Goal: Transaction & Acquisition: Purchase product/service

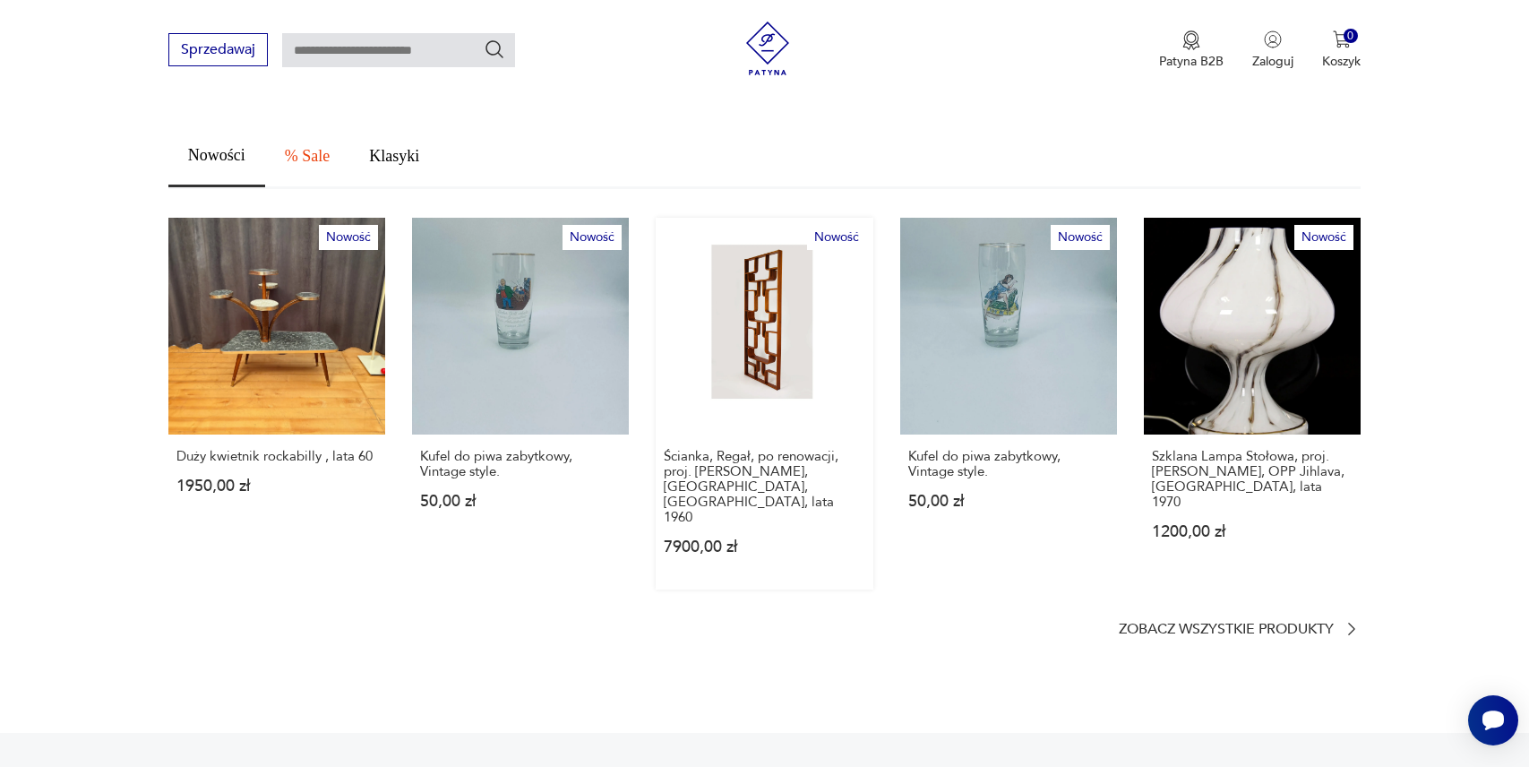
click at [786, 317] on link "Nowość Ścianka, Regał, po renowacji, proj. [PERSON_NAME], [GEOGRAPHIC_DATA], [G…" at bounding box center [764, 404] width 217 height 372
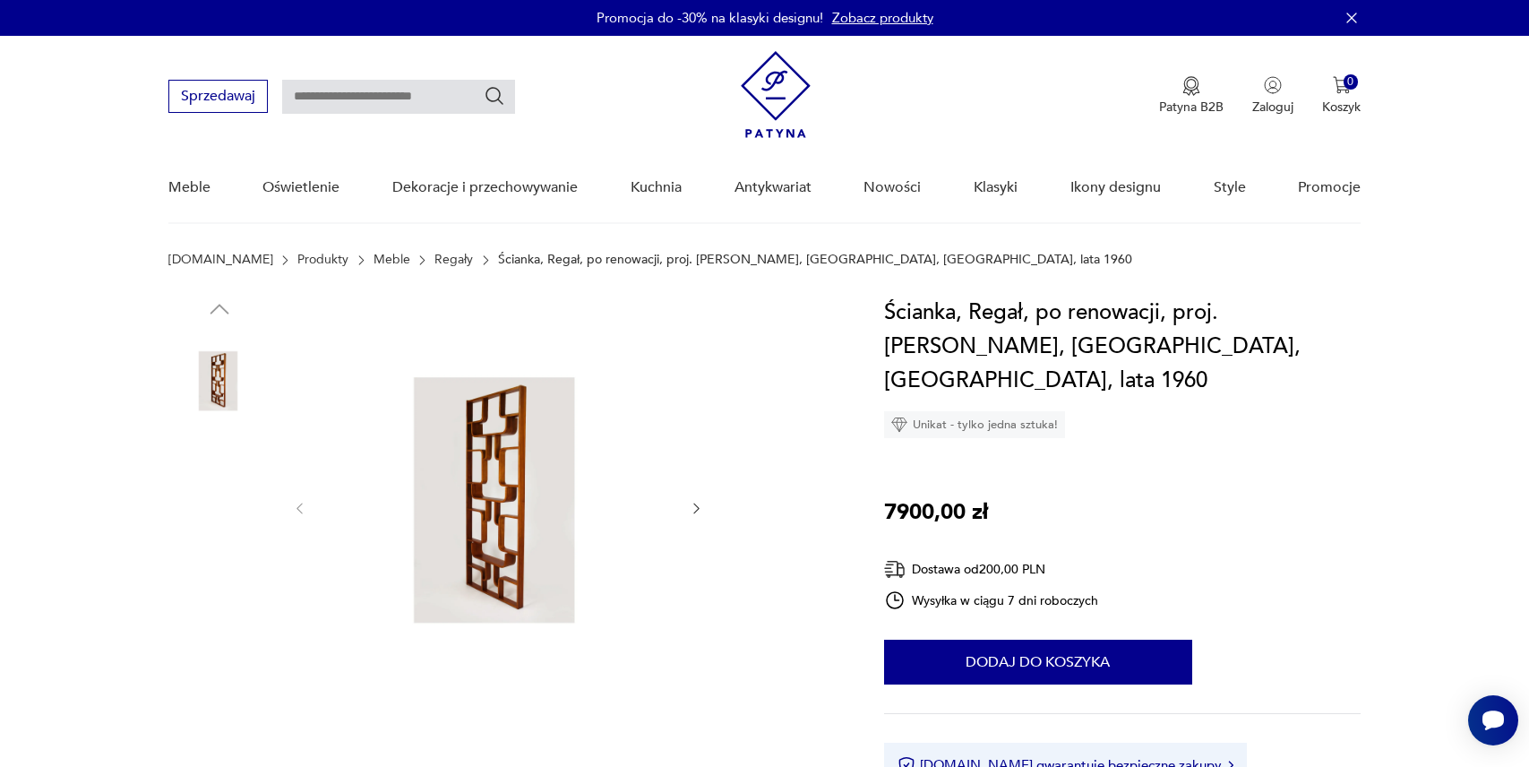
click at [221, 488] on img at bounding box center [219, 497] width 102 height 102
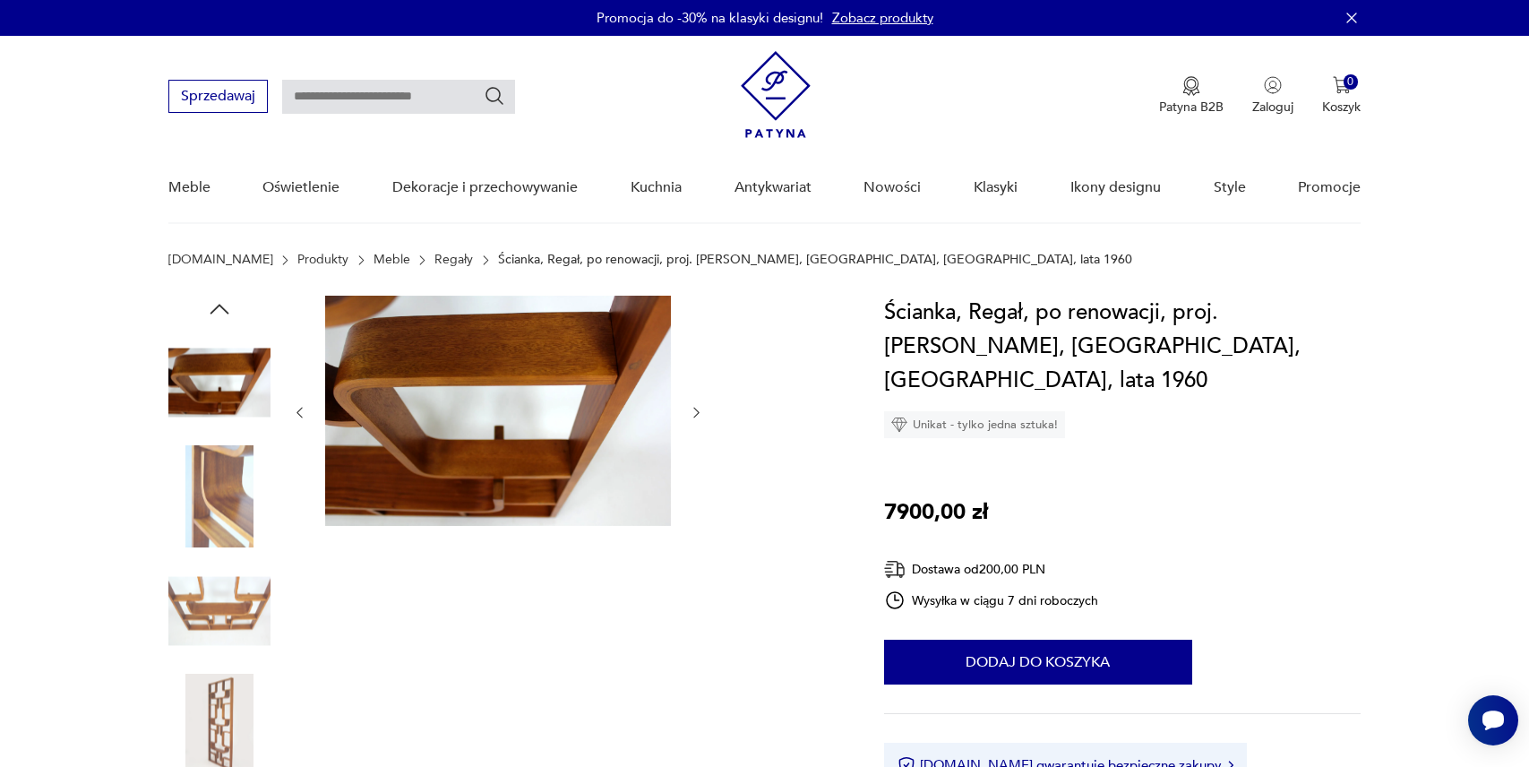
click at [221, 488] on img at bounding box center [219, 497] width 102 height 102
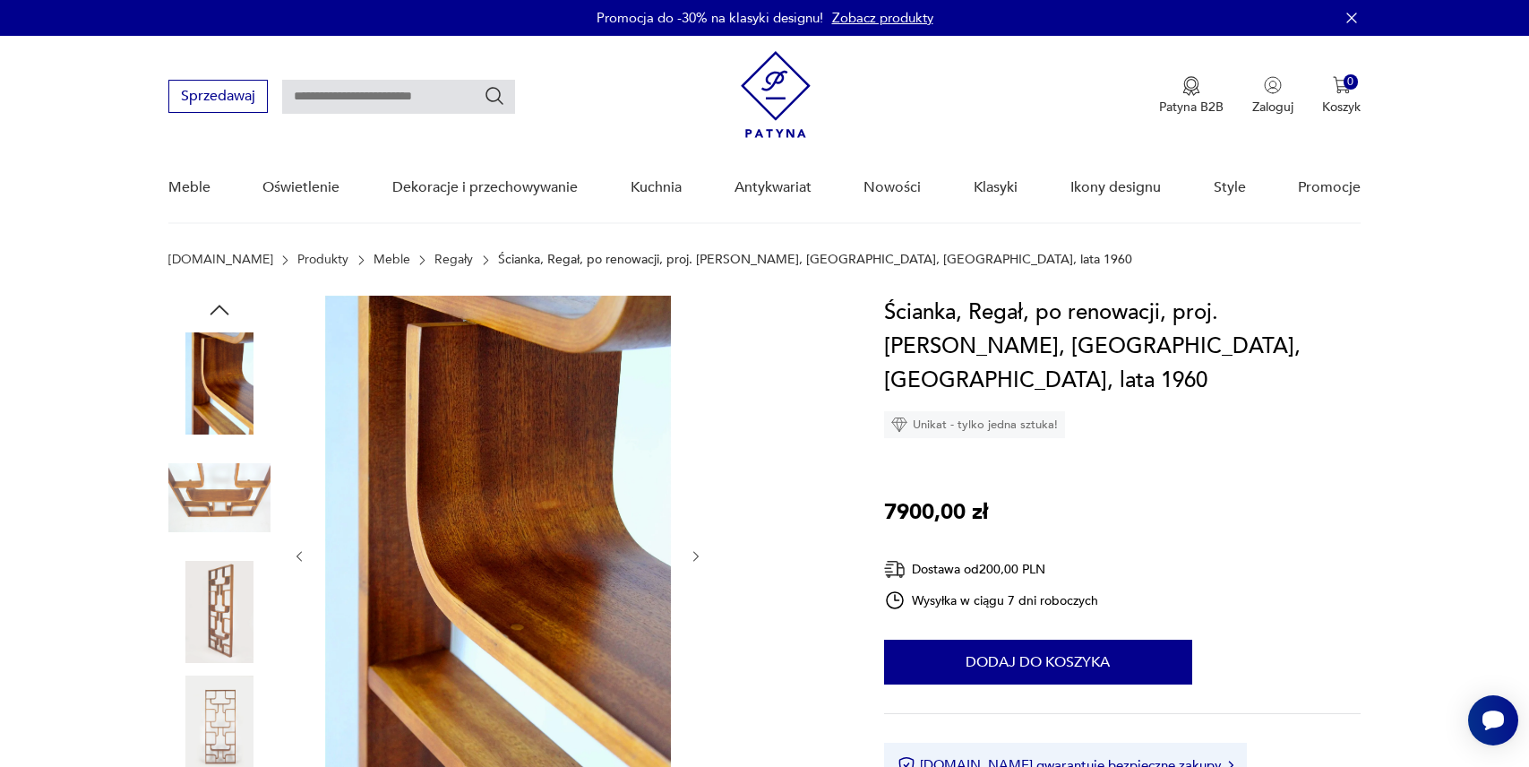
click at [221, 488] on img at bounding box center [219, 498] width 102 height 102
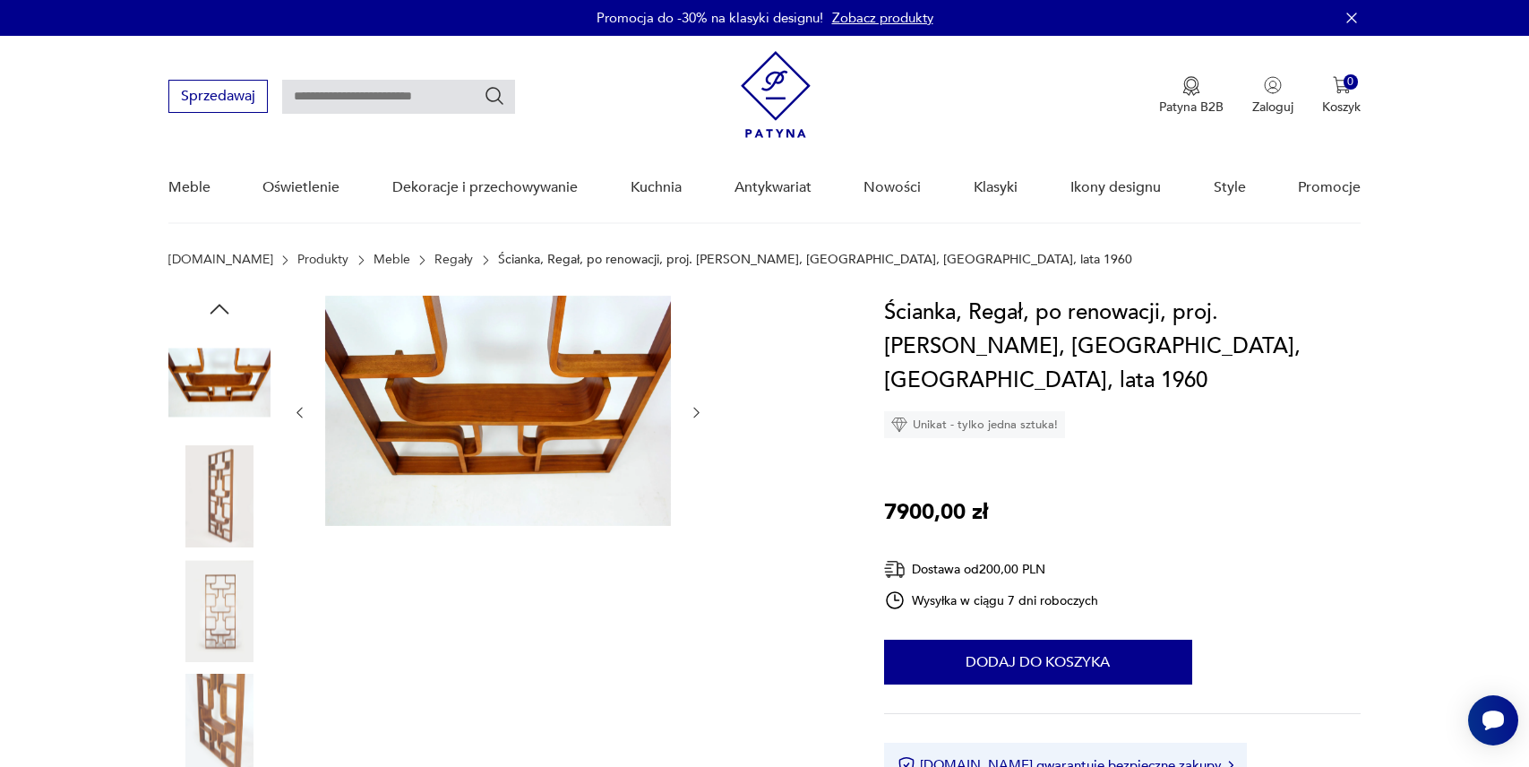
click at [221, 488] on img at bounding box center [219, 497] width 102 height 102
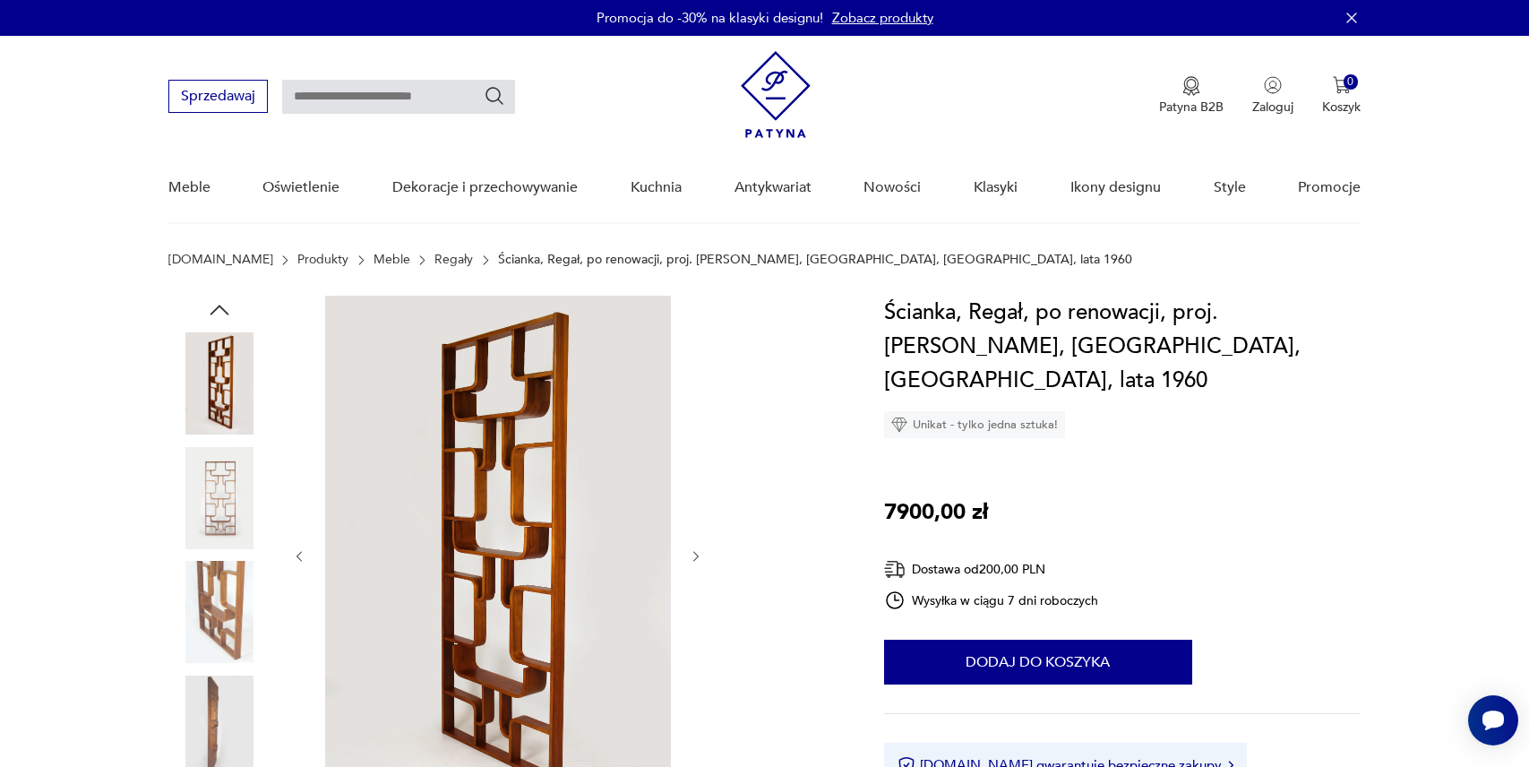
click at [221, 488] on img at bounding box center [219, 498] width 102 height 102
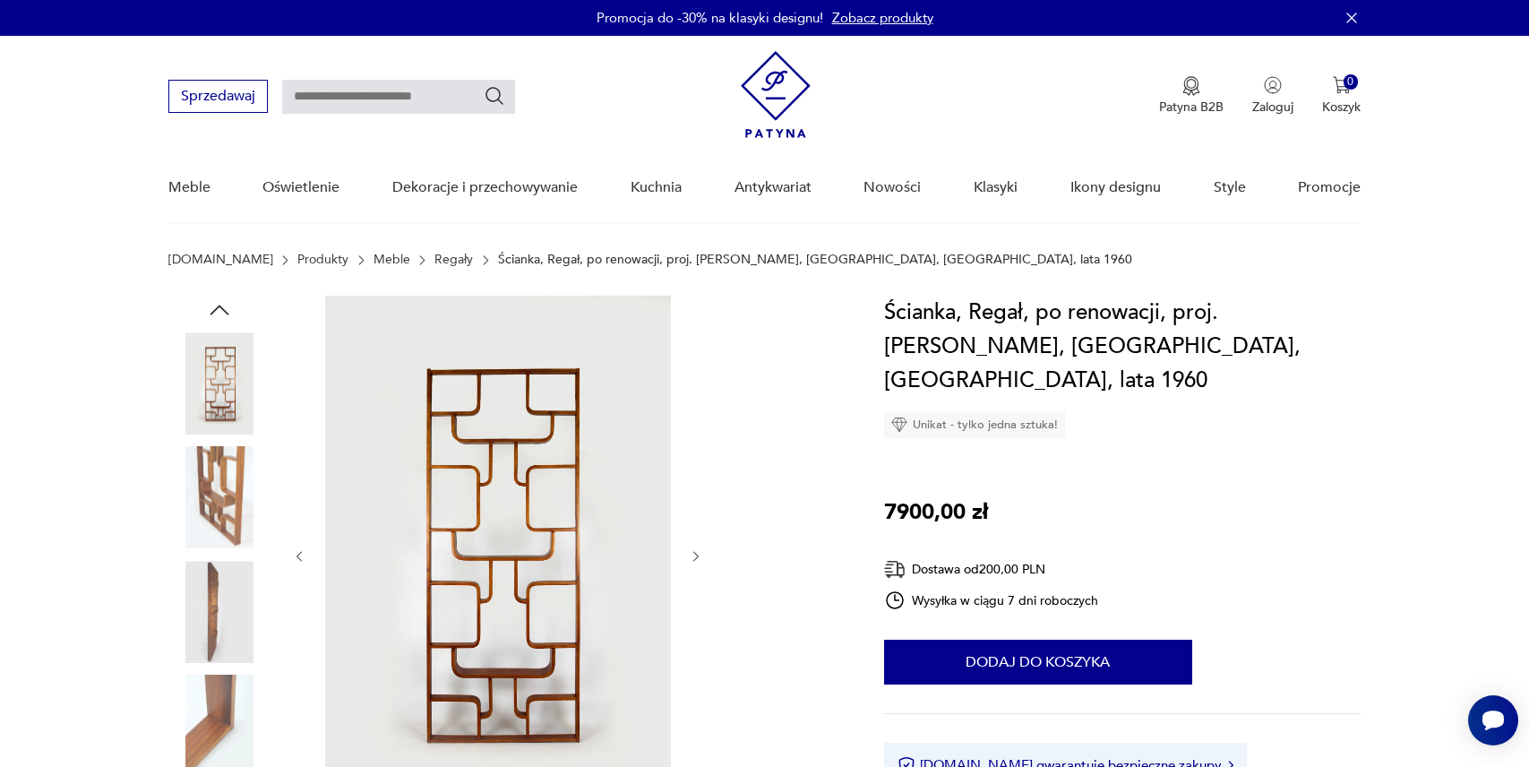
click at [221, 488] on img at bounding box center [219, 498] width 102 height 102
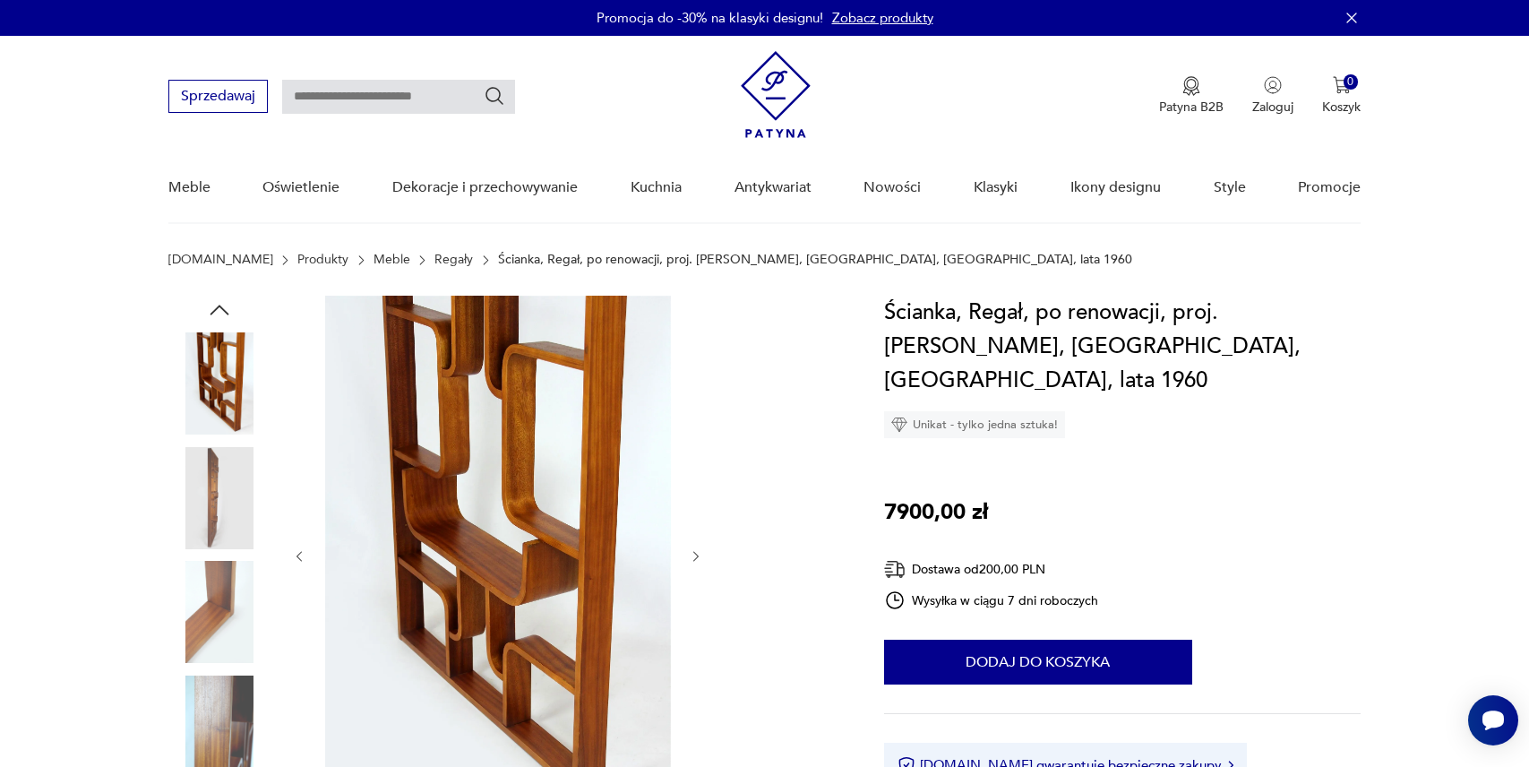
click at [221, 488] on img at bounding box center [219, 498] width 102 height 102
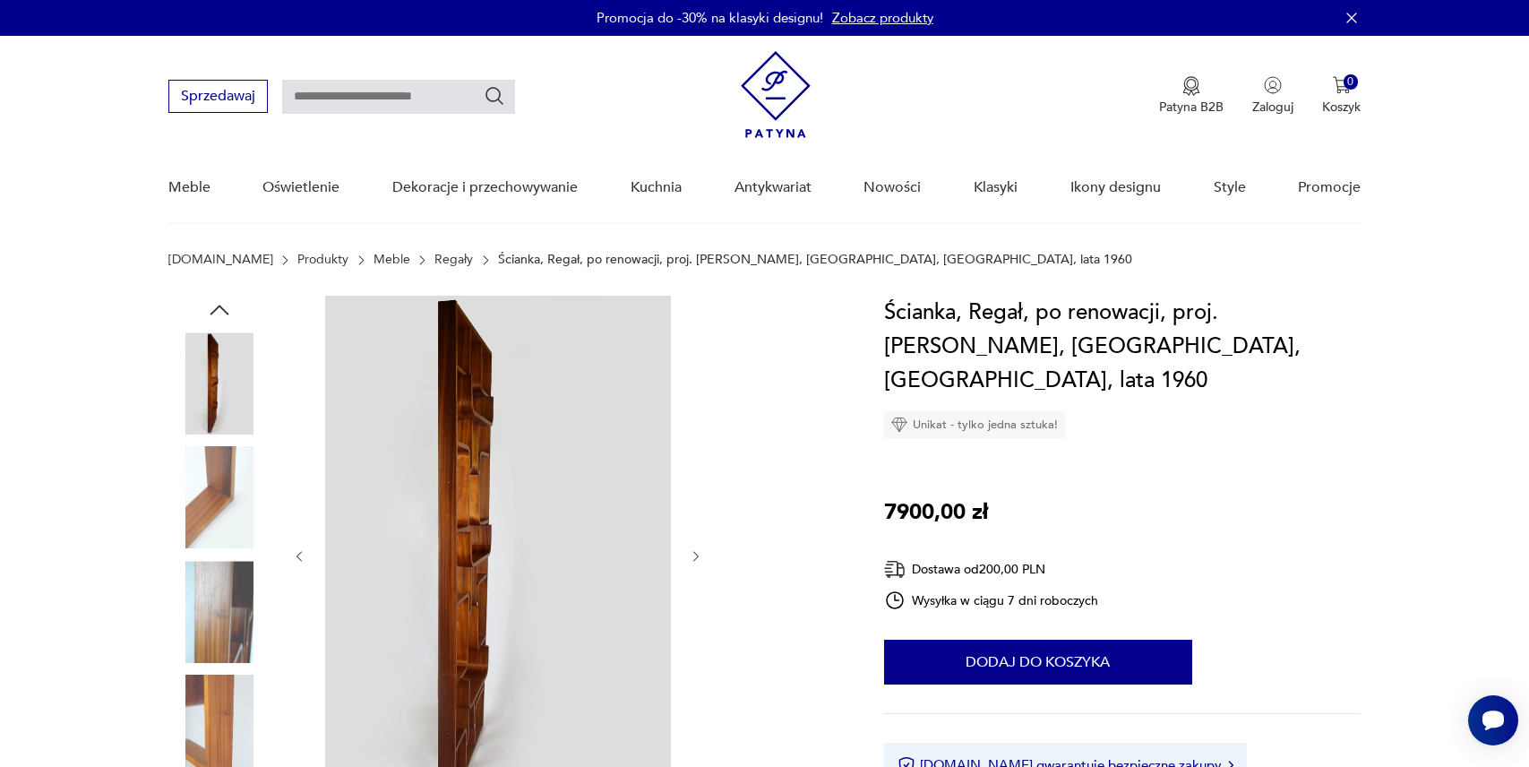
click at [221, 488] on img at bounding box center [219, 498] width 102 height 102
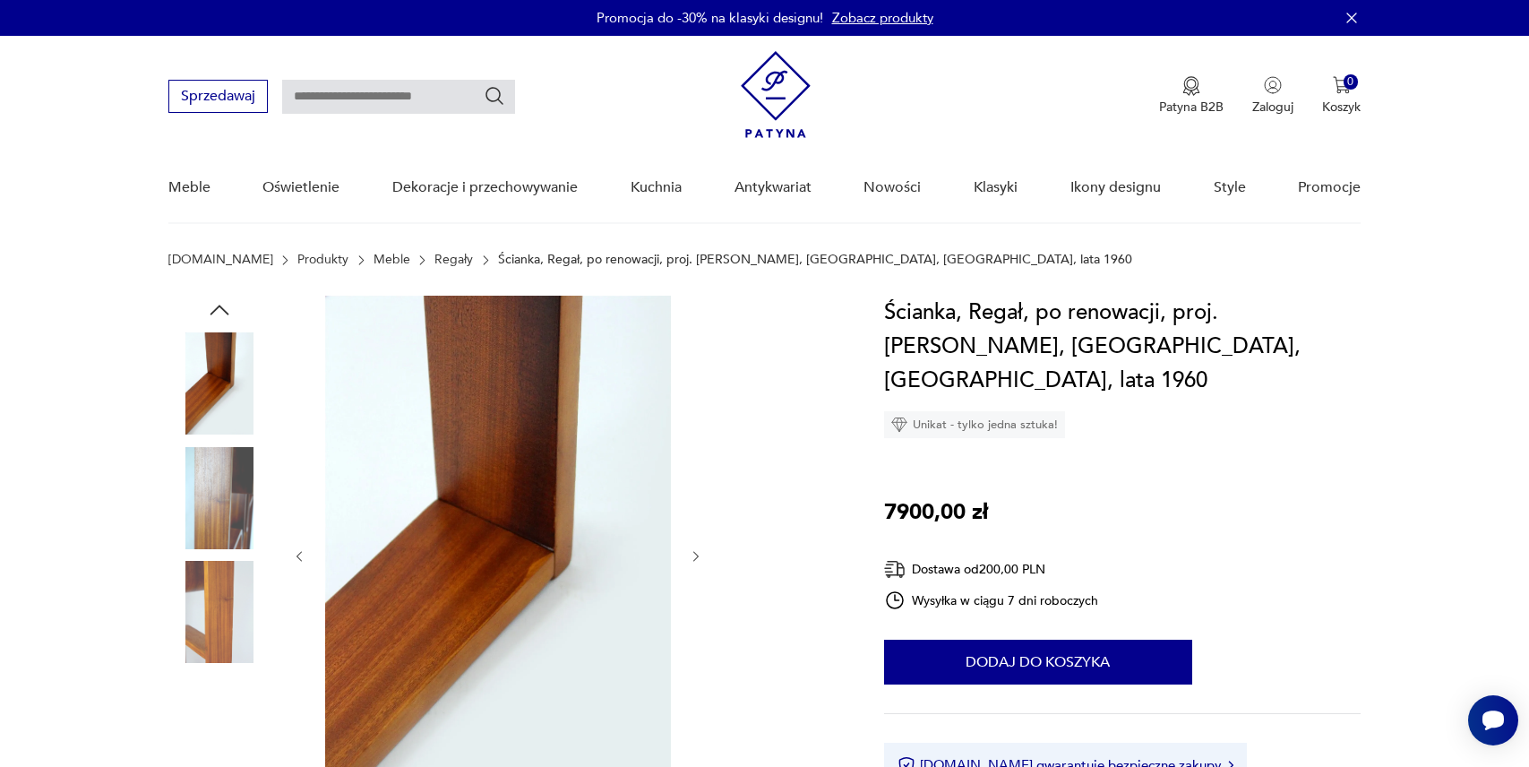
click at [221, 488] on img at bounding box center [219, 498] width 102 height 102
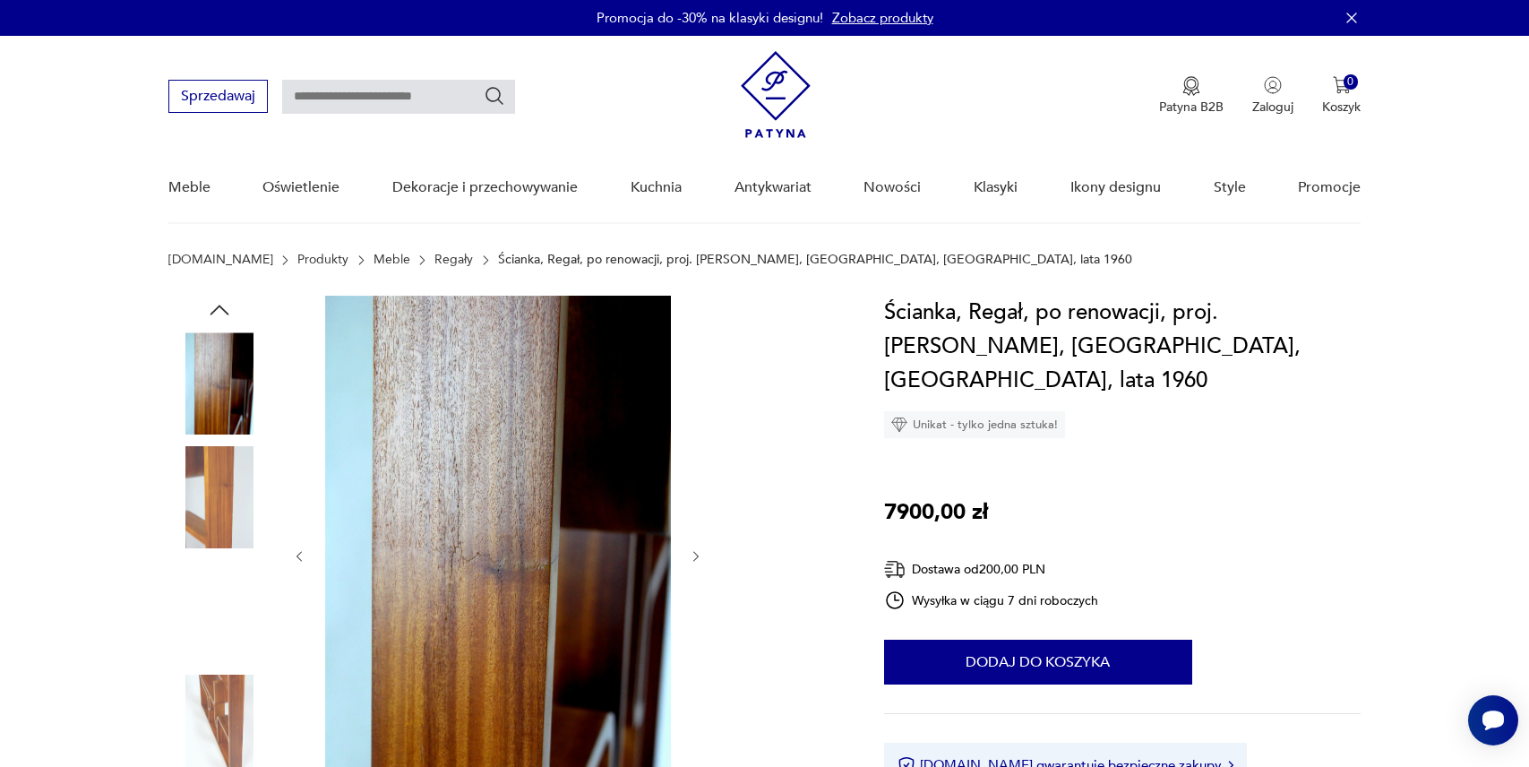
click at [221, 488] on img at bounding box center [219, 498] width 102 height 102
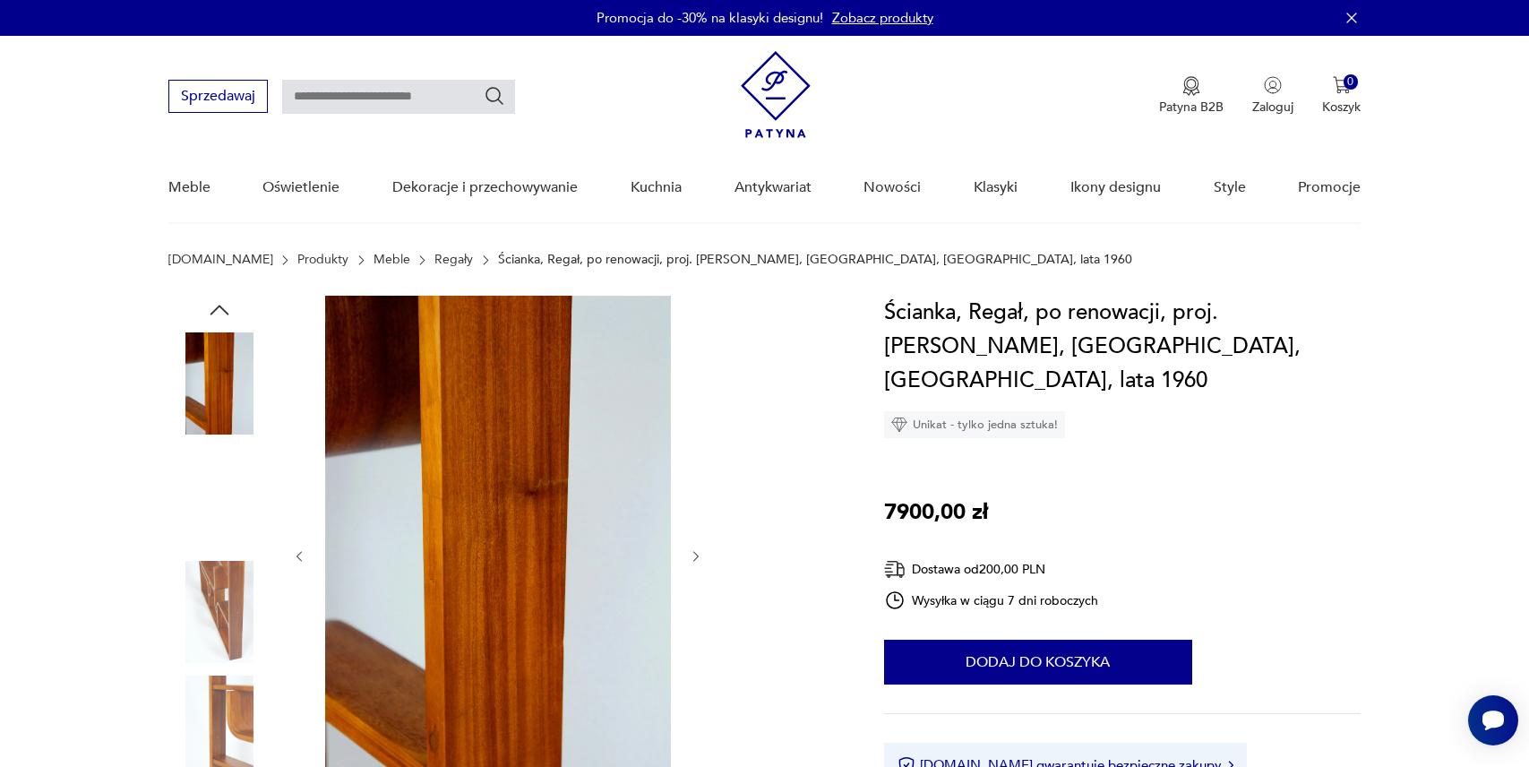
click at [221, 488] on img at bounding box center [219, 498] width 102 height 102
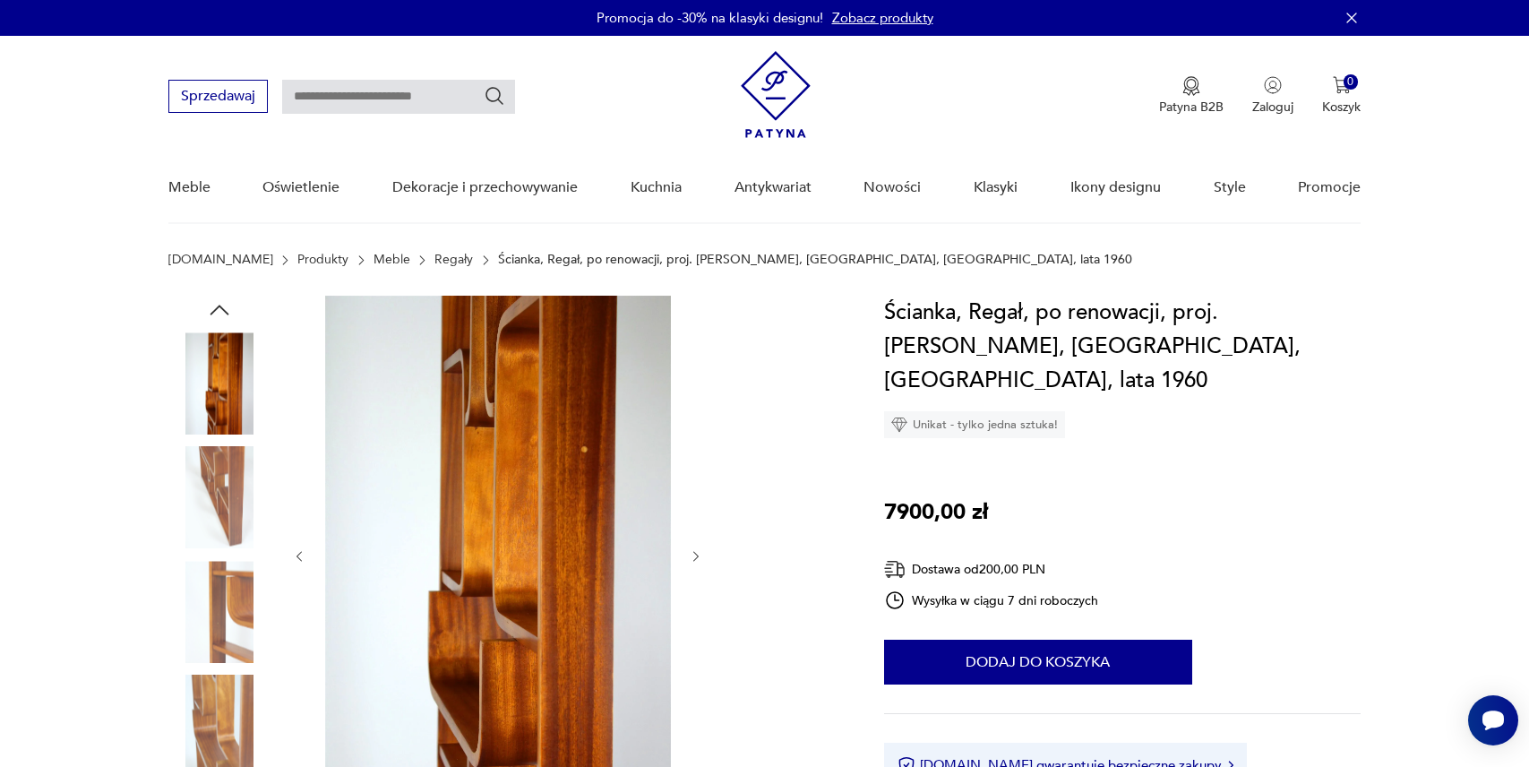
click at [221, 488] on img at bounding box center [219, 498] width 102 height 102
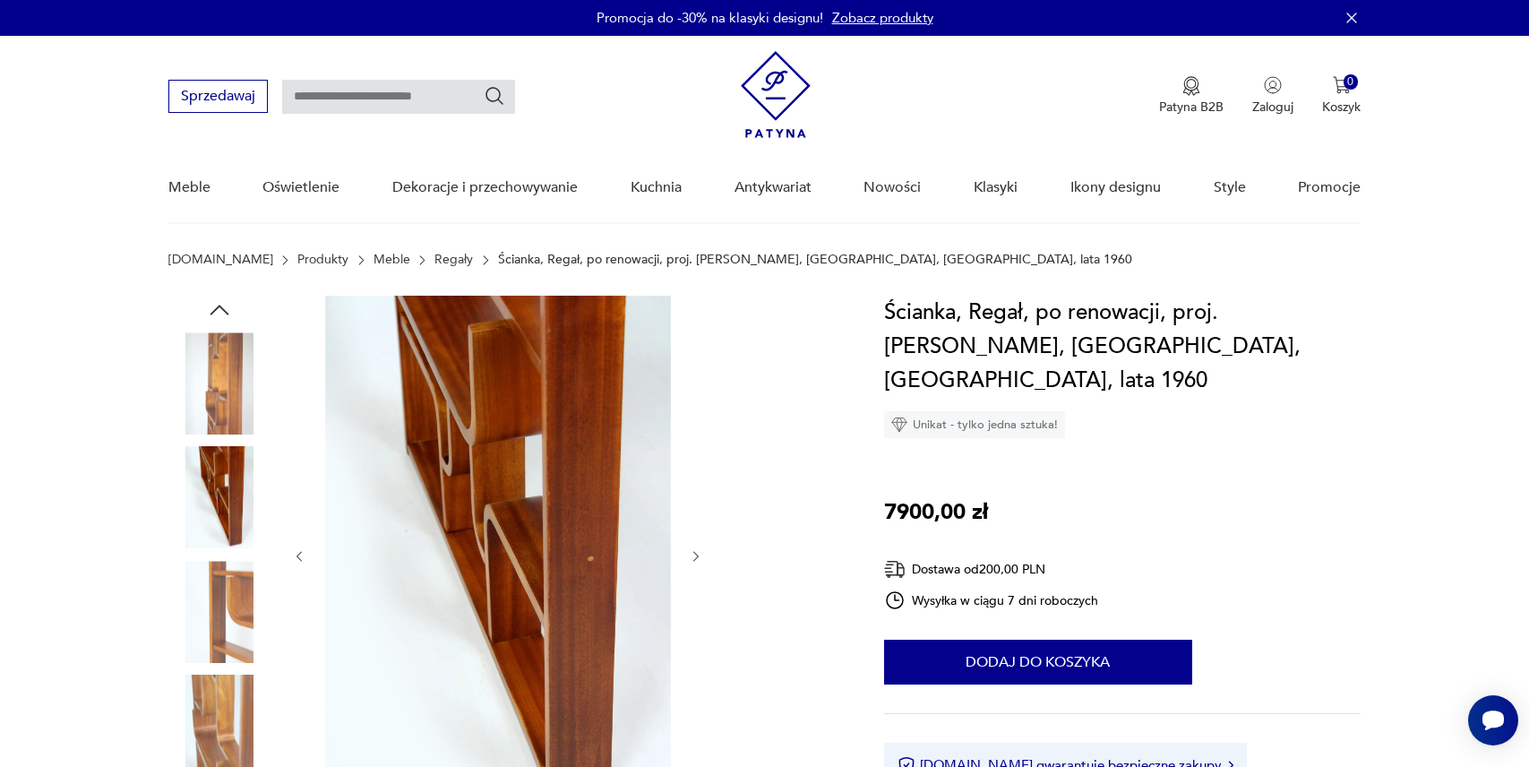
click at [214, 586] on img at bounding box center [219, 612] width 102 height 102
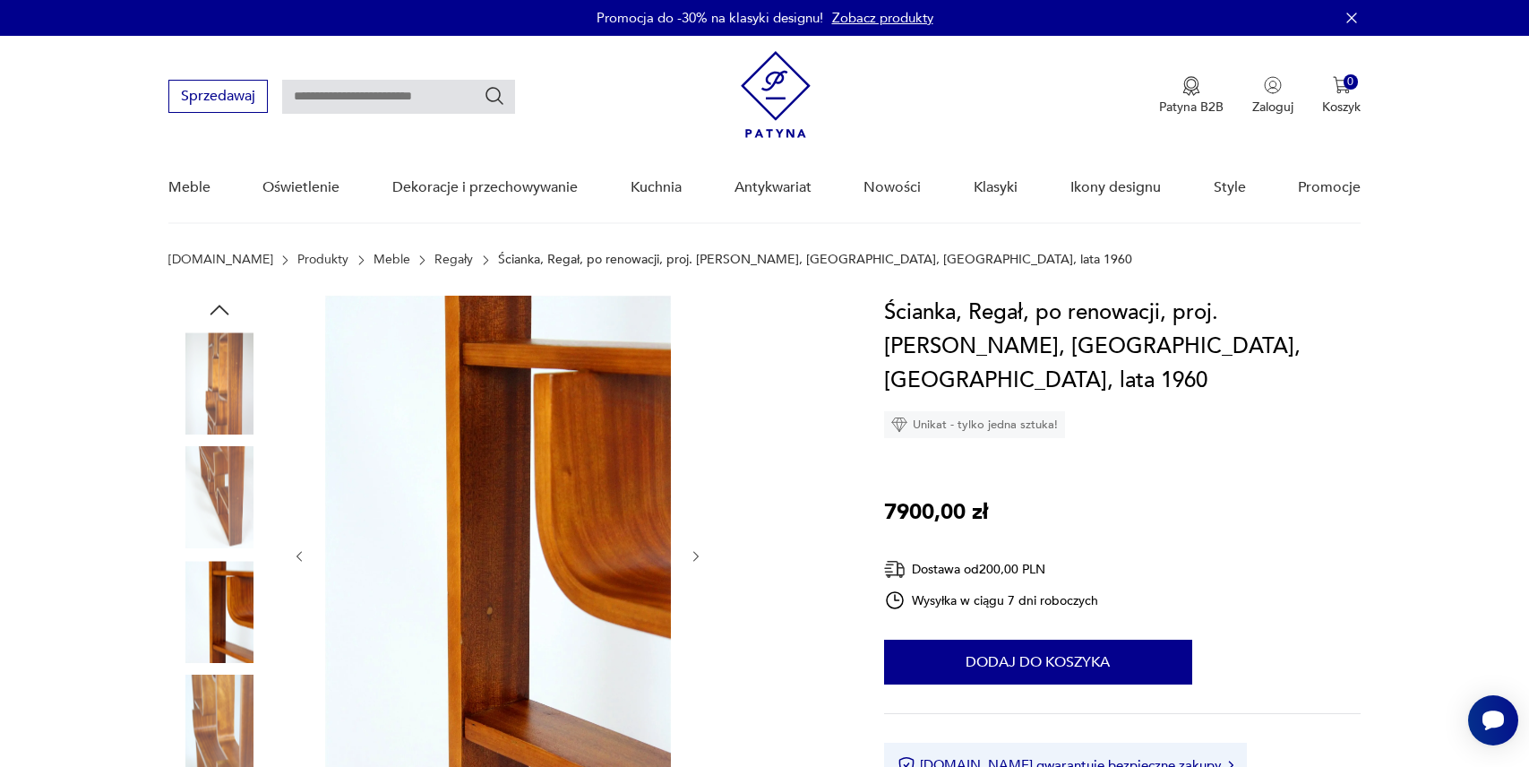
click at [205, 700] on img at bounding box center [219, 726] width 102 height 102
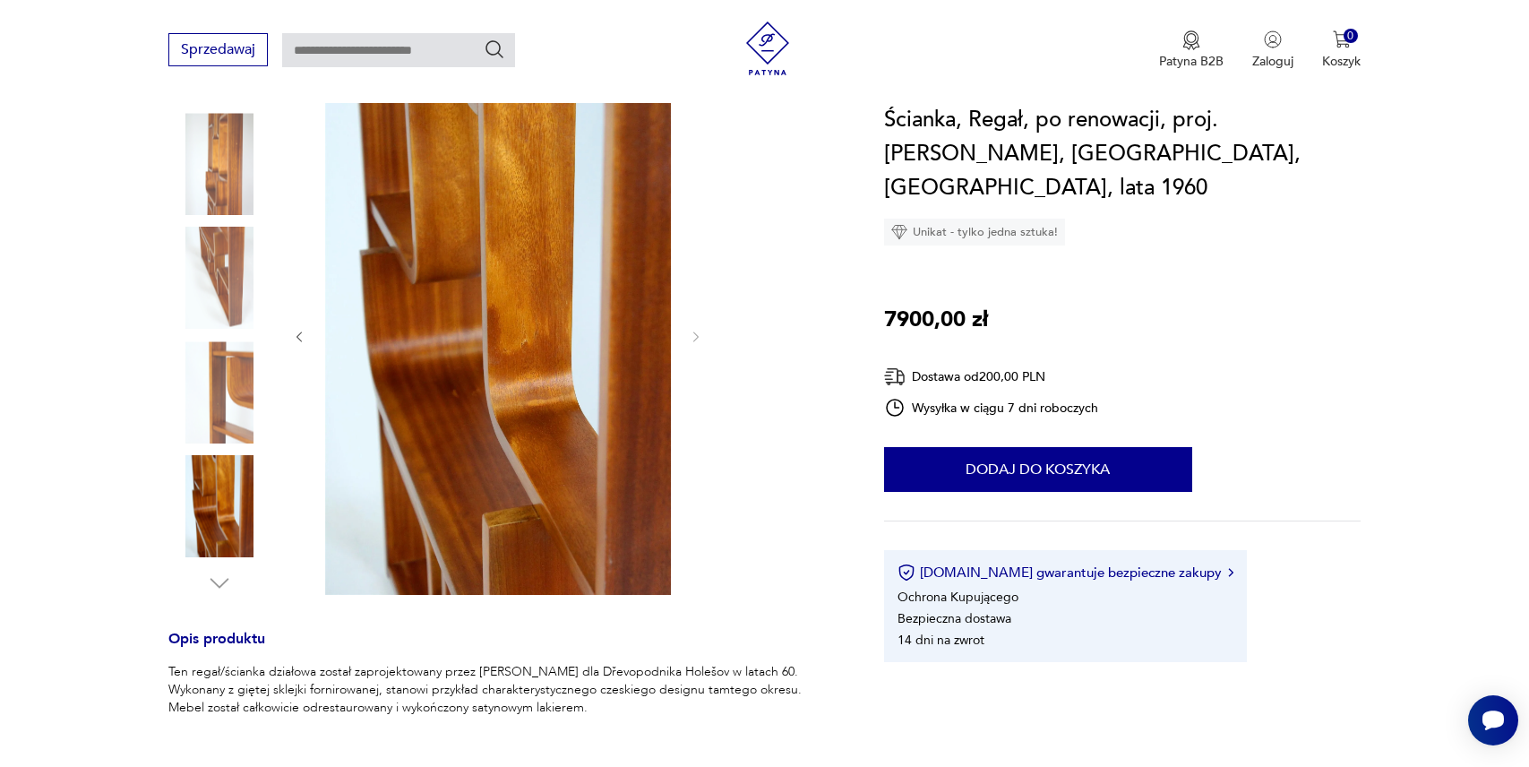
scroll to position [221, 0]
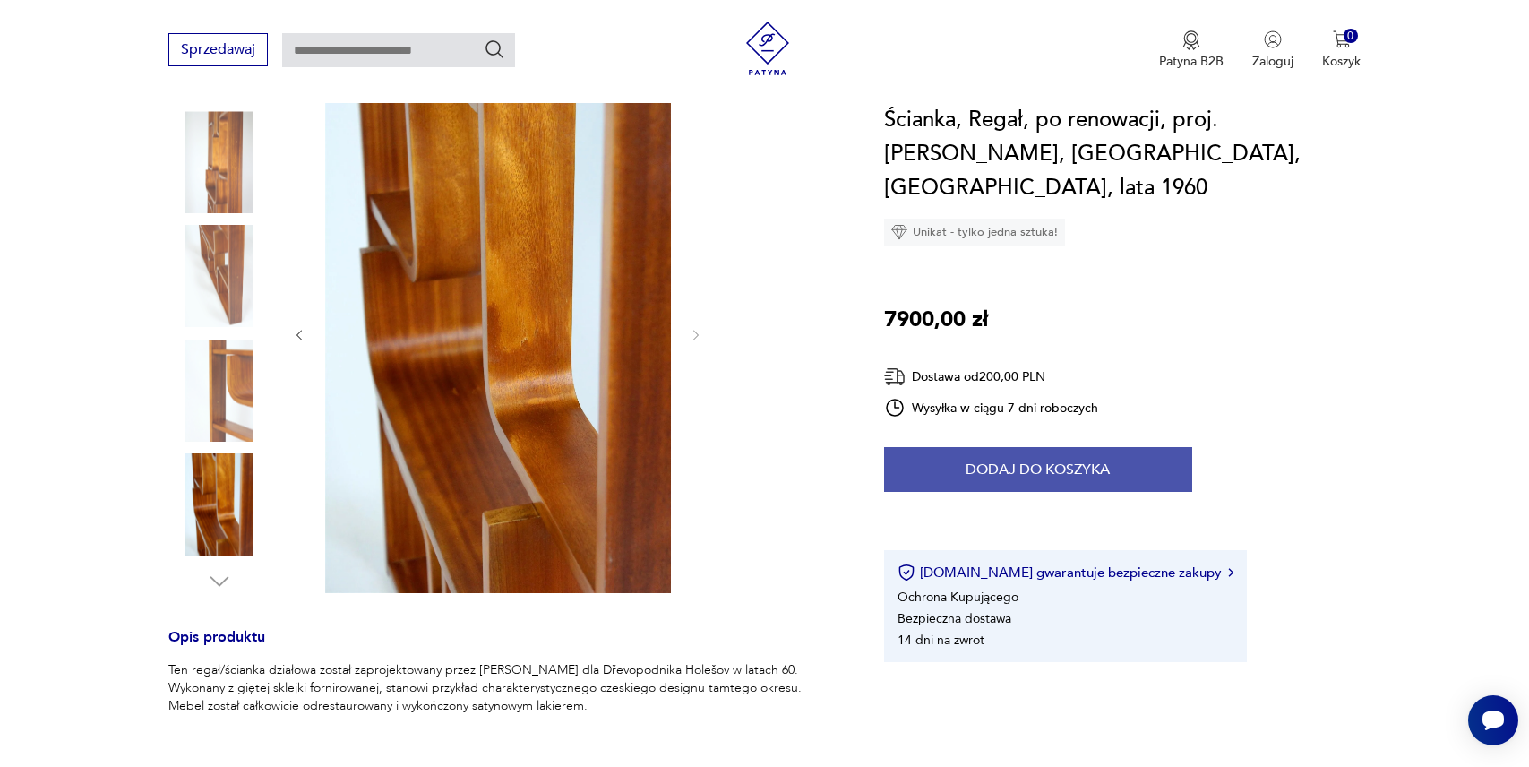
click at [1001, 447] on button "Dodaj do koszyka" at bounding box center [1038, 469] width 308 height 45
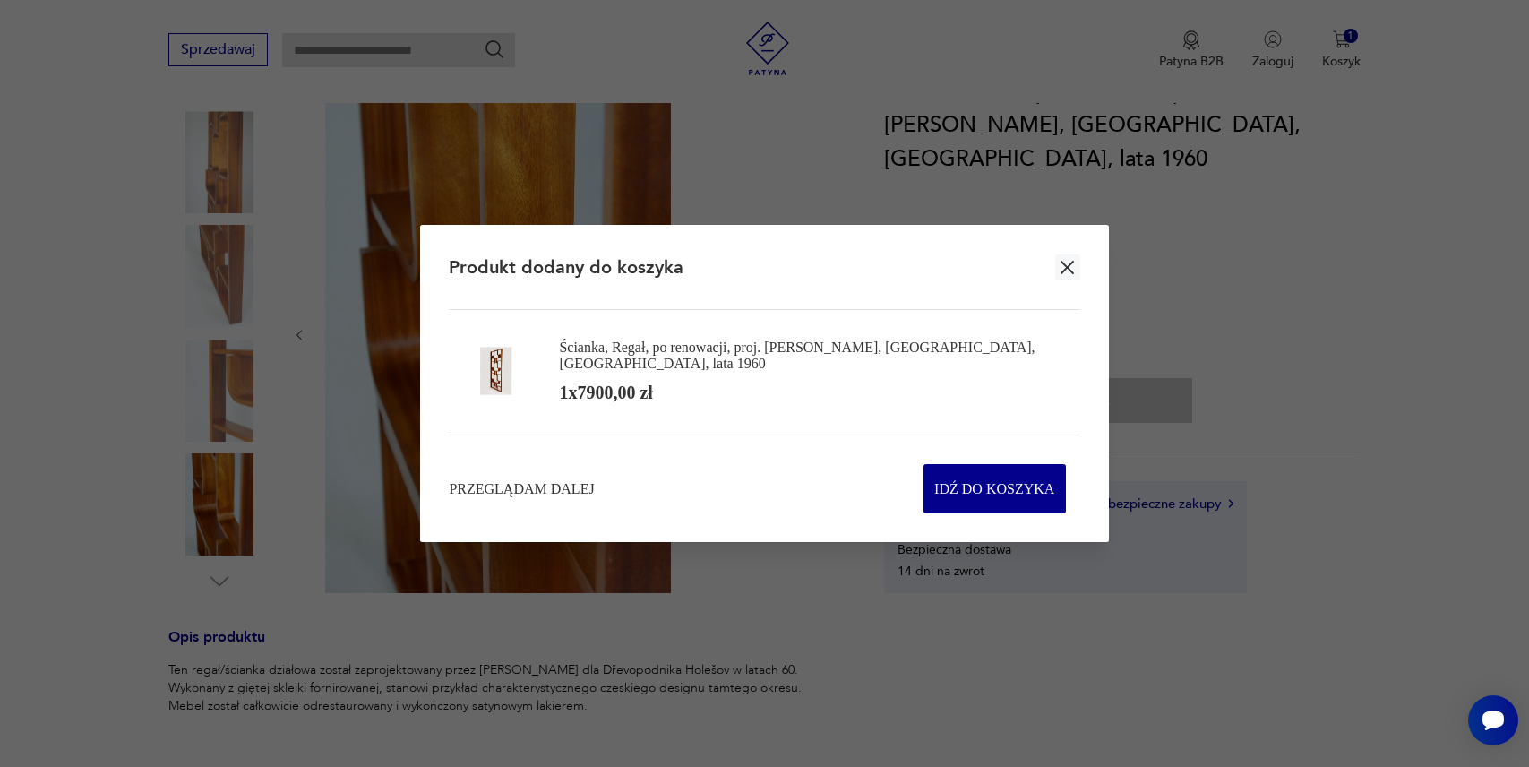
click at [1068, 263] on icon "button" at bounding box center [1066, 267] width 13 height 13
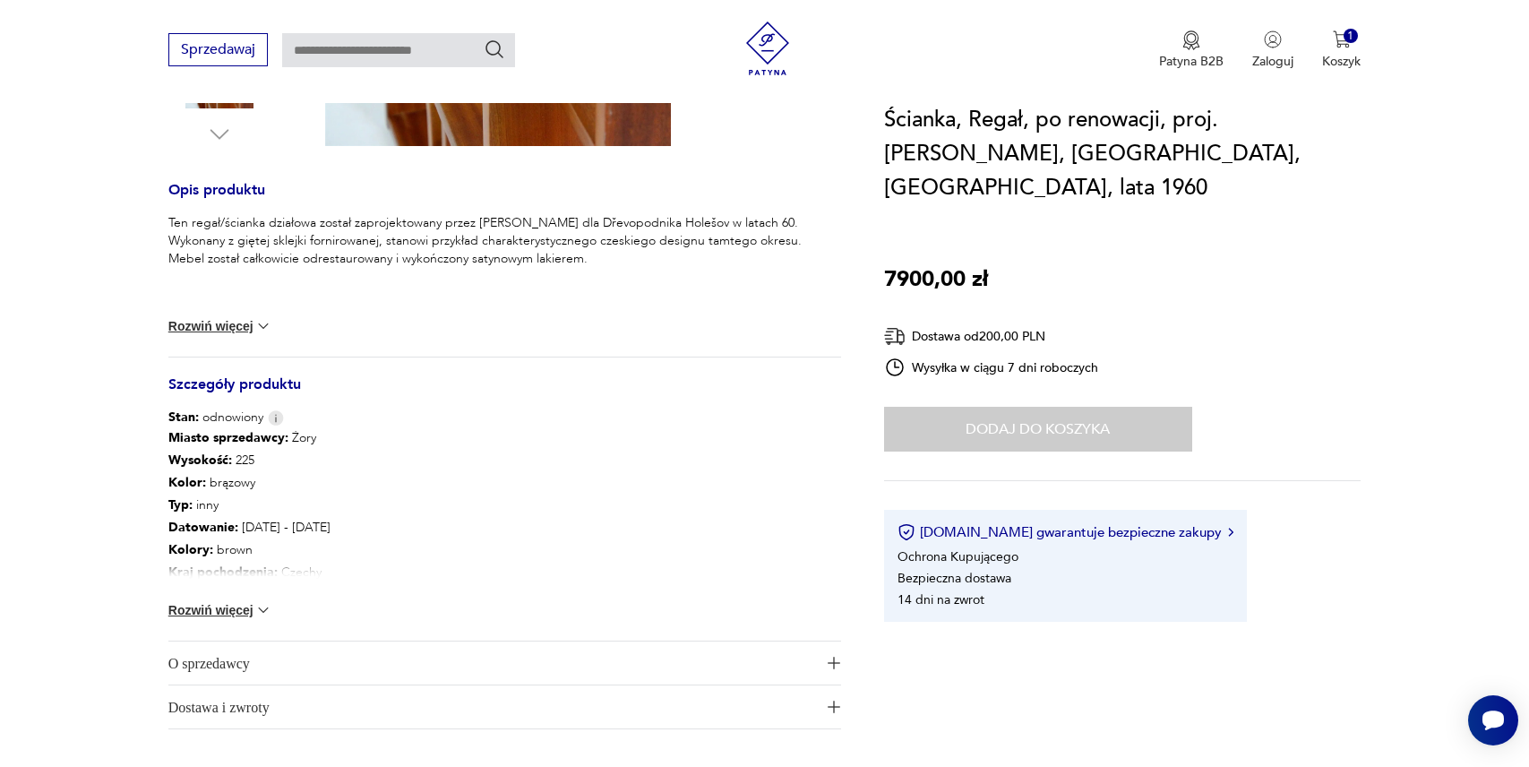
scroll to position [672, 0]
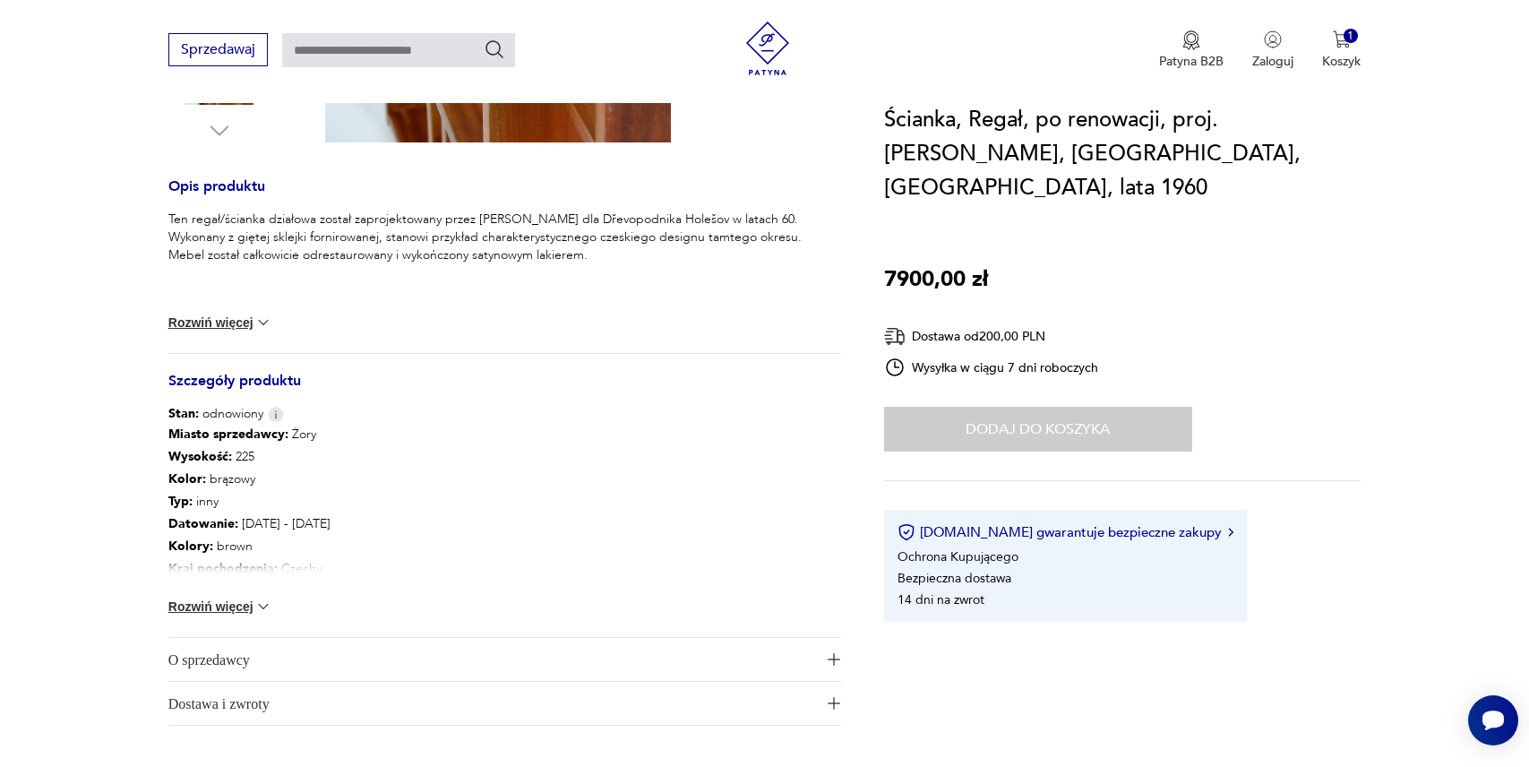
click at [210, 612] on button "Rozwiń więcej" at bounding box center [220, 606] width 104 height 18
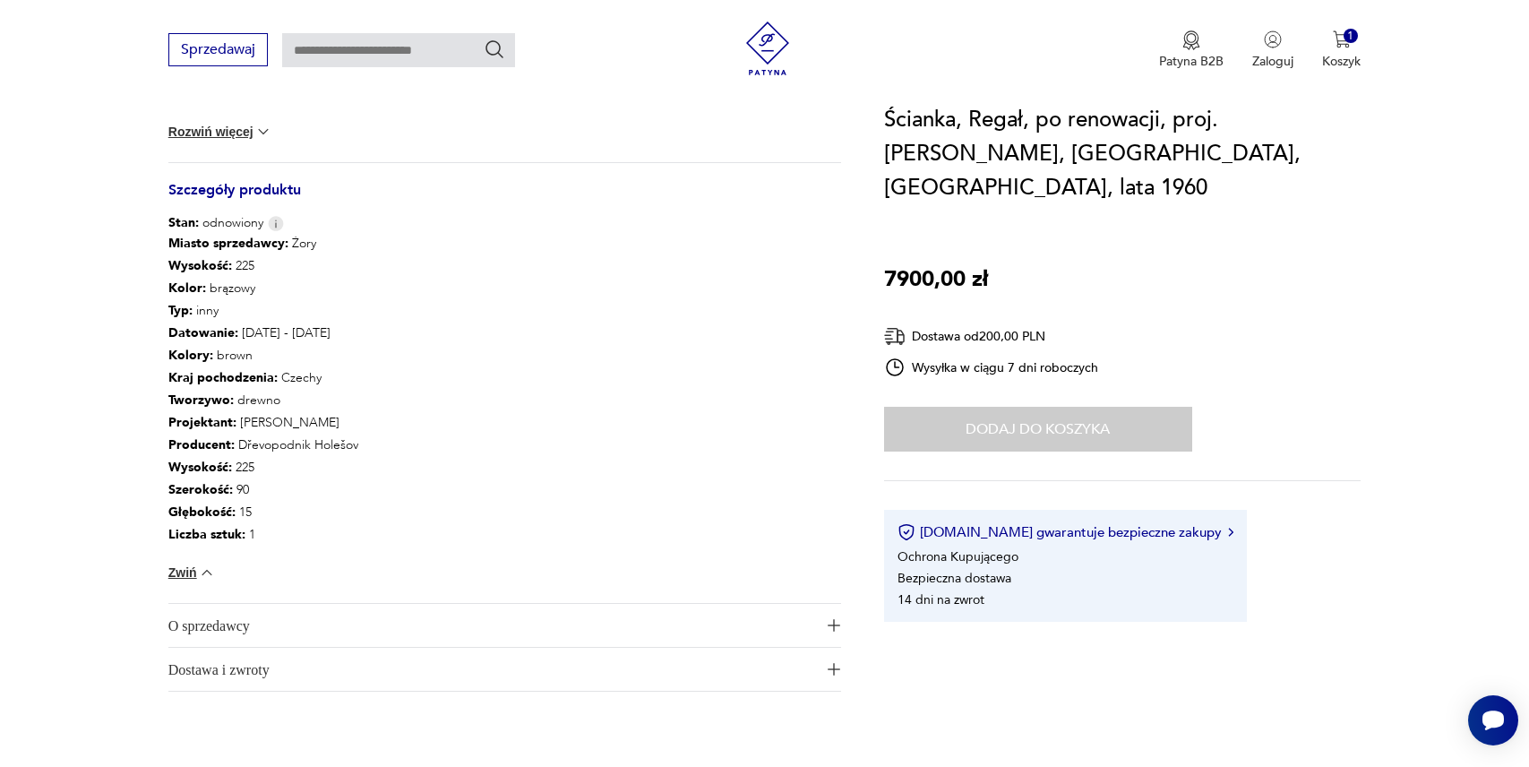
scroll to position [879, 0]
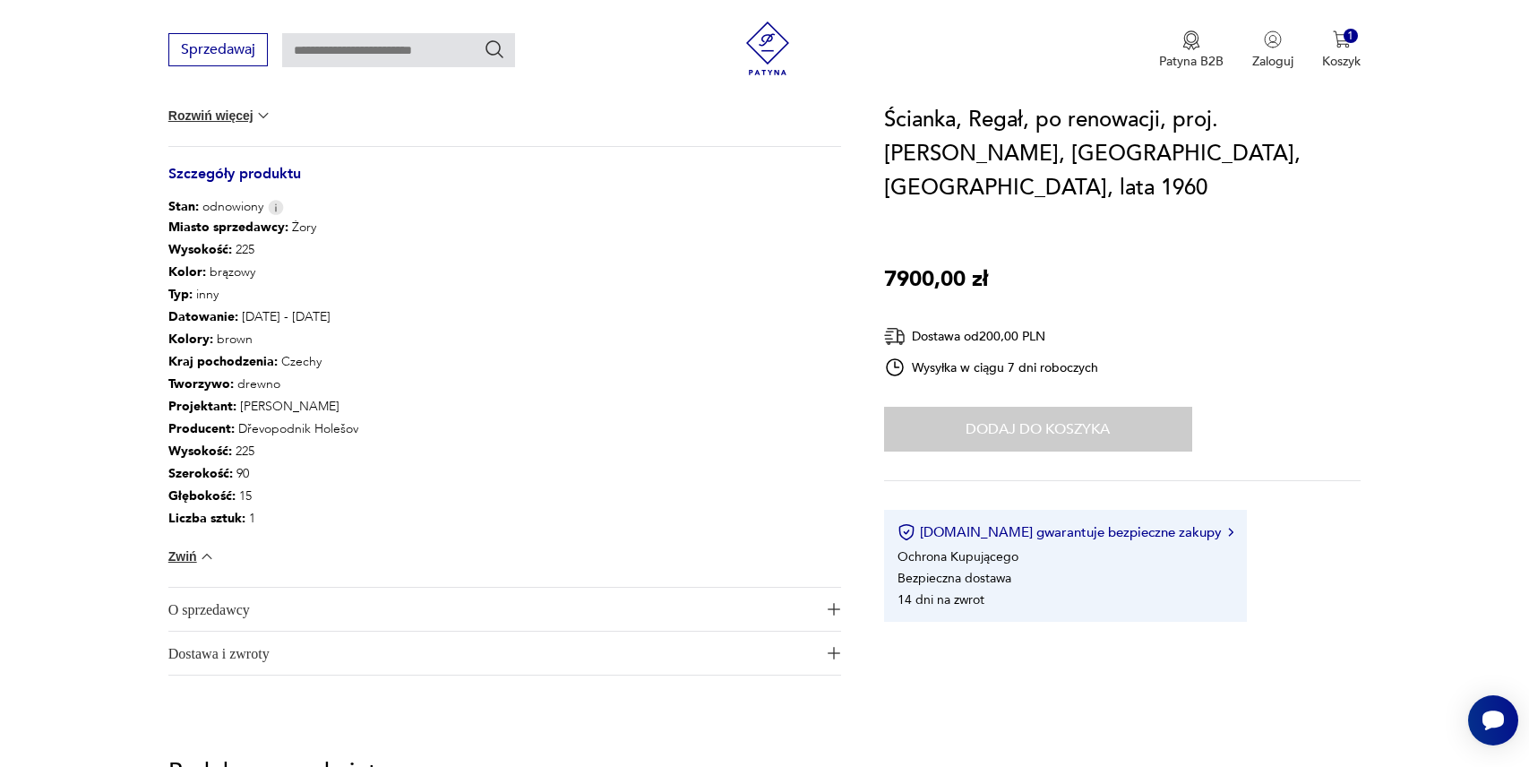
click at [315, 604] on span "O sprzedawcy" at bounding box center [492, 609] width 648 height 43
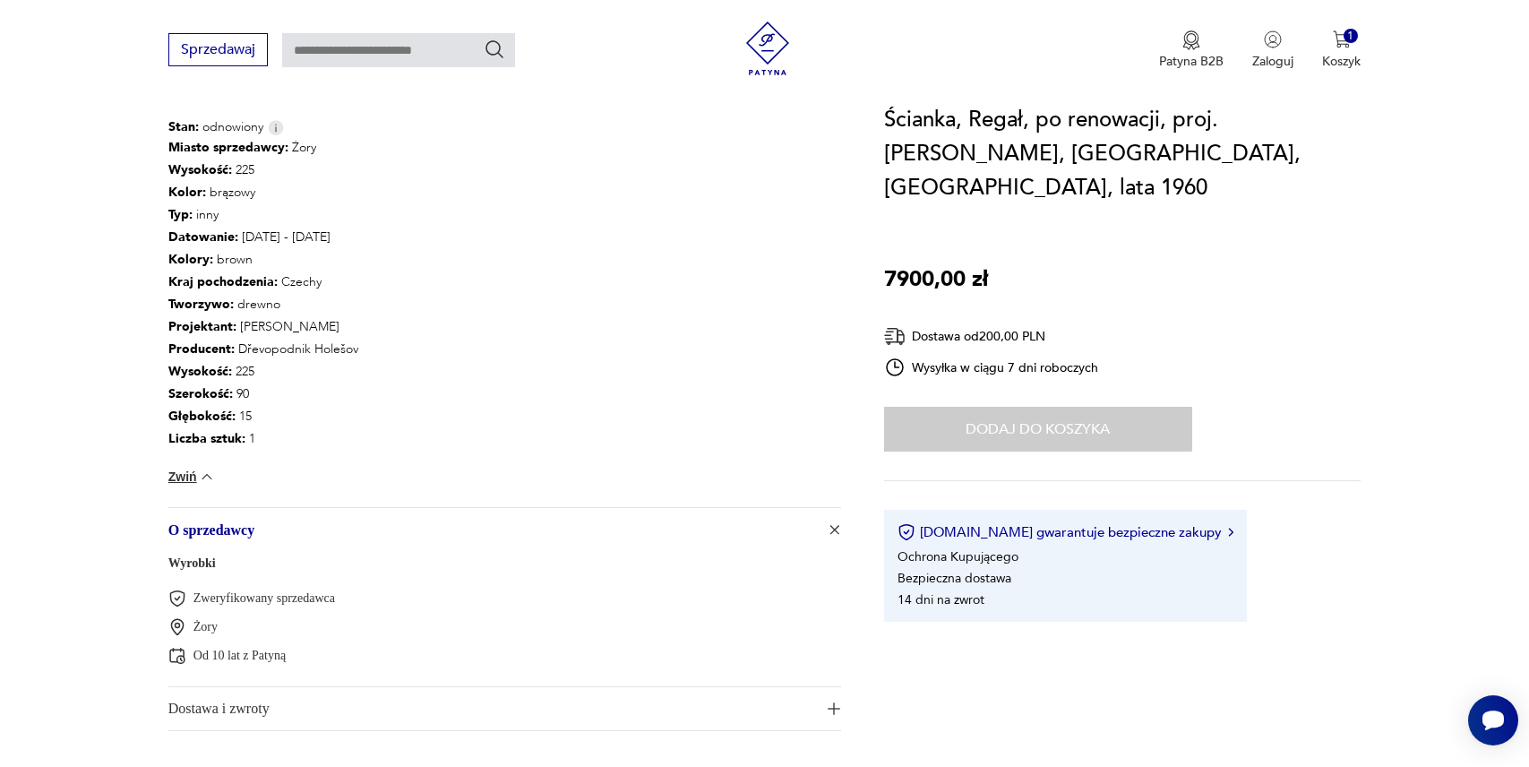
scroll to position [1028, 0]
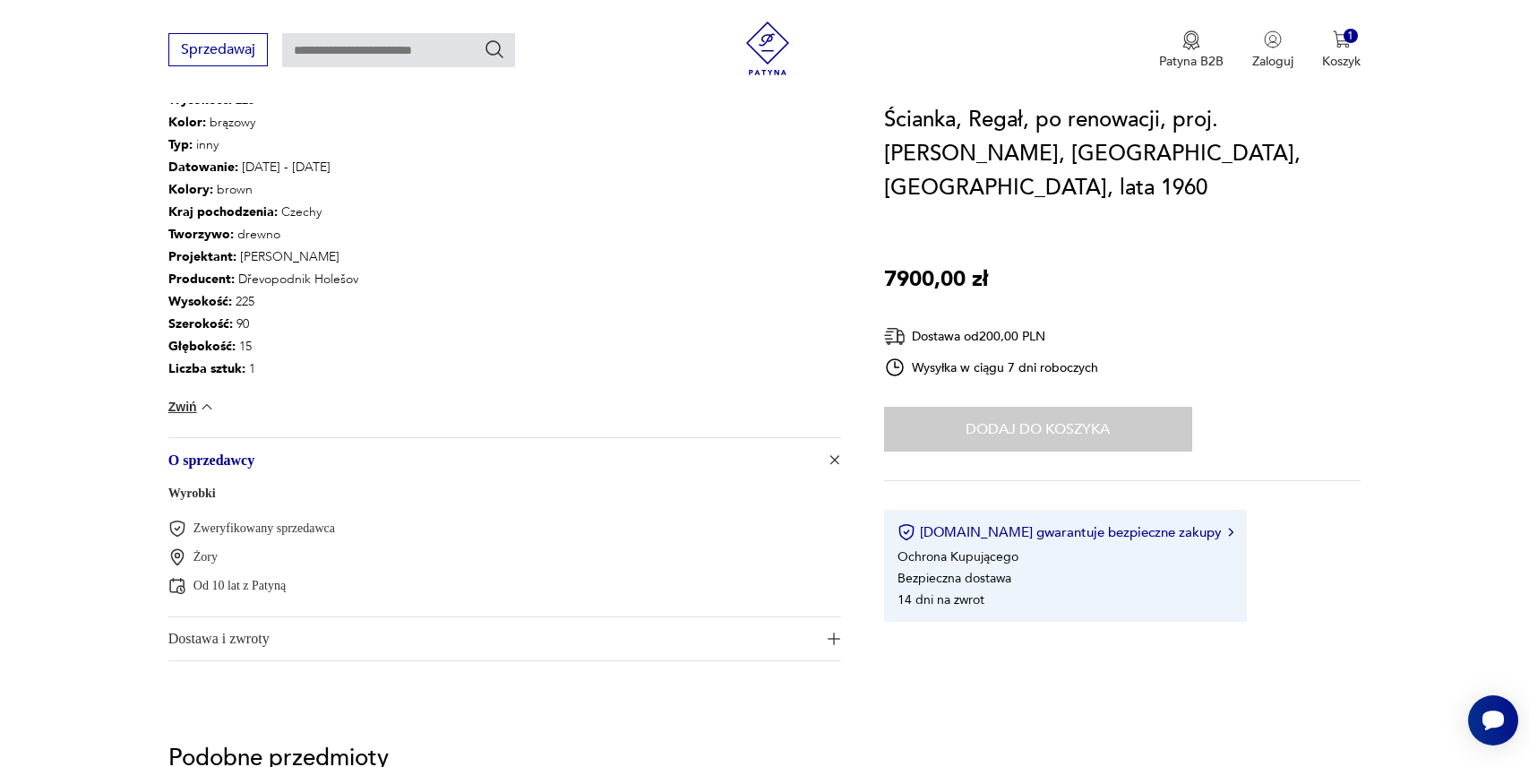
click at [314, 633] on span "Dostawa i zwroty" at bounding box center [492, 638] width 648 height 43
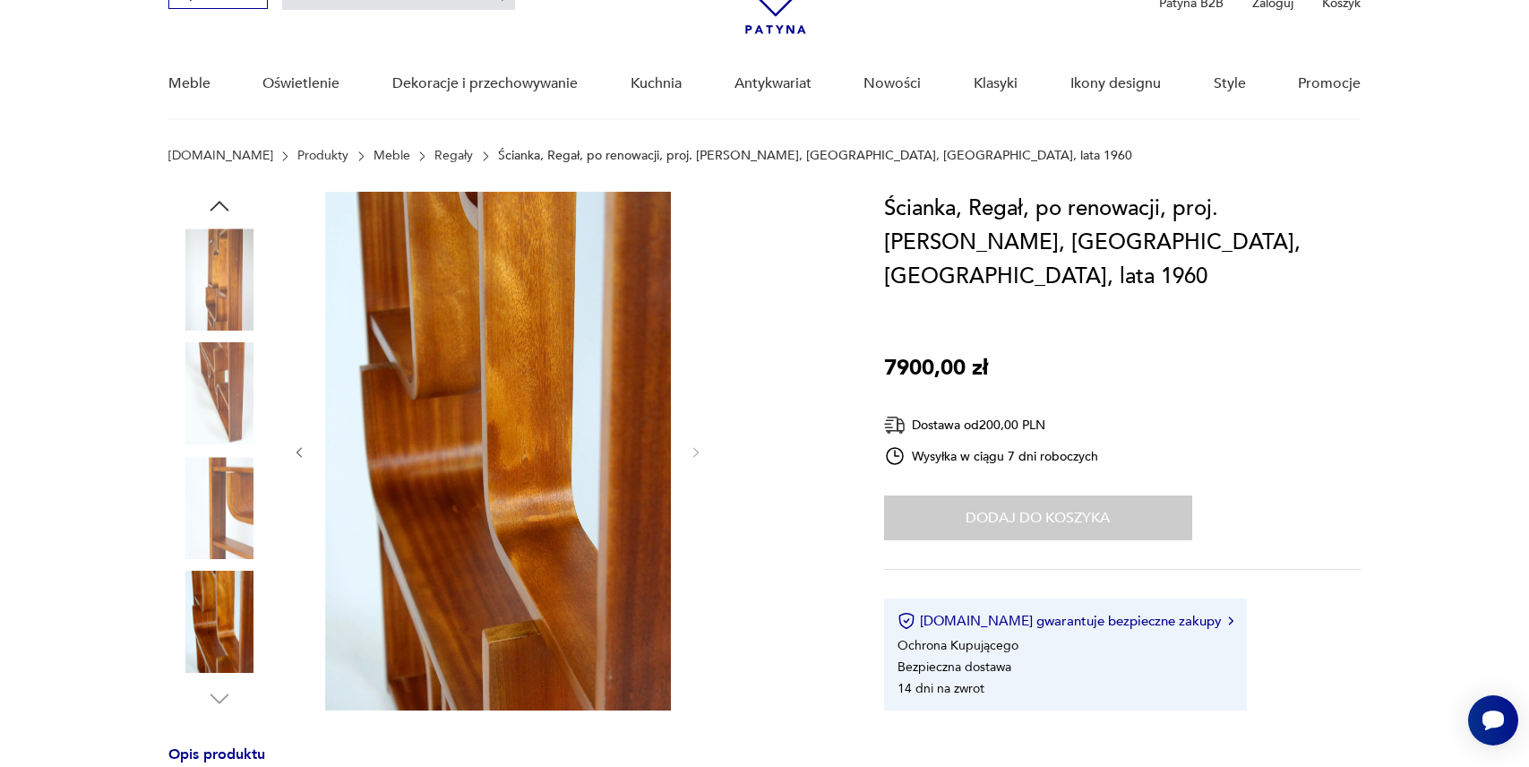
scroll to position [113, 0]
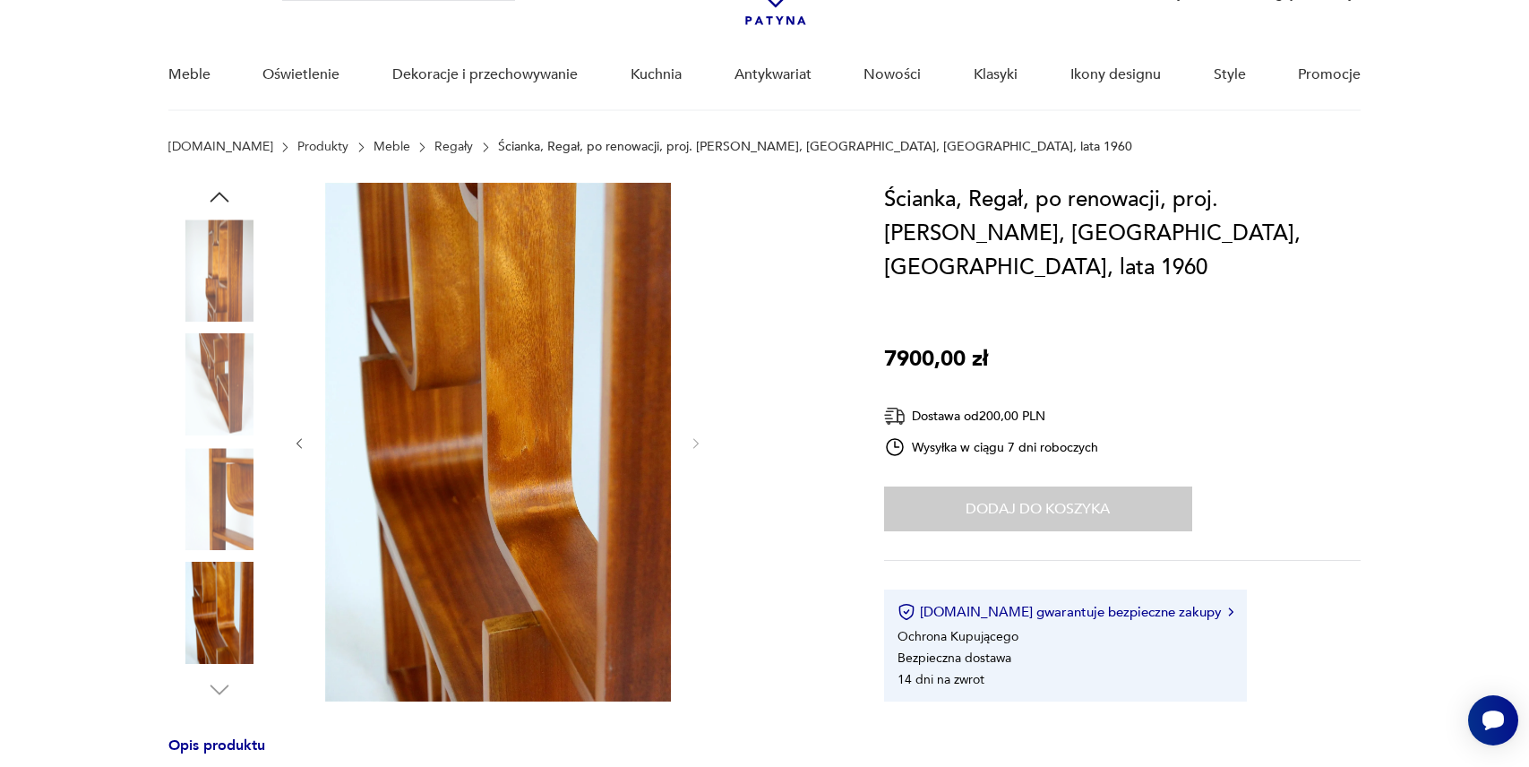
click at [203, 374] on img at bounding box center [219, 385] width 102 height 102
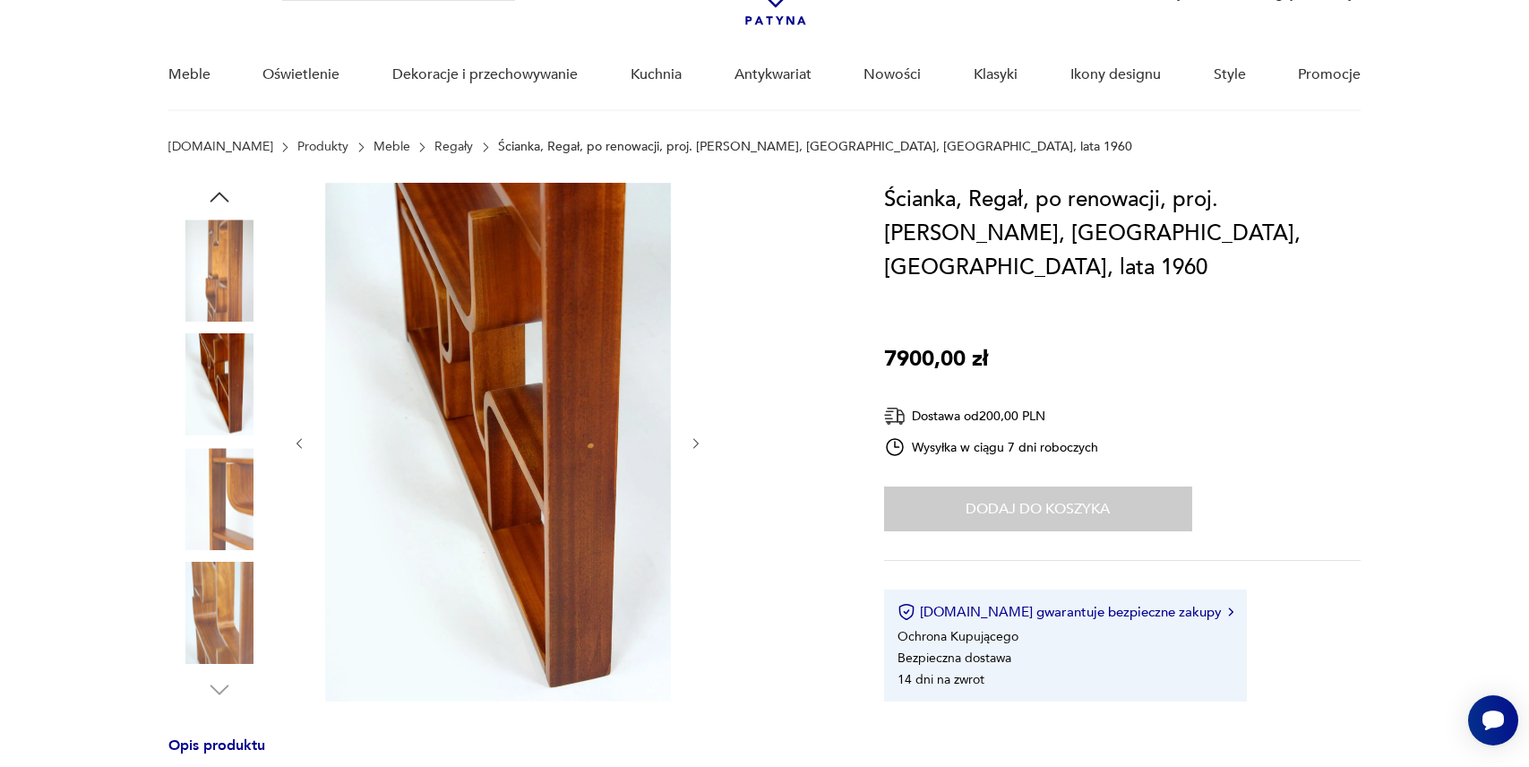
click at [219, 247] on img at bounding box center [219, 270] width 102 height 102
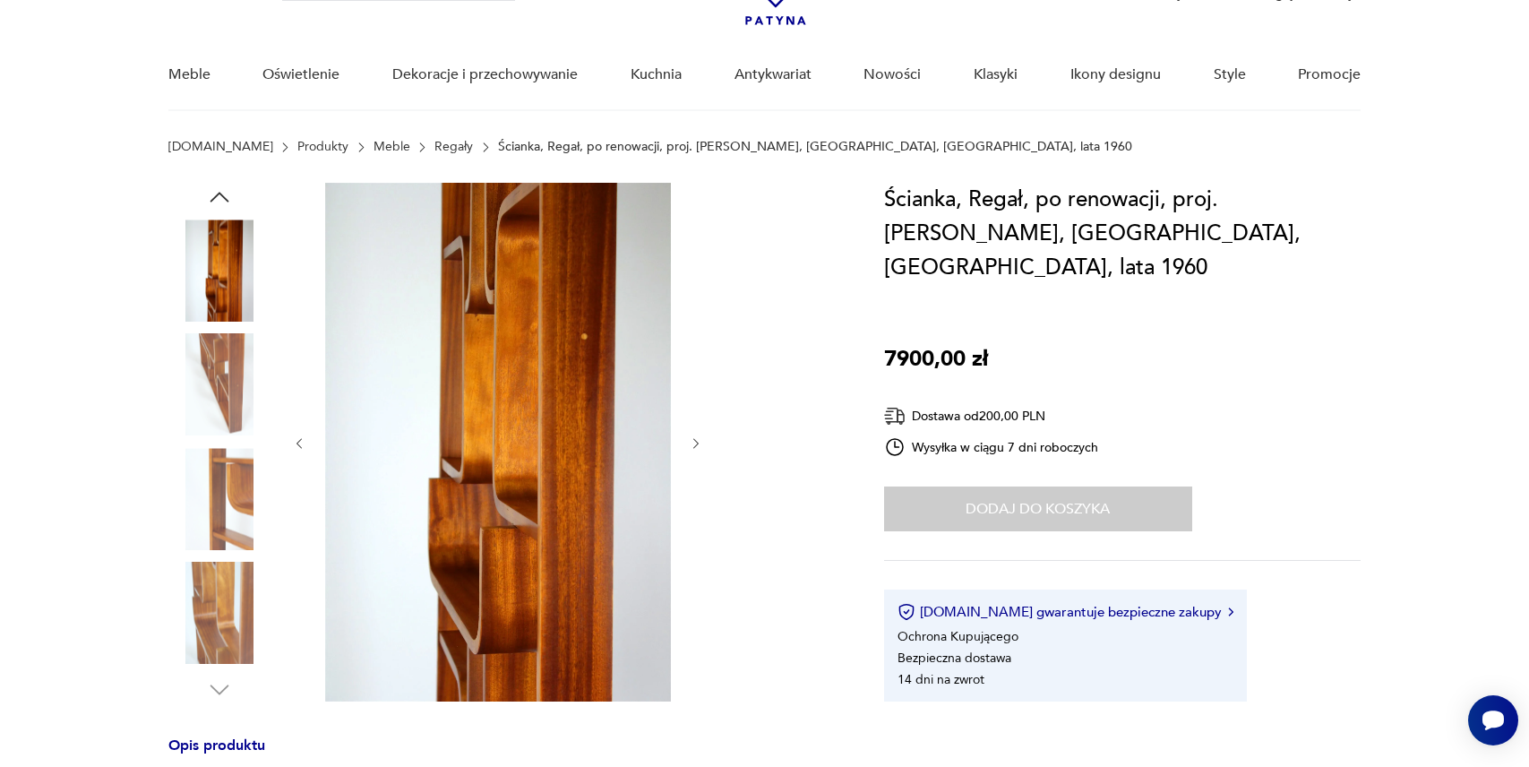
click at [216, 198] on icon "button" at bounding box center [219, 197] width 27 height 27
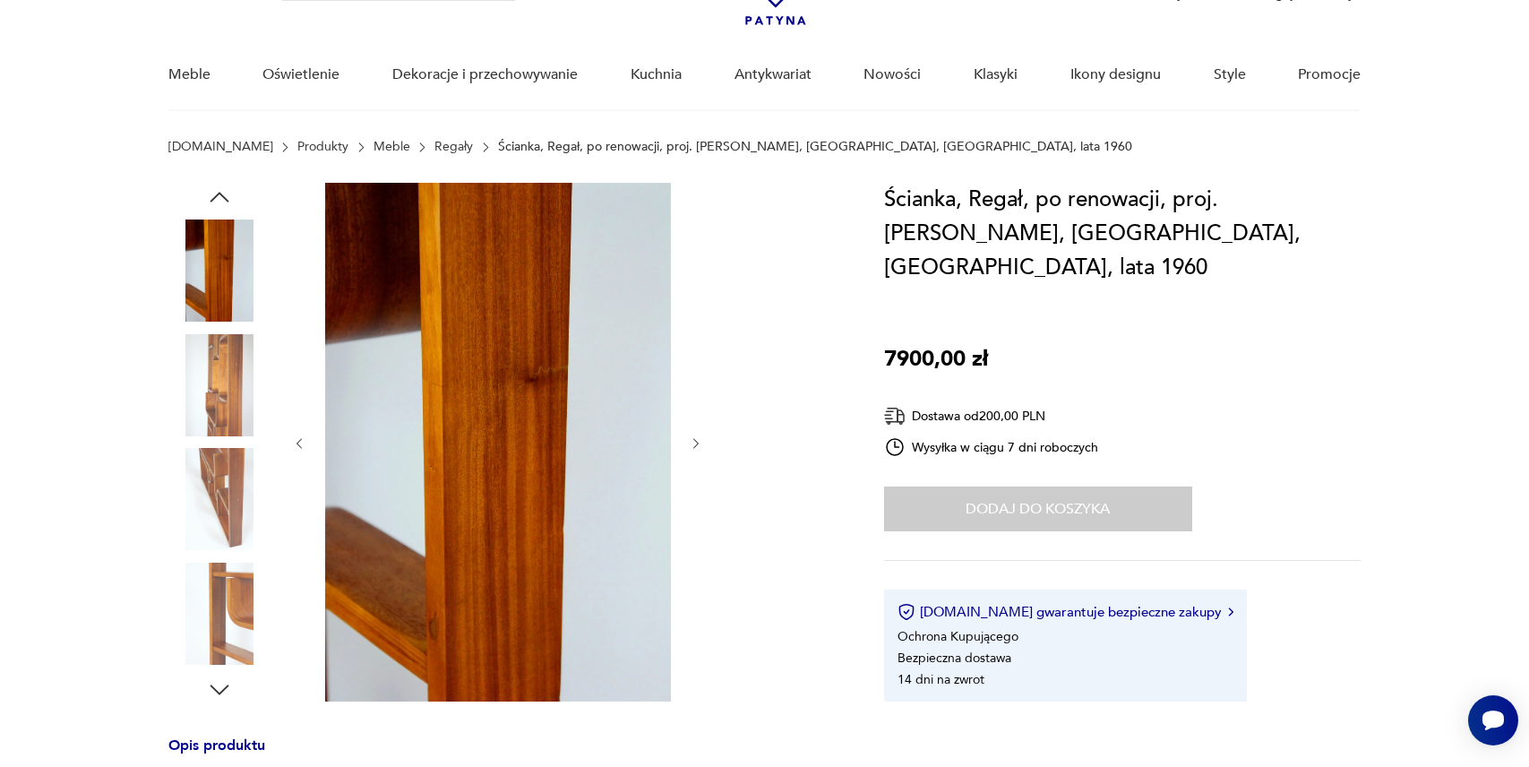
click at [216, 198] on icon "button" at bounding box center [219, 197] width 27 height 27
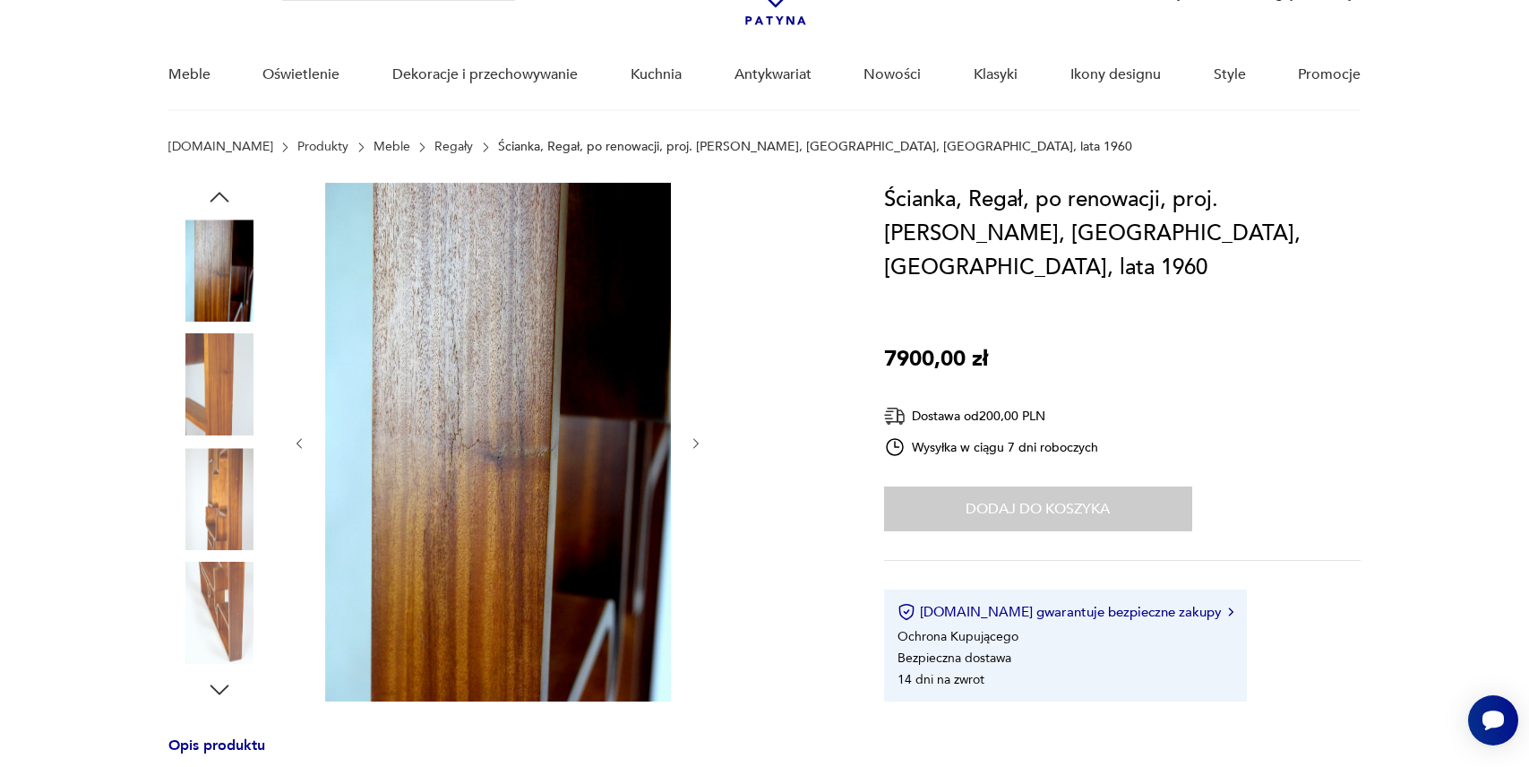
click at [216, 198] on icon "button" at bounding box center [219, 197] width 27 height 27
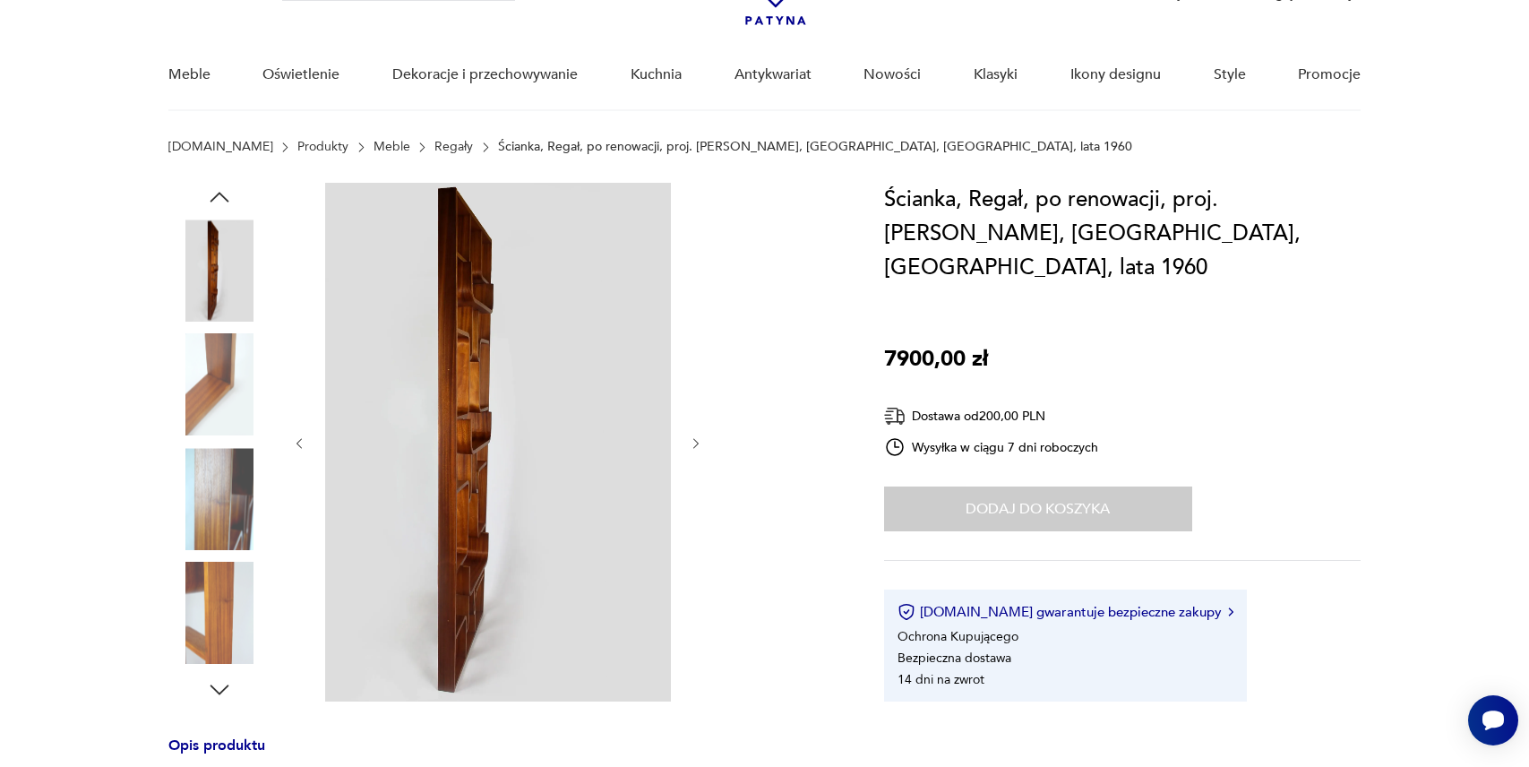
click at [216, 198] on icon "button" at bounding box center [219, 197] width 27 height 27
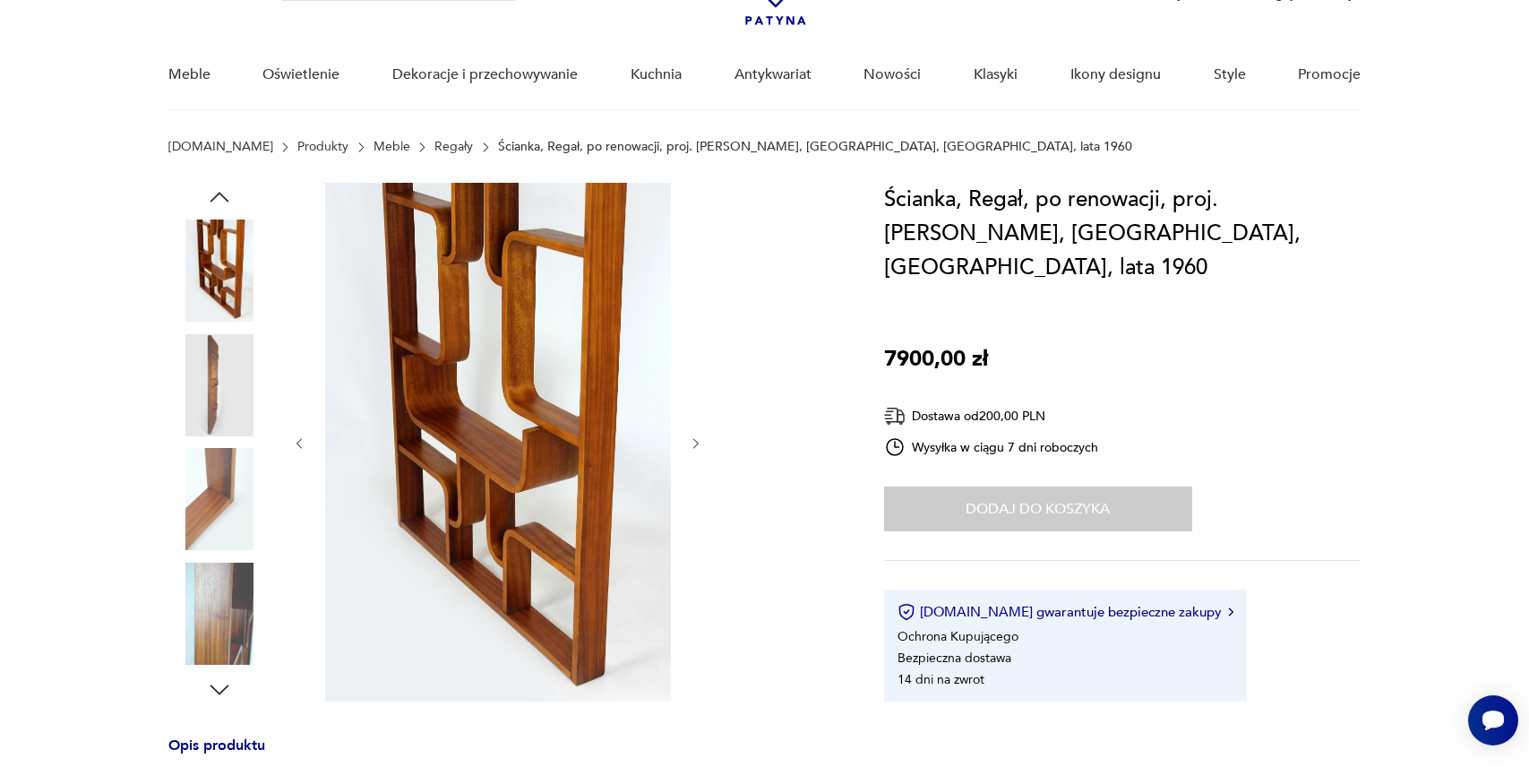
click at [216, 198] on icon "button" at bounding box center [219, 197] width 27 height 27
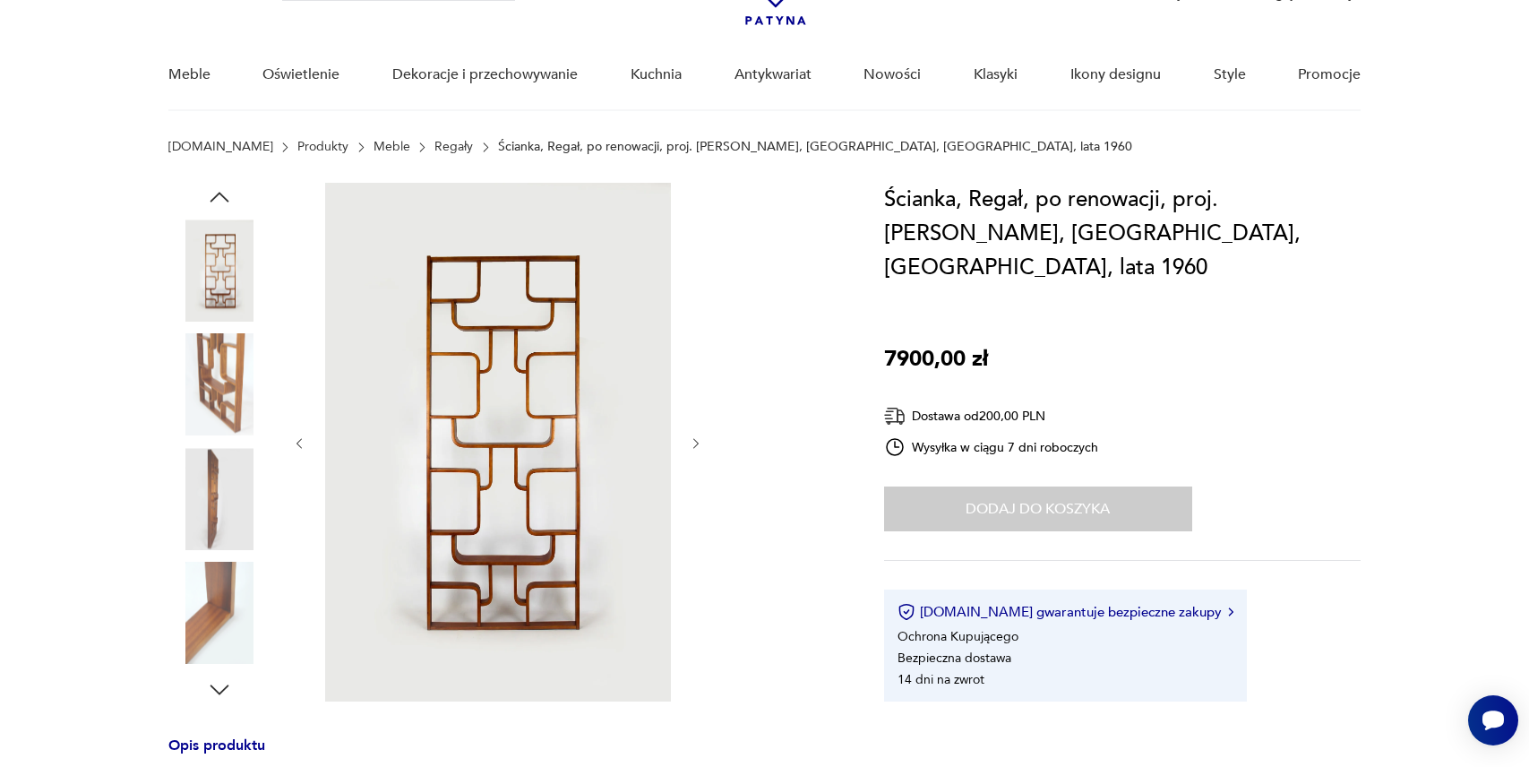
click at [216, 198] on icon "button" at bounding box center [219, 197] width 27 height 27
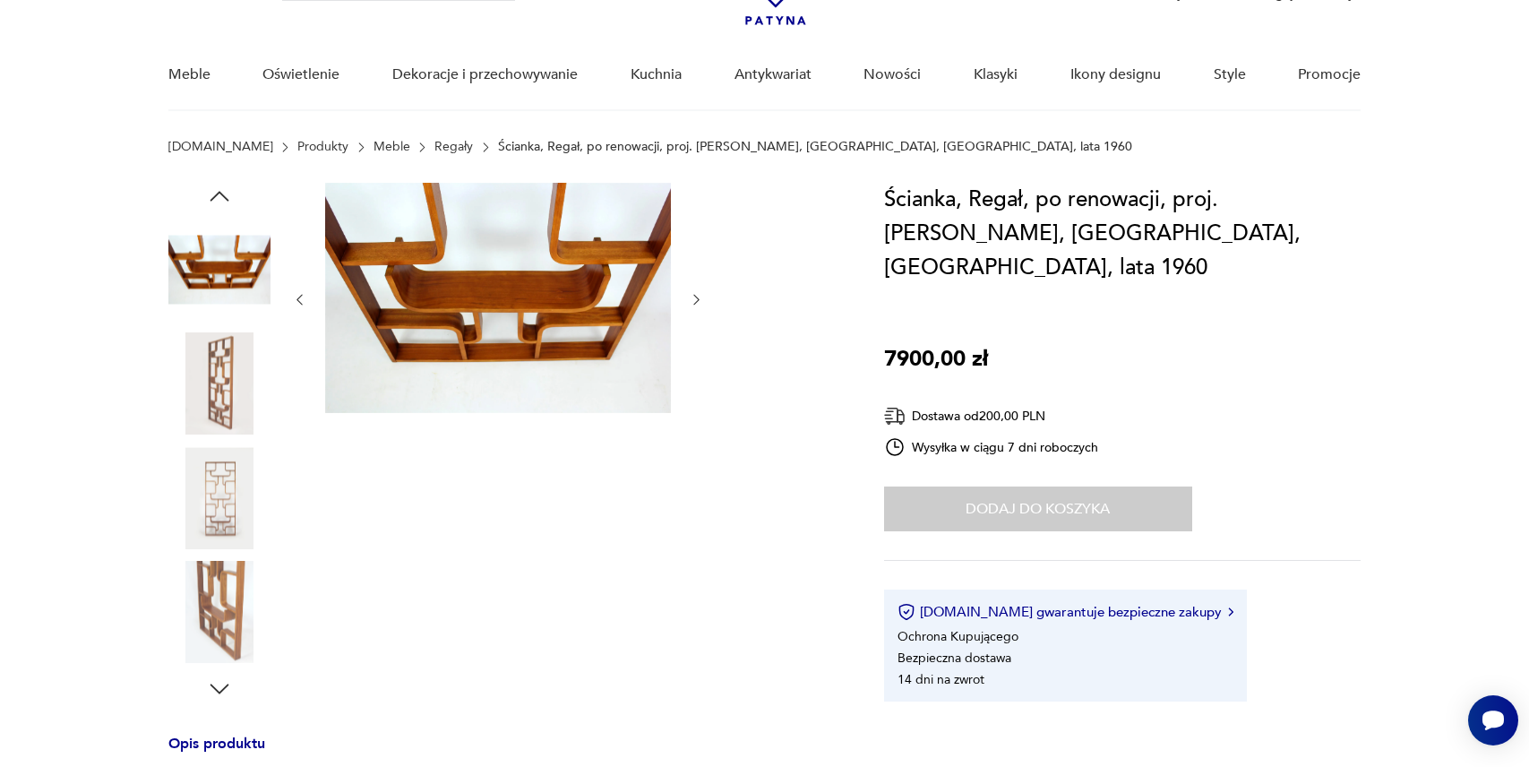
click at [216, 198] on icon "button" at bounding box center [219, 196] width 27 height 27
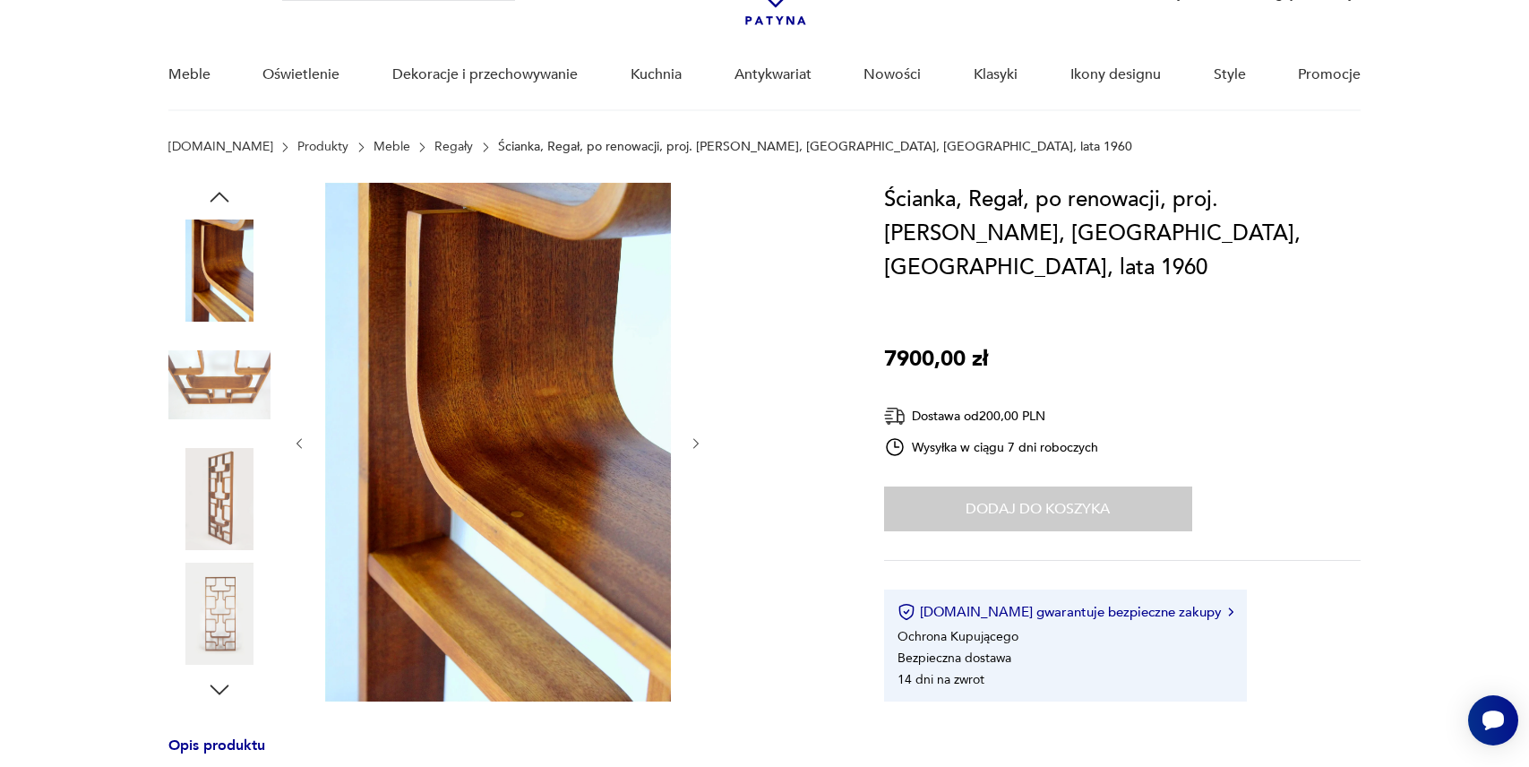
click at [216, 198] on icon "button" at bounding box center [219, 197] width 27 height 27
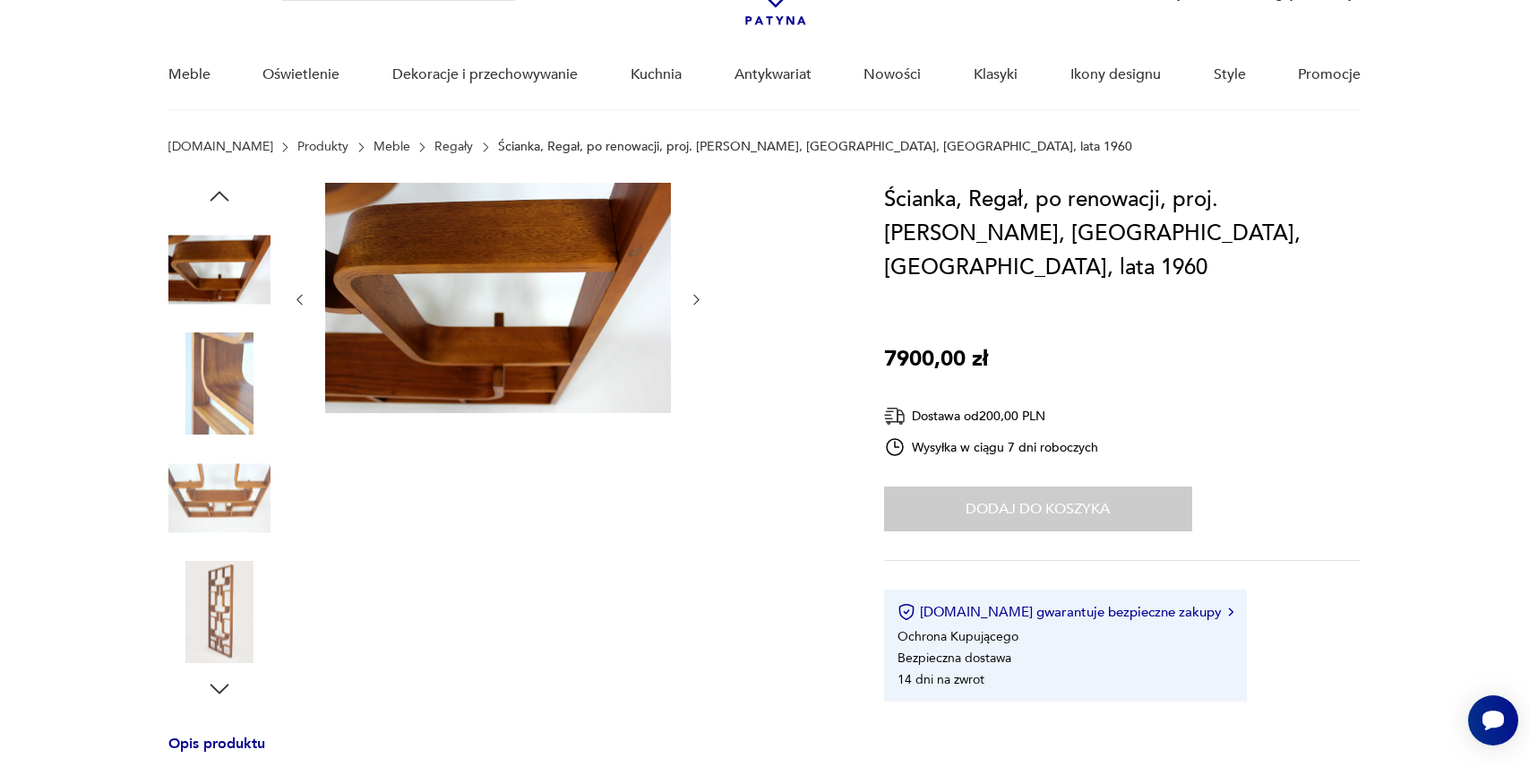
click at [216, 198] on icon "button" at bounding box center [219, 196] width 27 height 27
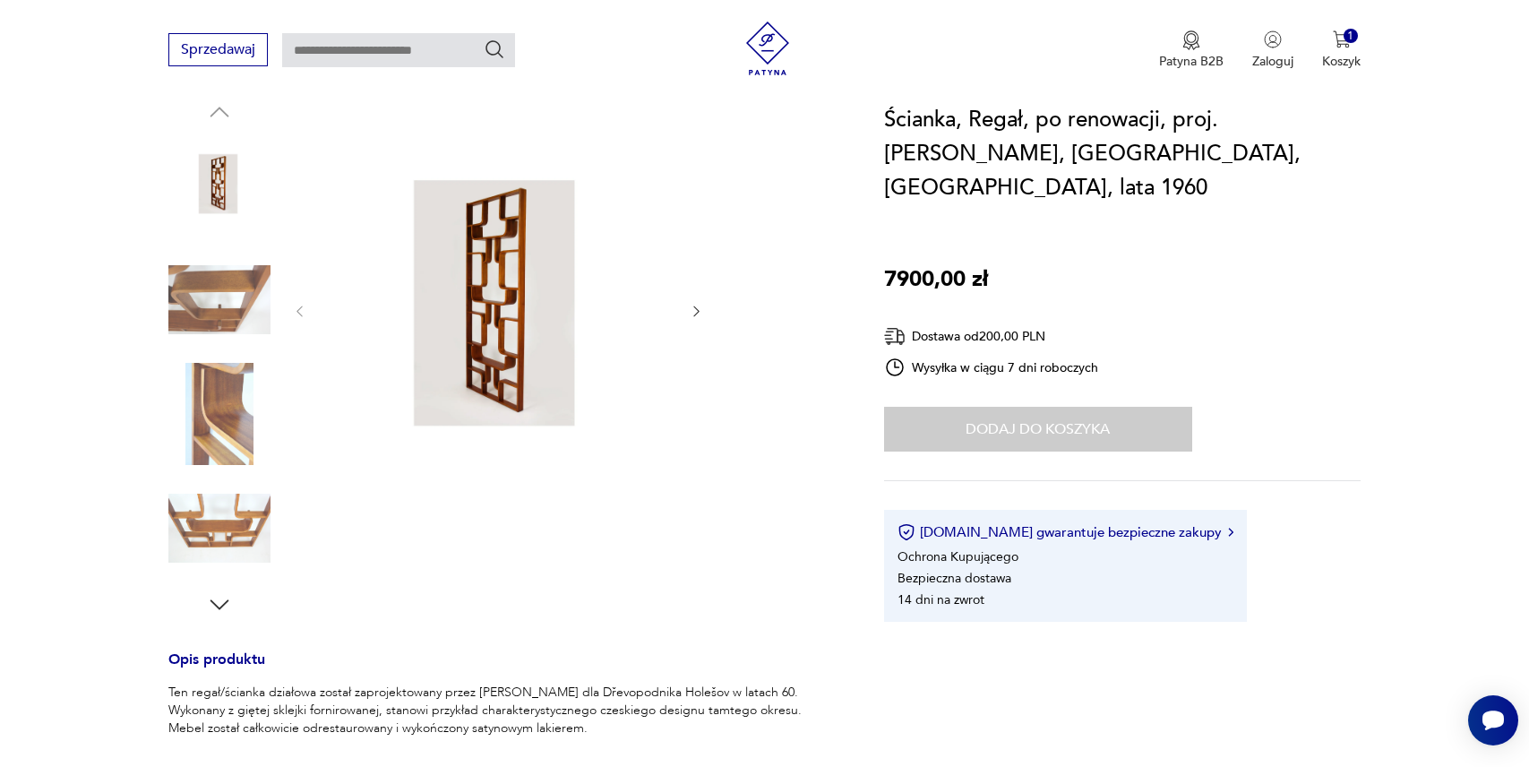
scroll to position [229, 0]
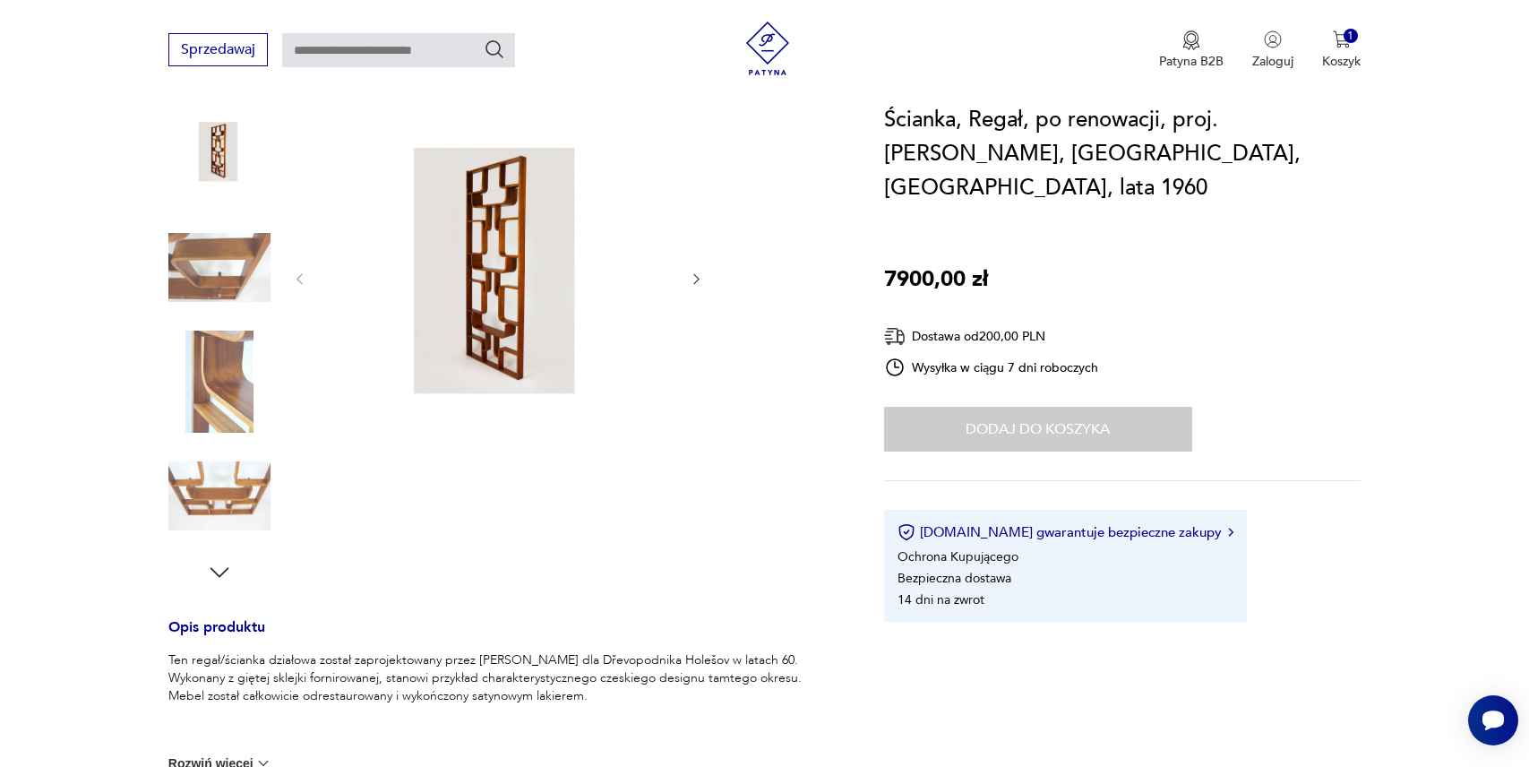
click at [223, 571] on icon "button" at bounding box center [219, 572] width 19 height 10
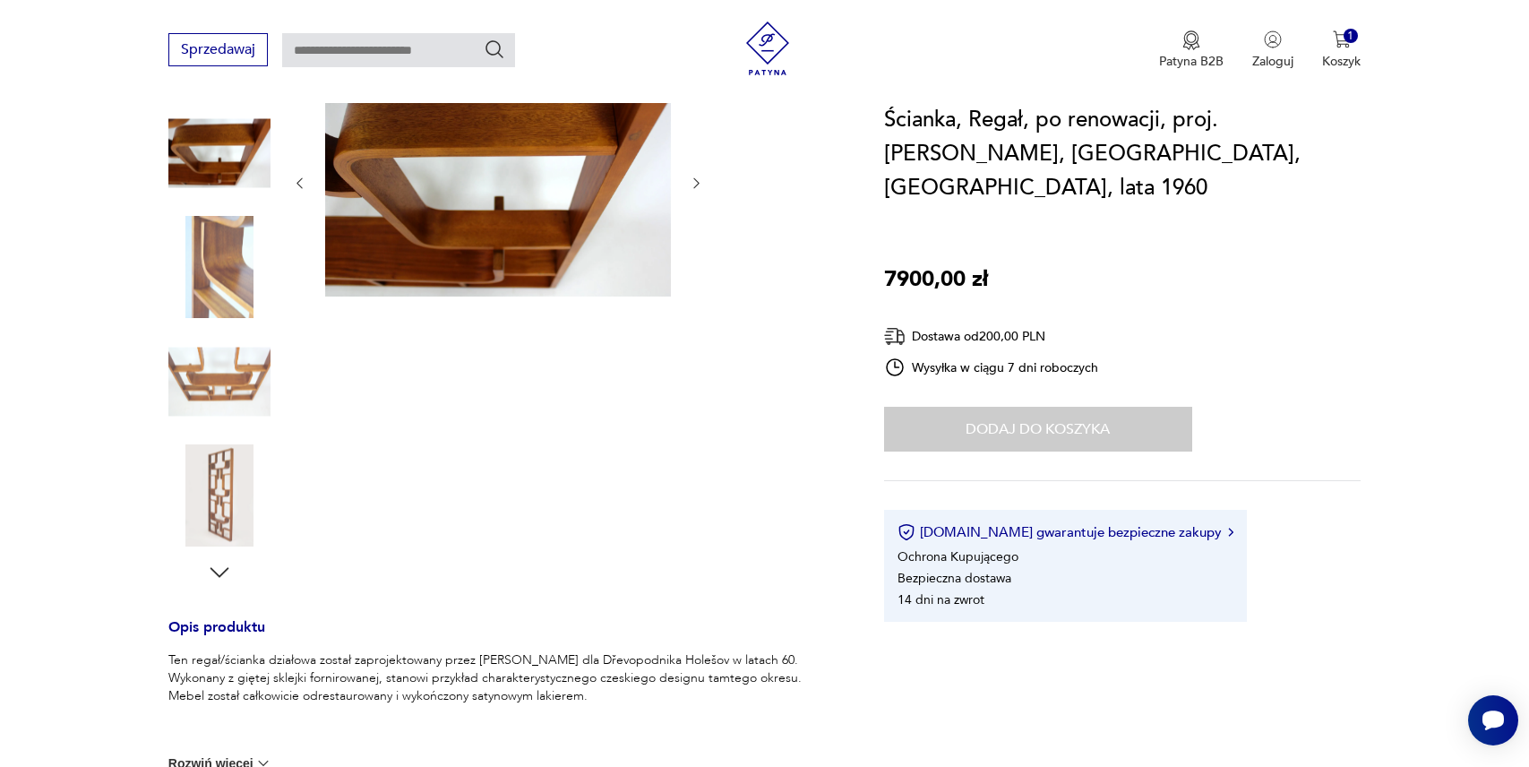
click at [223, 571] on icon "button" at bounding box center [219, 572] width 19 height 10
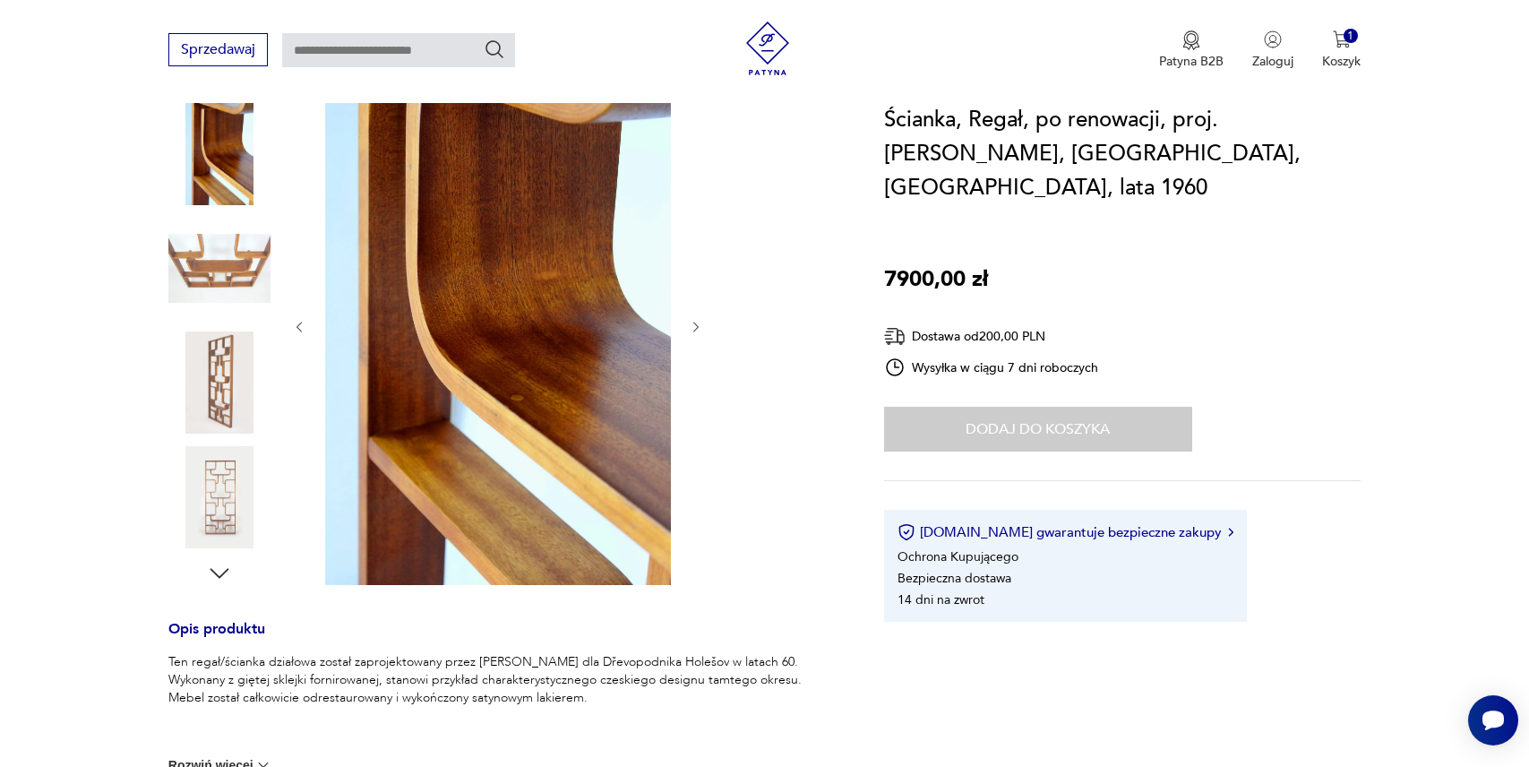
click at [223, 571] on icon "button" at bounding box center [219, 573] width 19 height 10
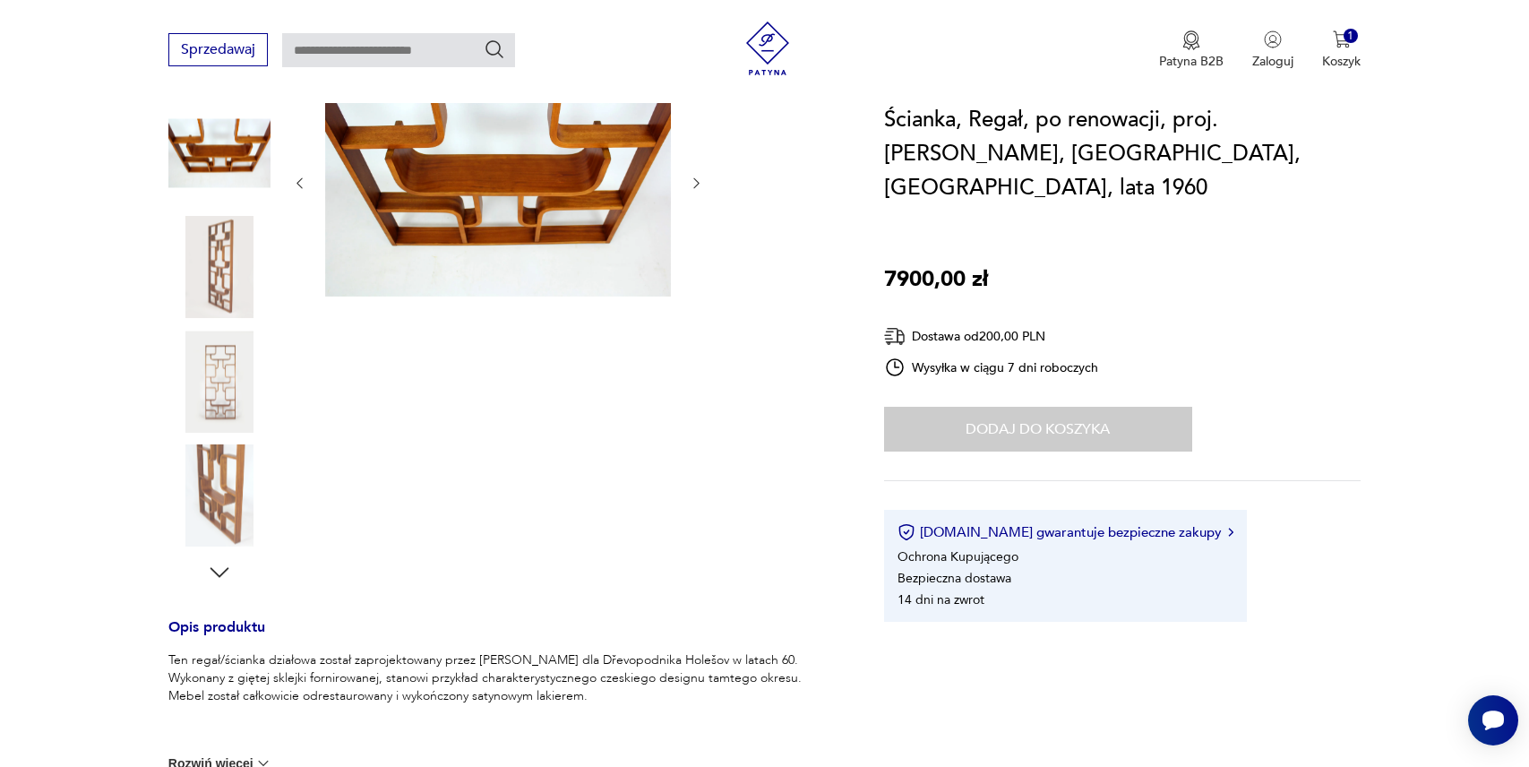
click at [233, 381] on img at bounding box center [219, 381] width 102 height 102
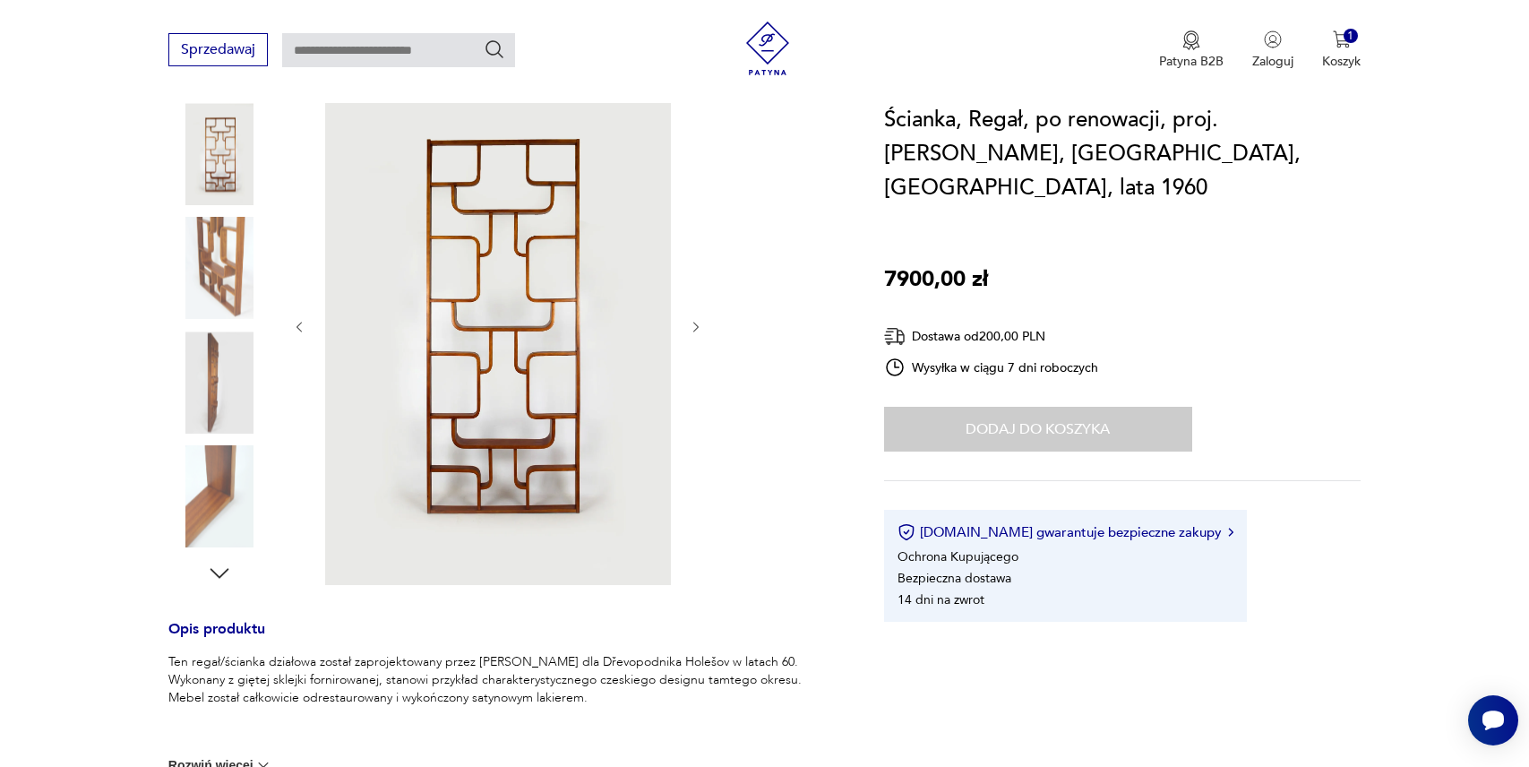
click at [464, 323] on img at bounding box center [498, 325] width 346 height 519
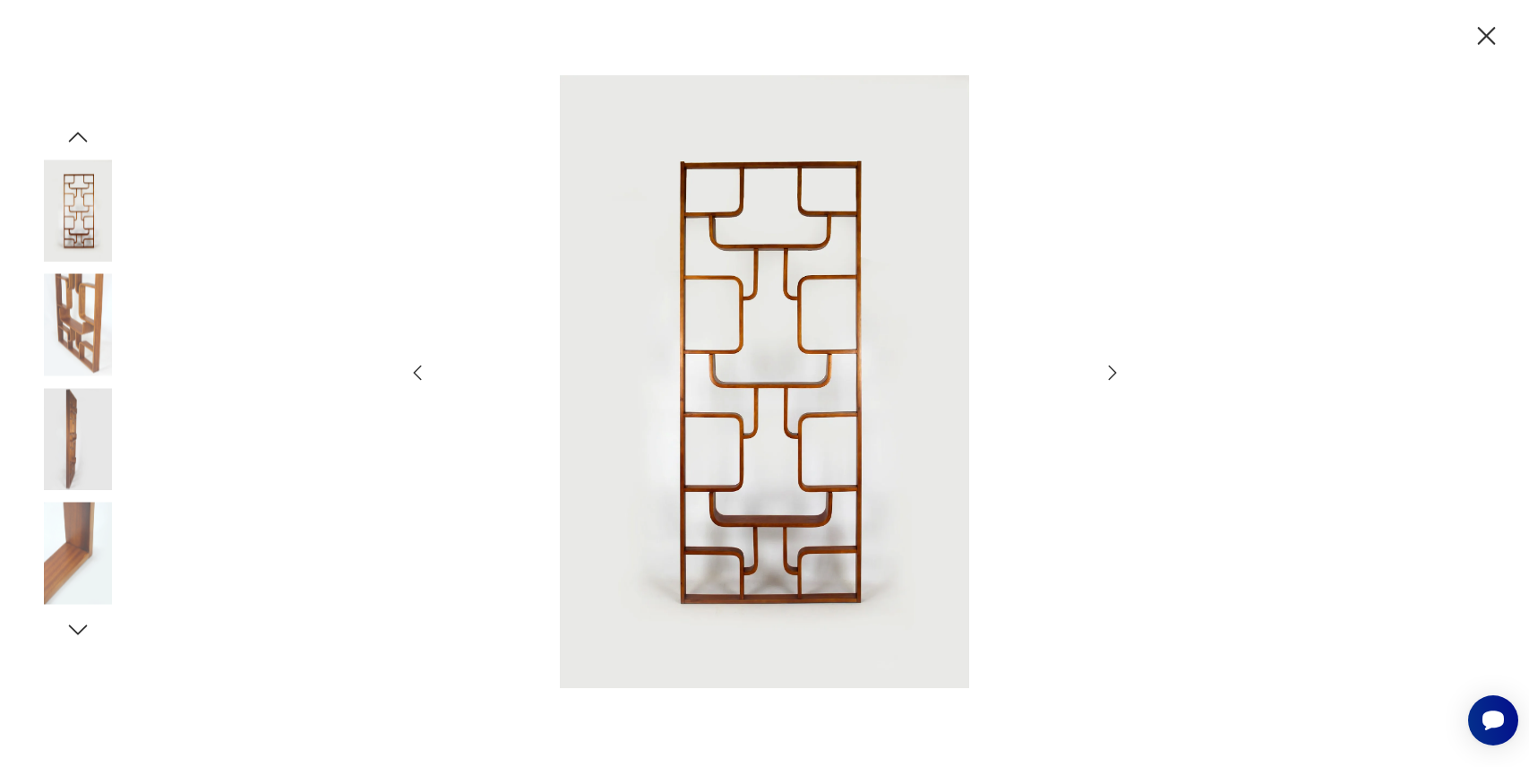
click at [1480, 42] on icon "button" at bounding box center [1487, 36] width 18 height 18
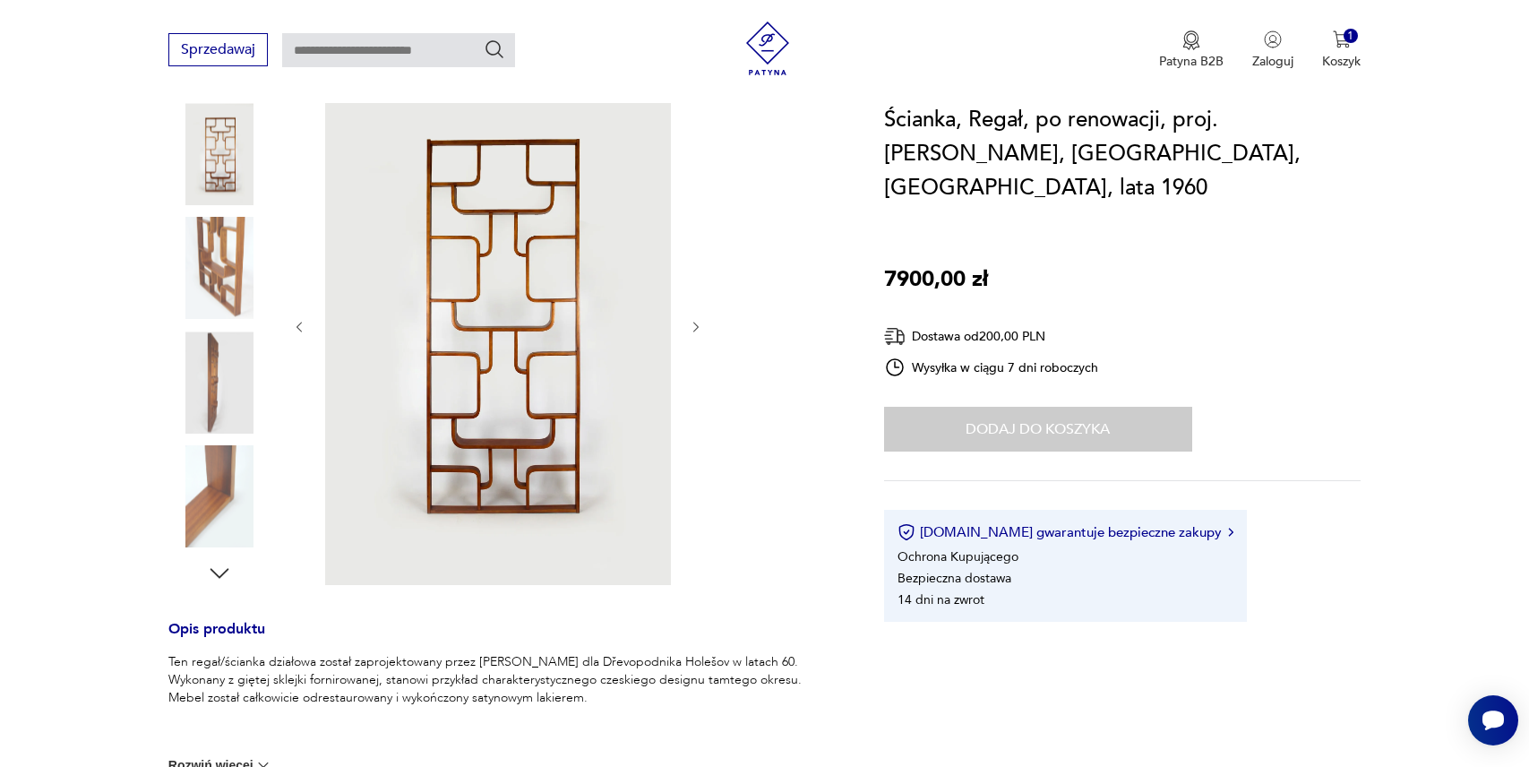
scroll to position [984, 0]
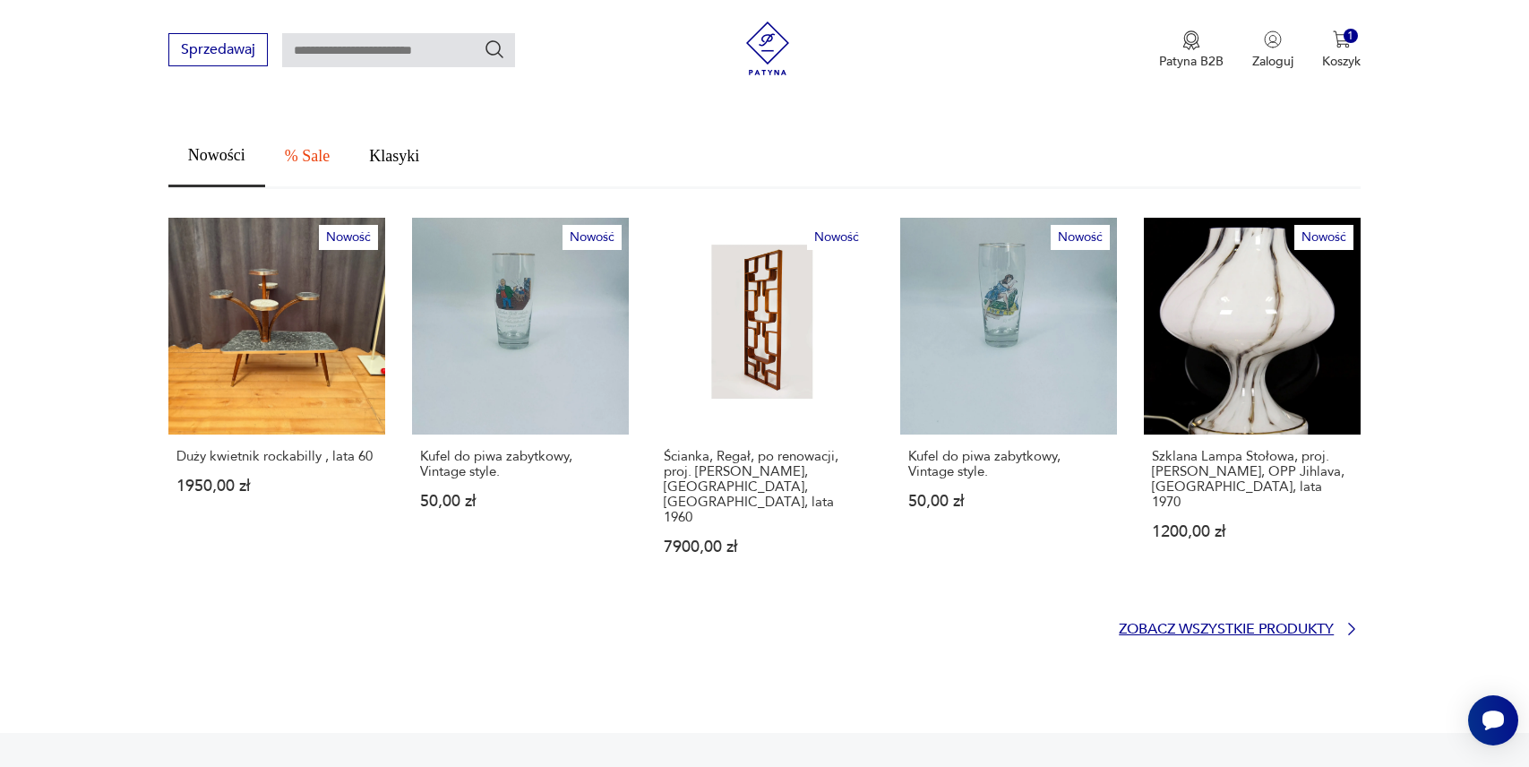
click at [1179, 623] on p "Zobacz wszystkie produkty" at bounding box center [1226, 629] width 215 height 12
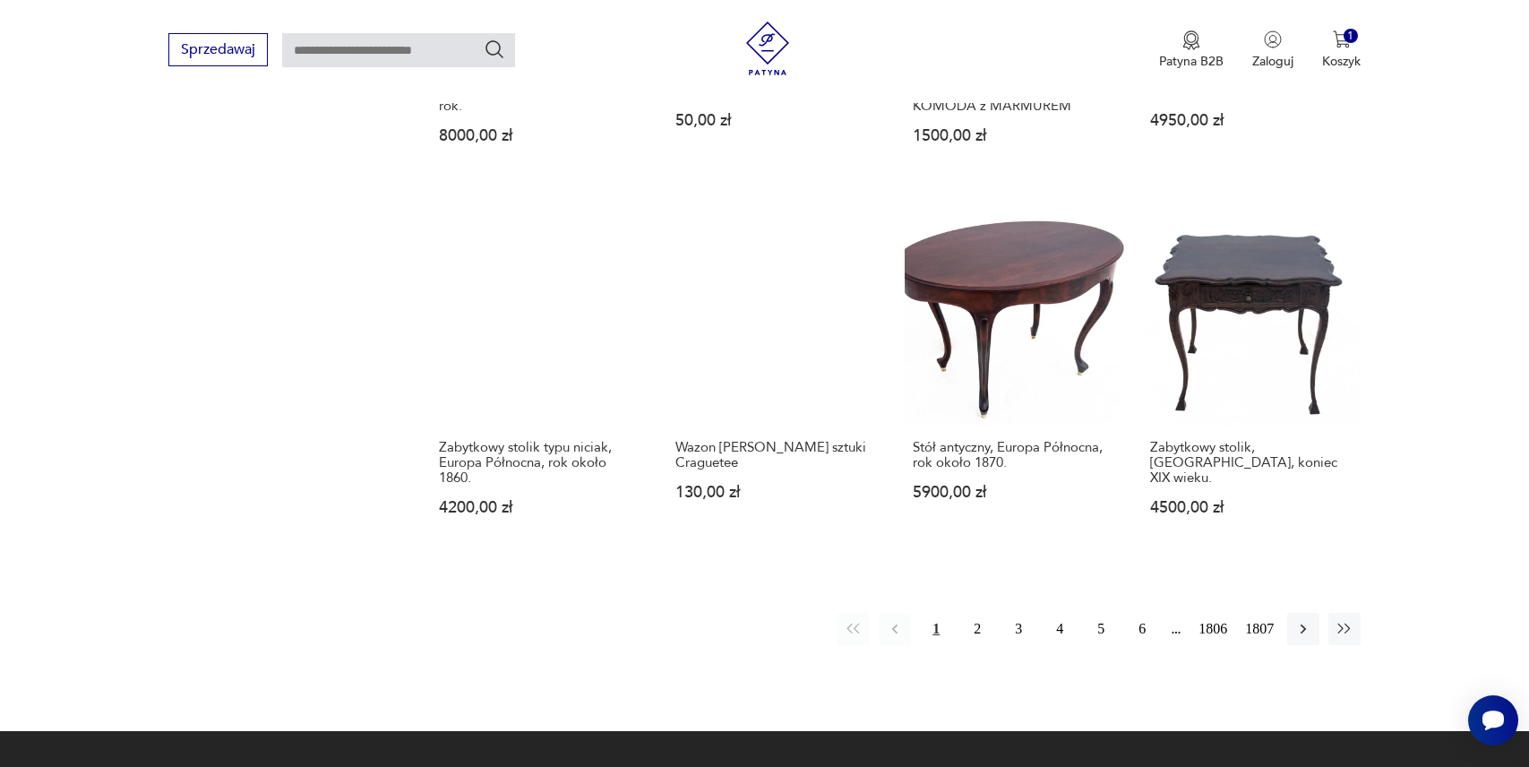
scroll to position [1499, 0]
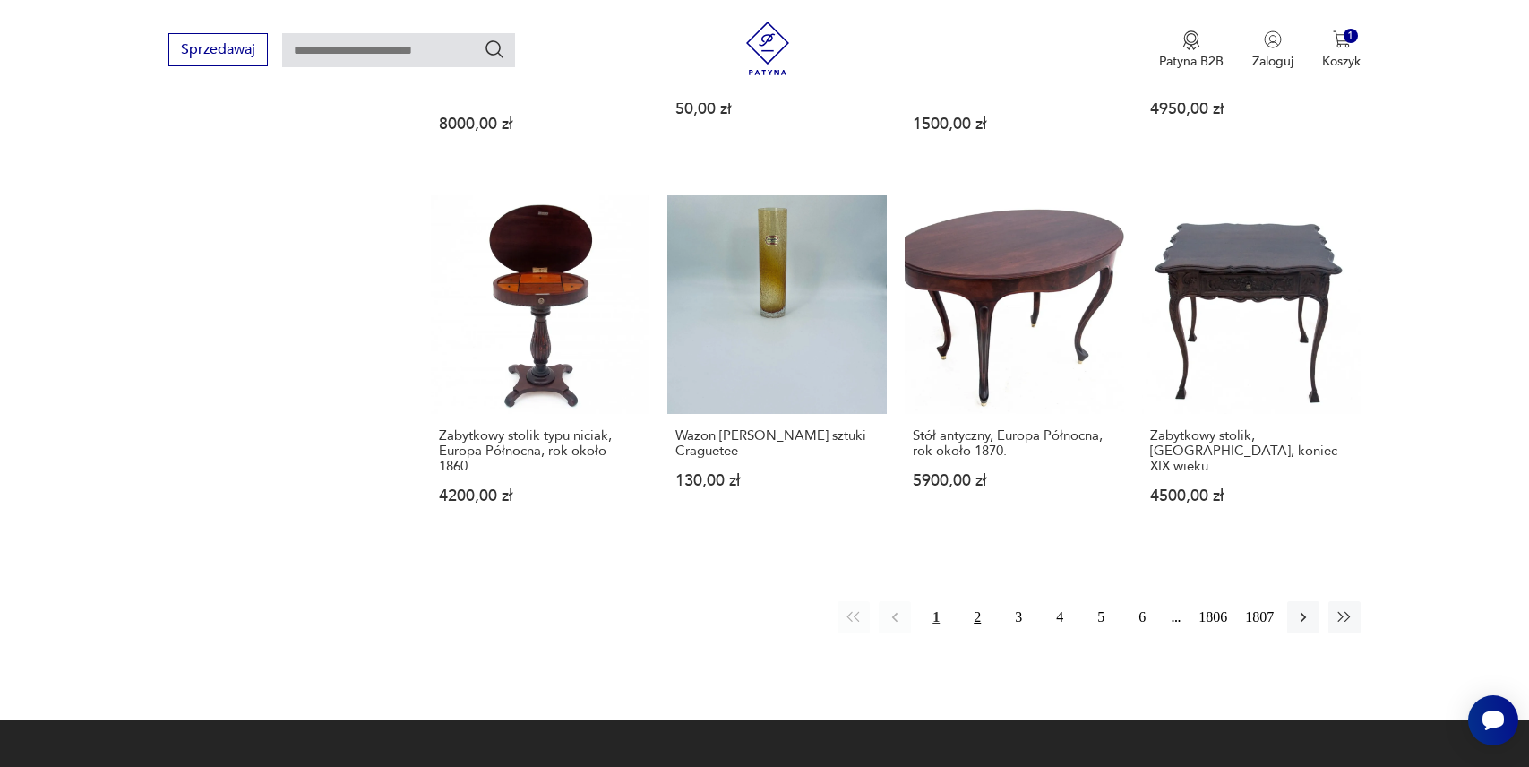
click at [980, 603] on button "2" at bounding box center [977, 617] width 32 height 32
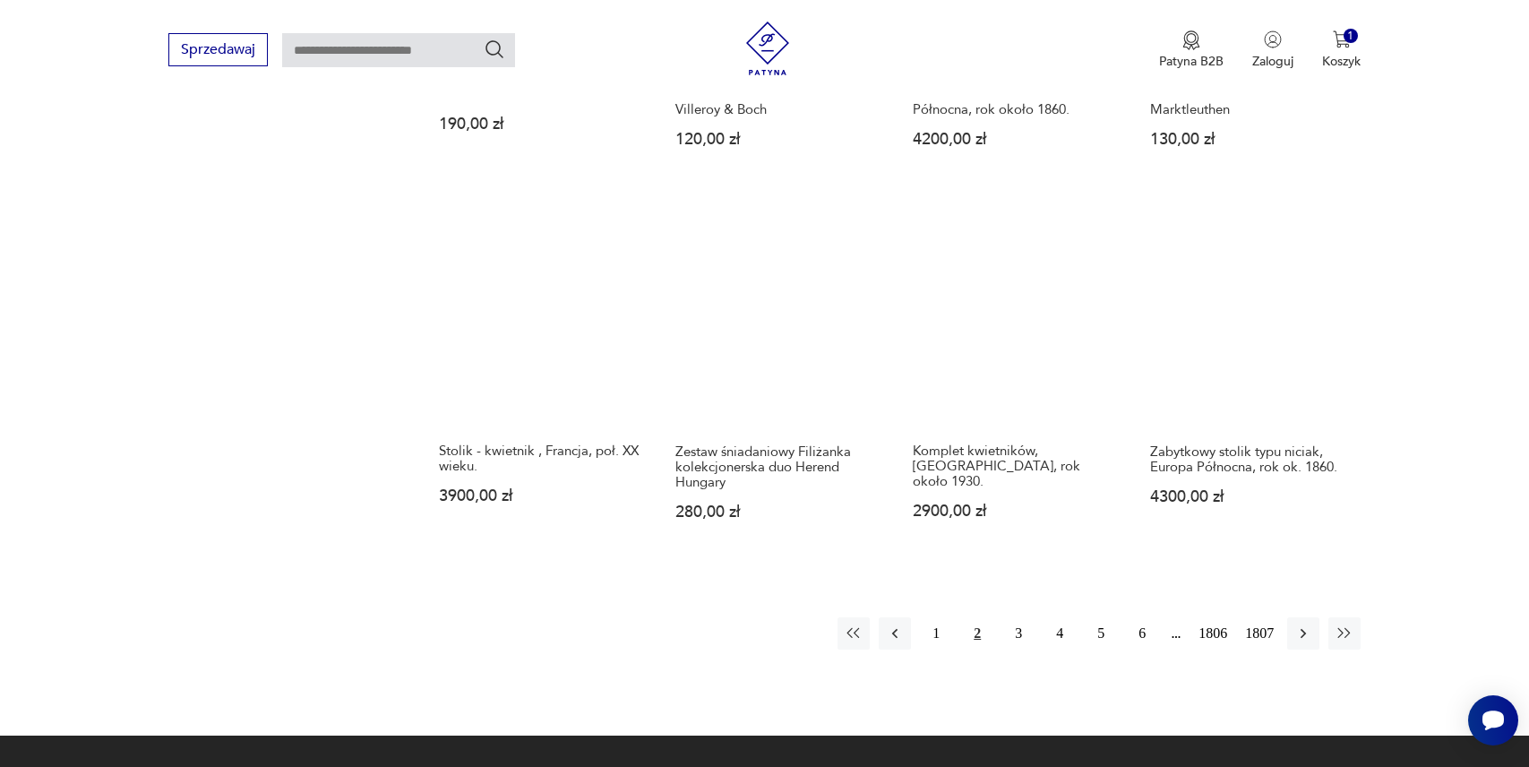
scroll to position [1631, 0]
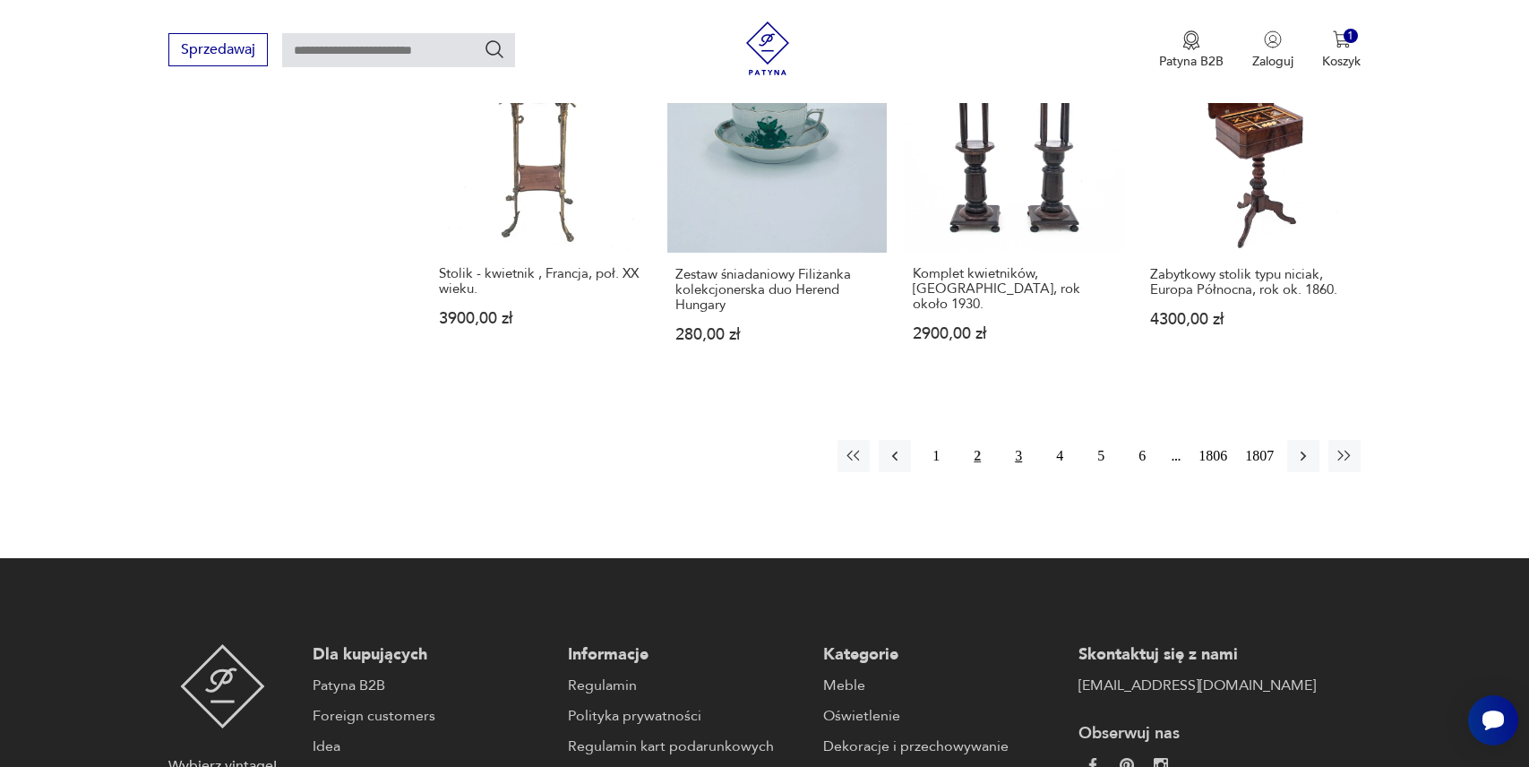
click at [1017, 445] on button "3" at bounding box center [1018, 456] width 32 height 32
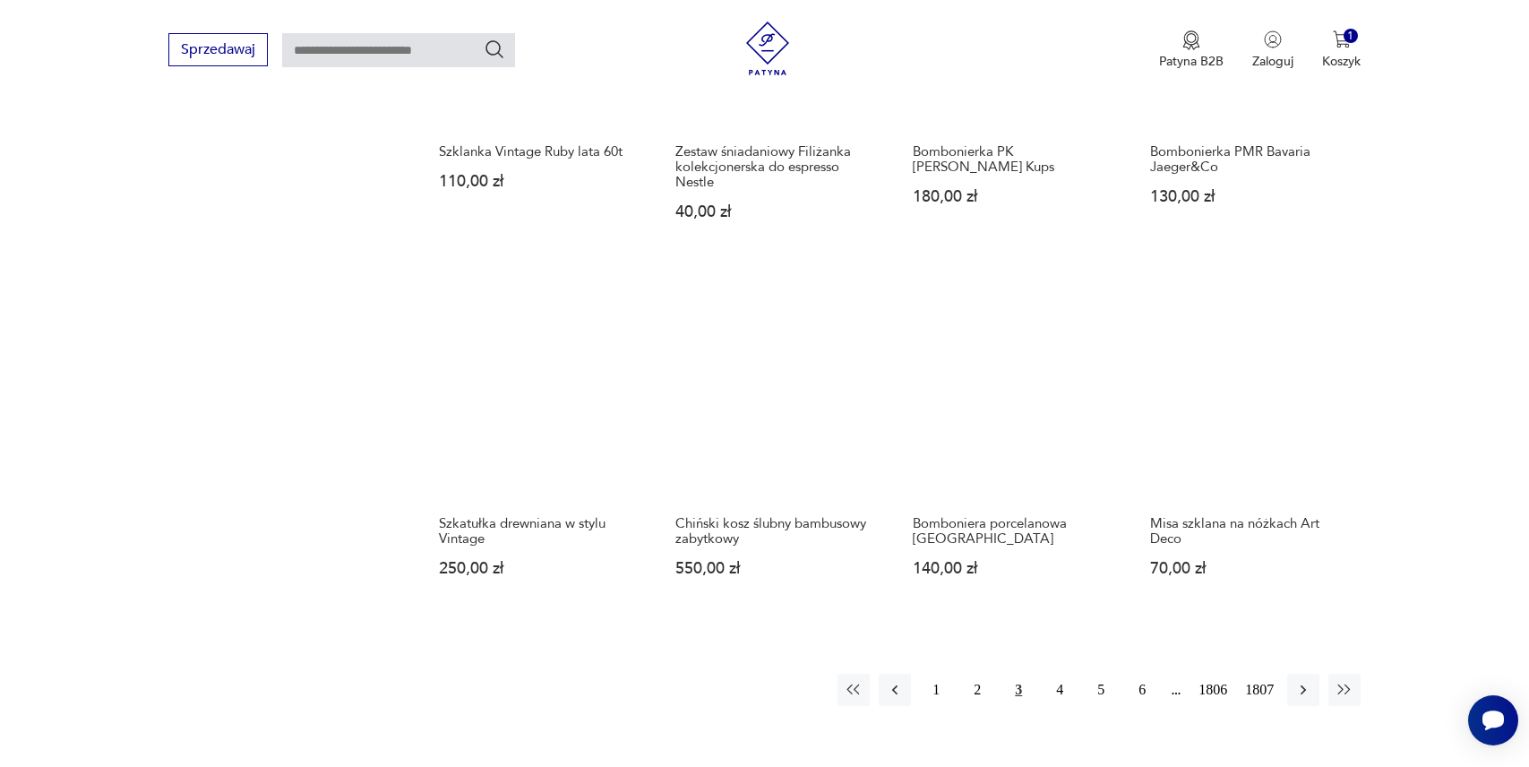
scroll to position [1462, 0]
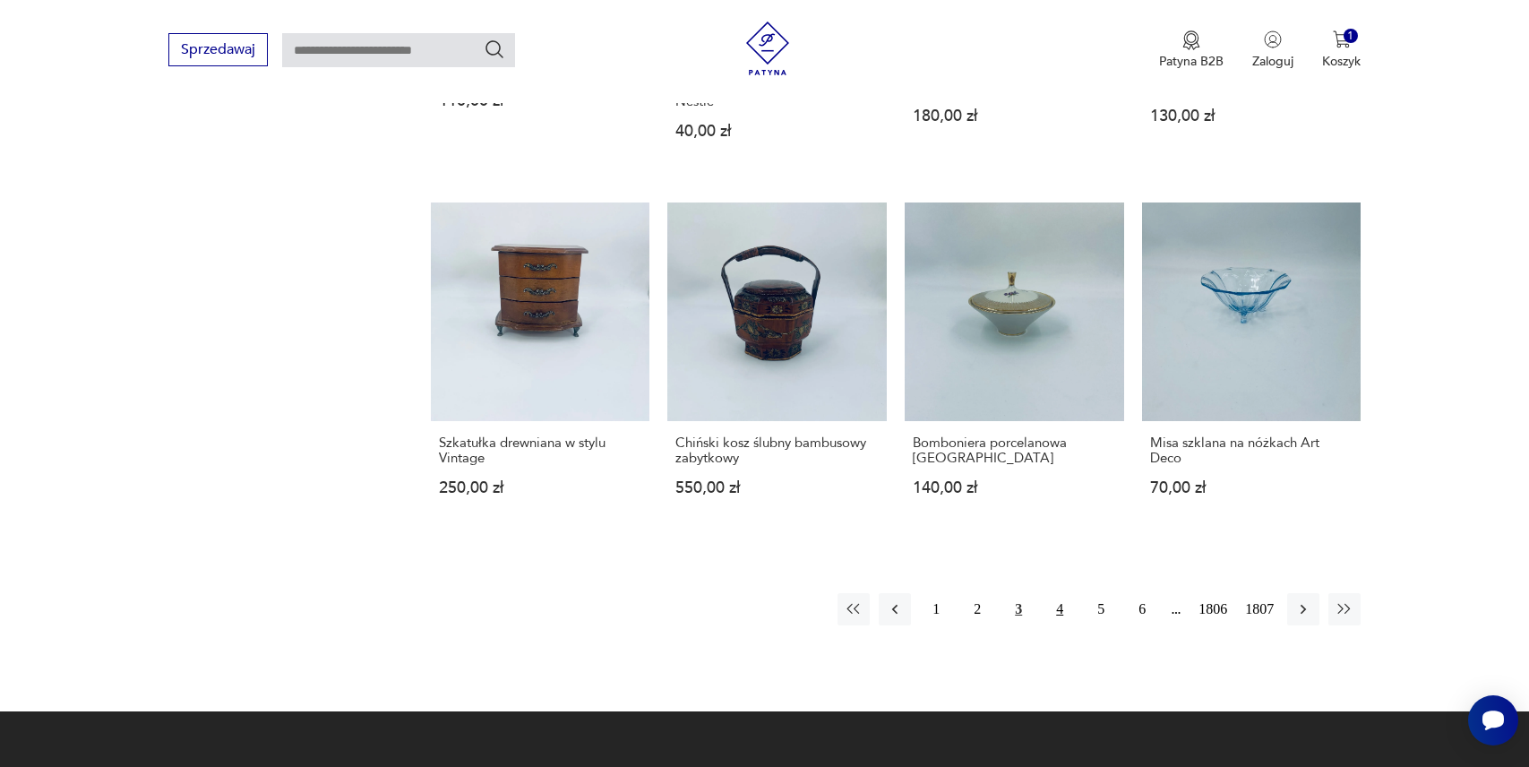
click at [1060, 599] on button "4" at bounding box center [1059, 609] width 32 height 32
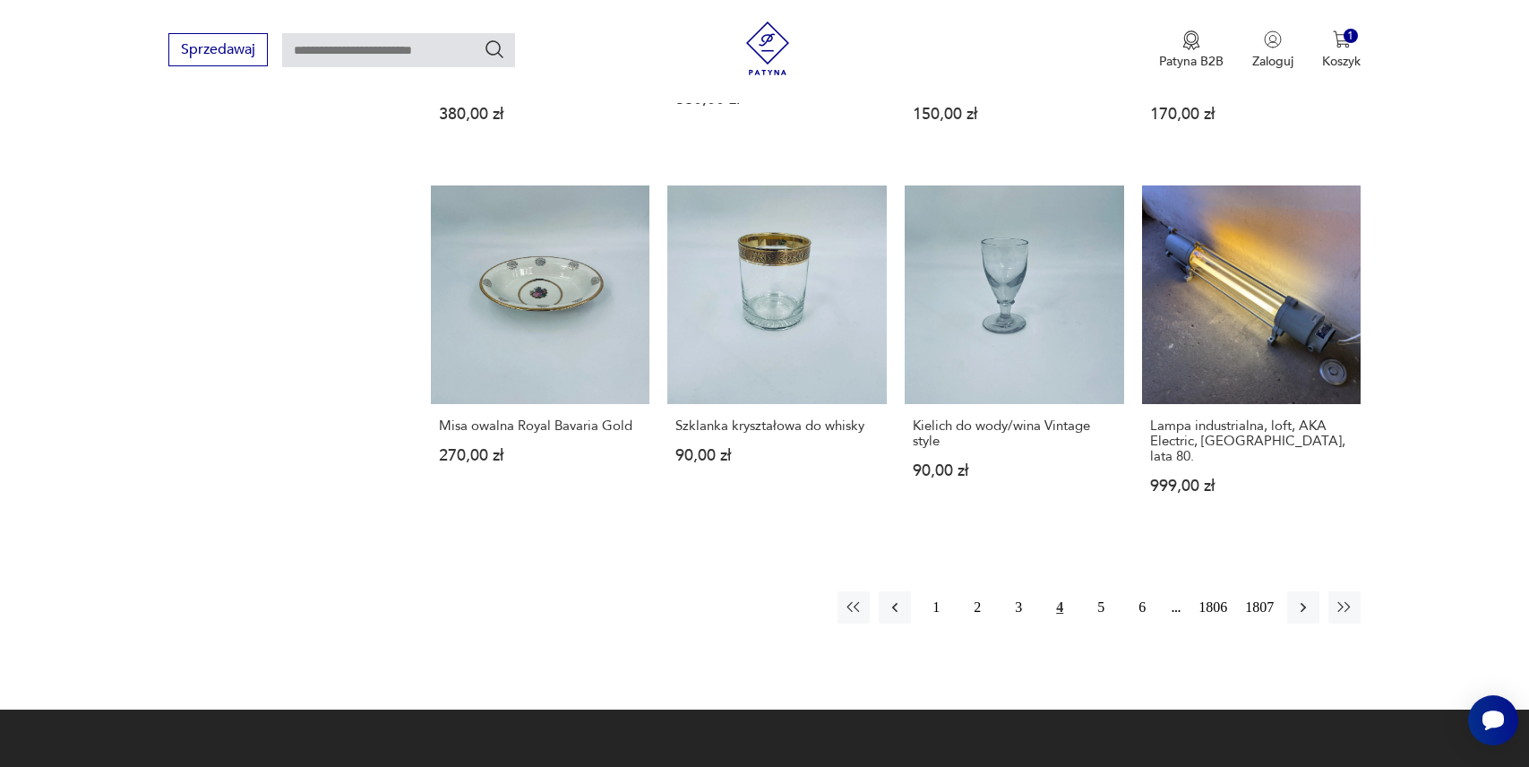
scroll to position [1612, 0]
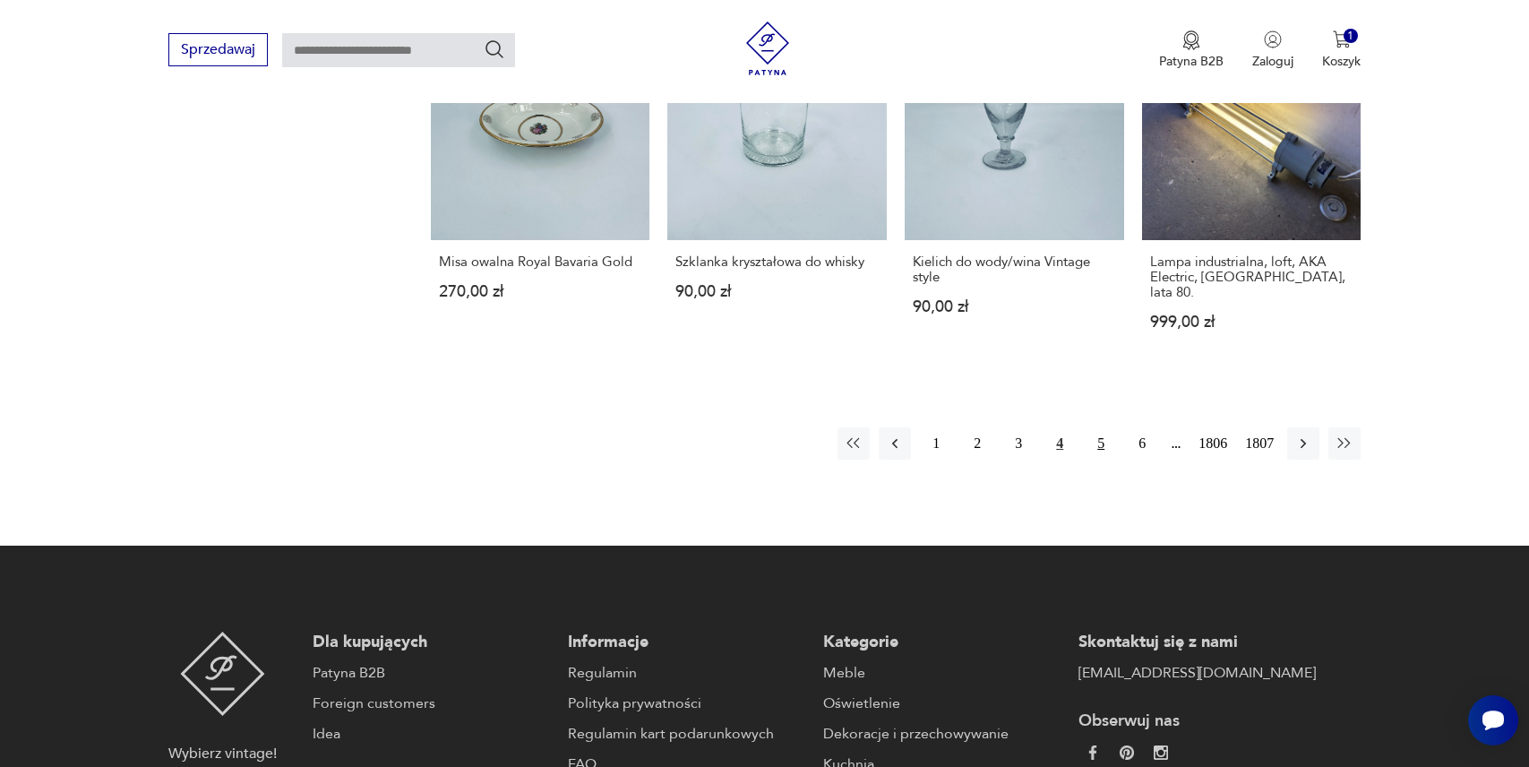
click at [1094, 427] on button "5" at bounding box center [1101, 443] width 32 height 32
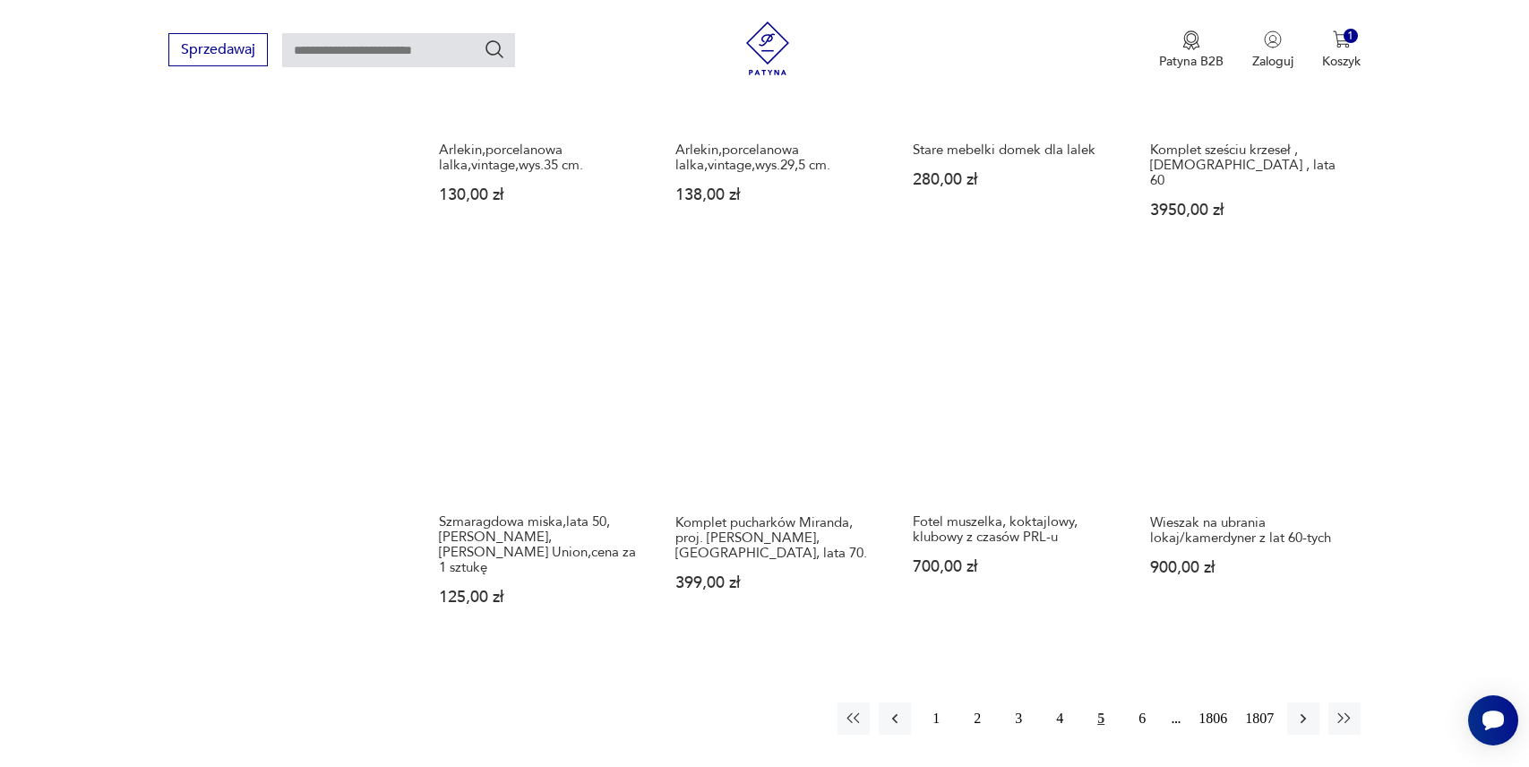
scroll to position [1413, 0]
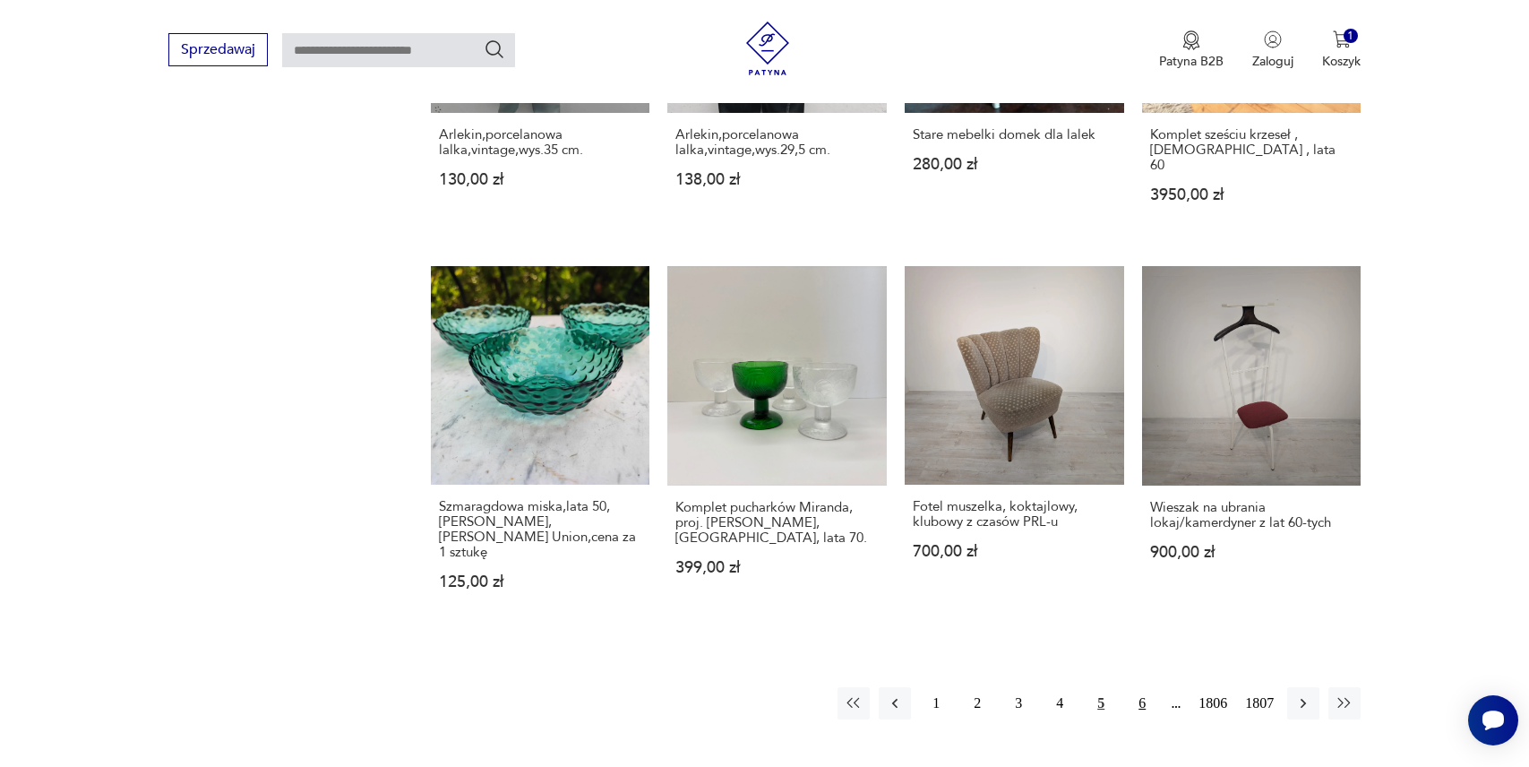
click at [1131, 687] on button "6" at bounding box center [1142, 703] width 32 height 32
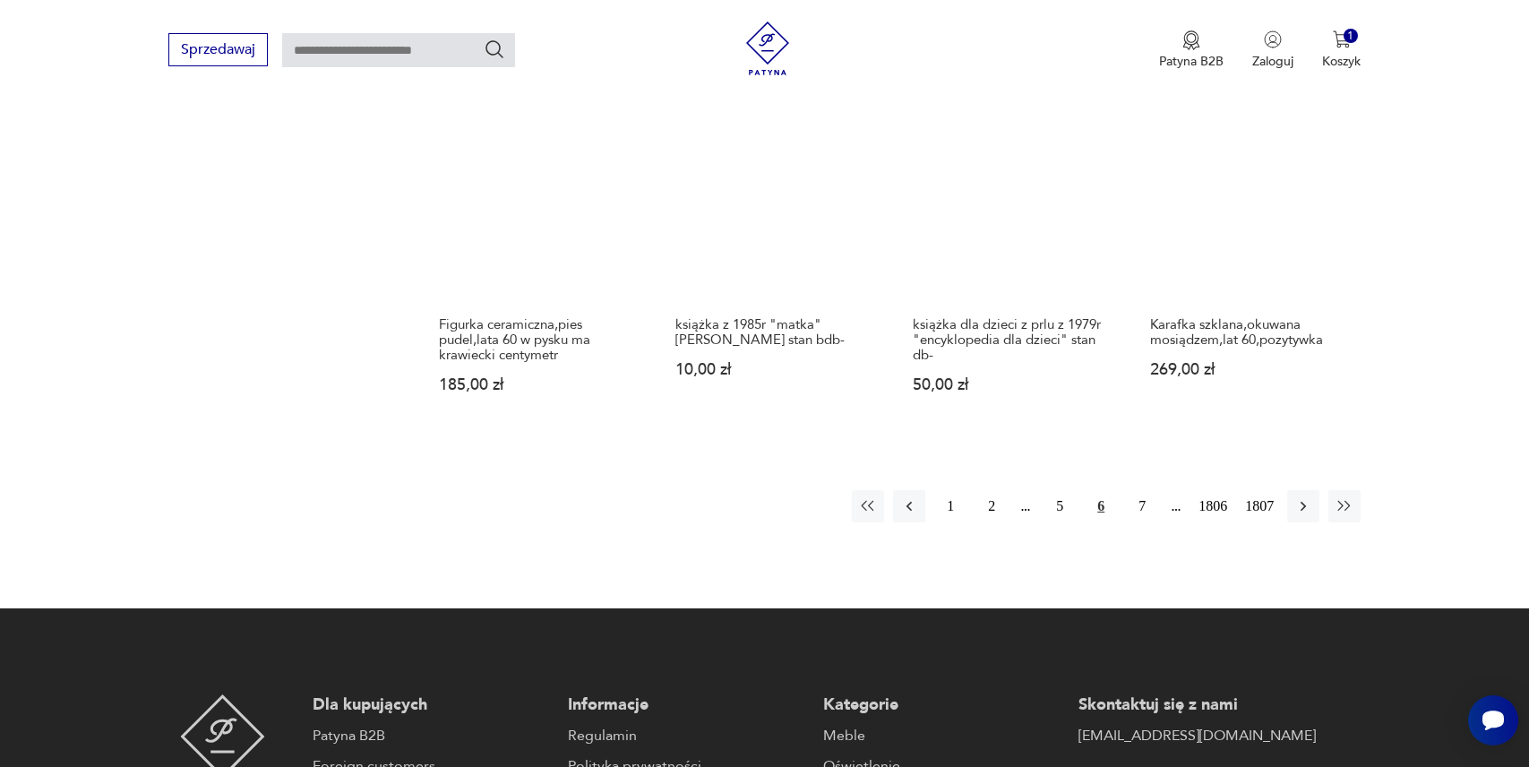
scroll to position [1683, 0]
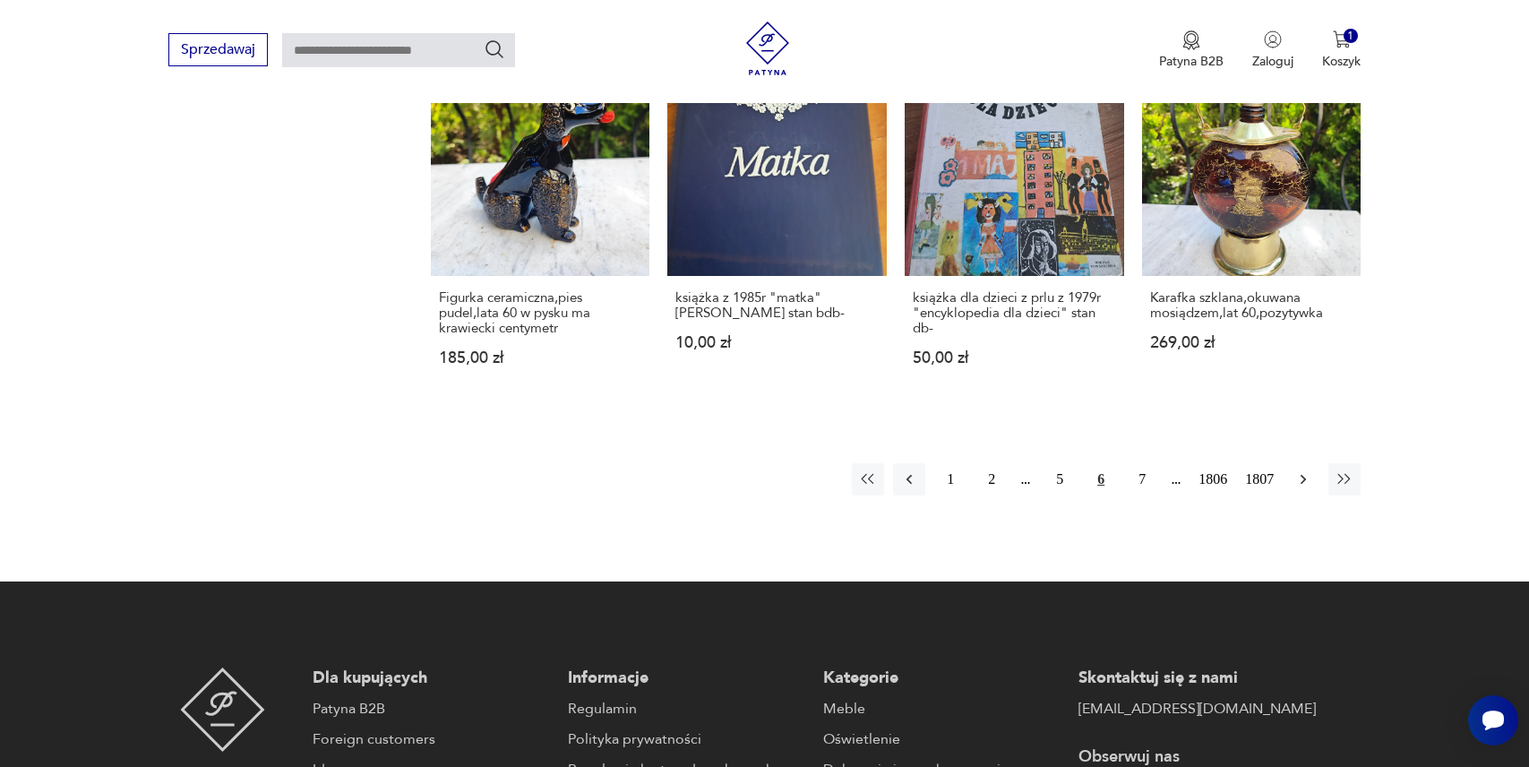
click at [1301, 475] on icon "button" at bounding box center [1302, 480] width 5 height 10
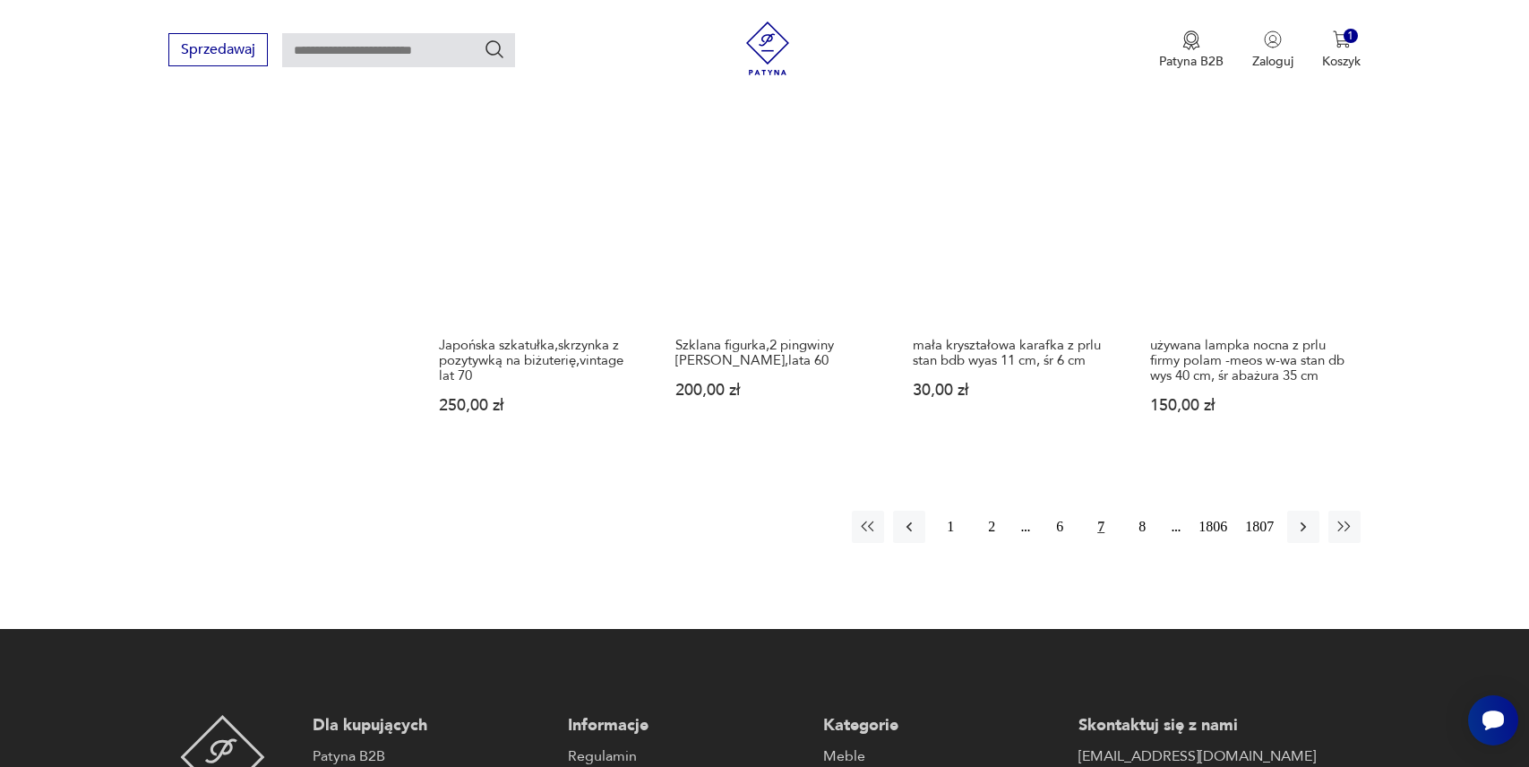
scroll to position [1611, 0]
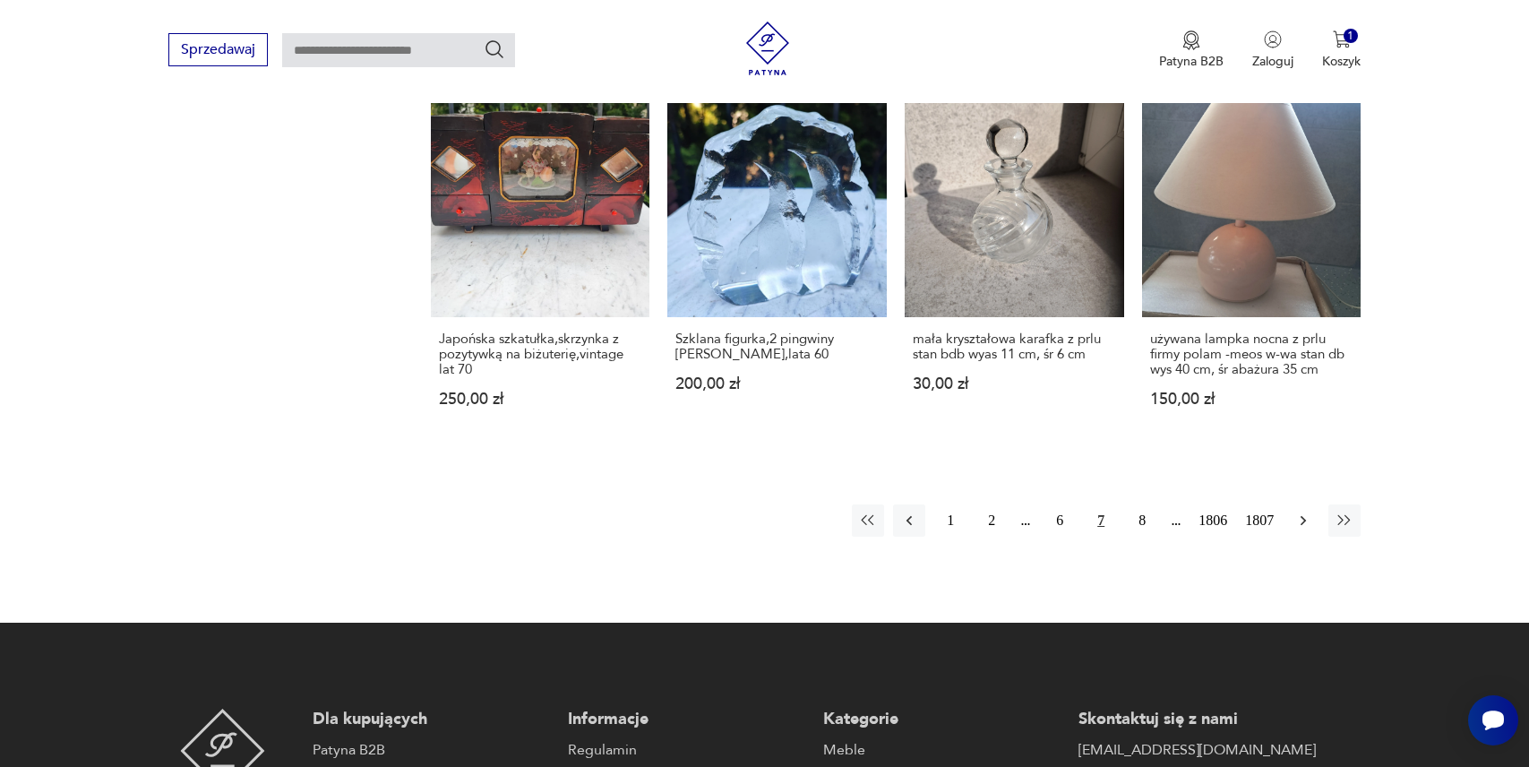
click at [1303, 516] on icon "button" at bounding box center [1302, 521] width 5 height 10
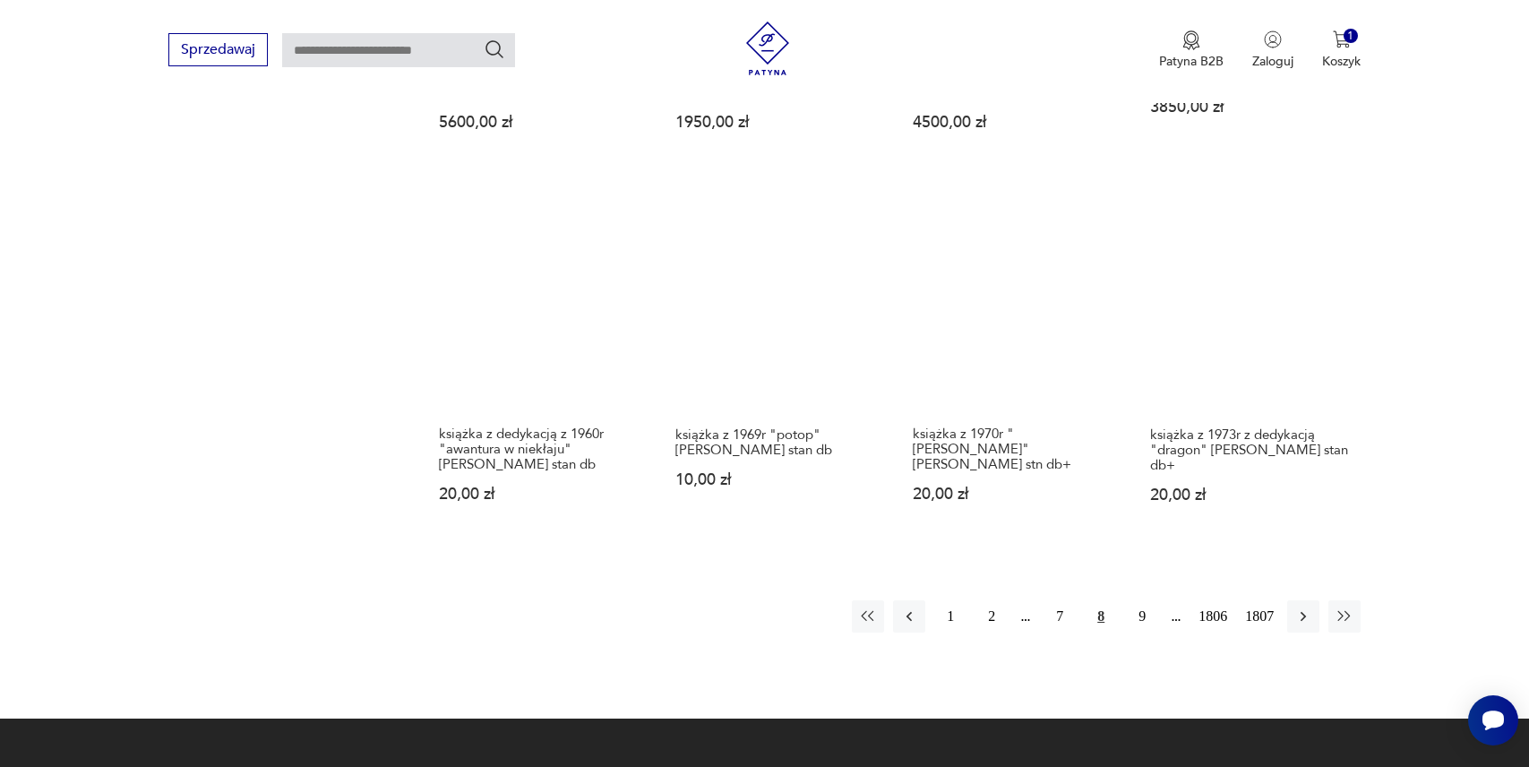
scroll to position [1479, 0]
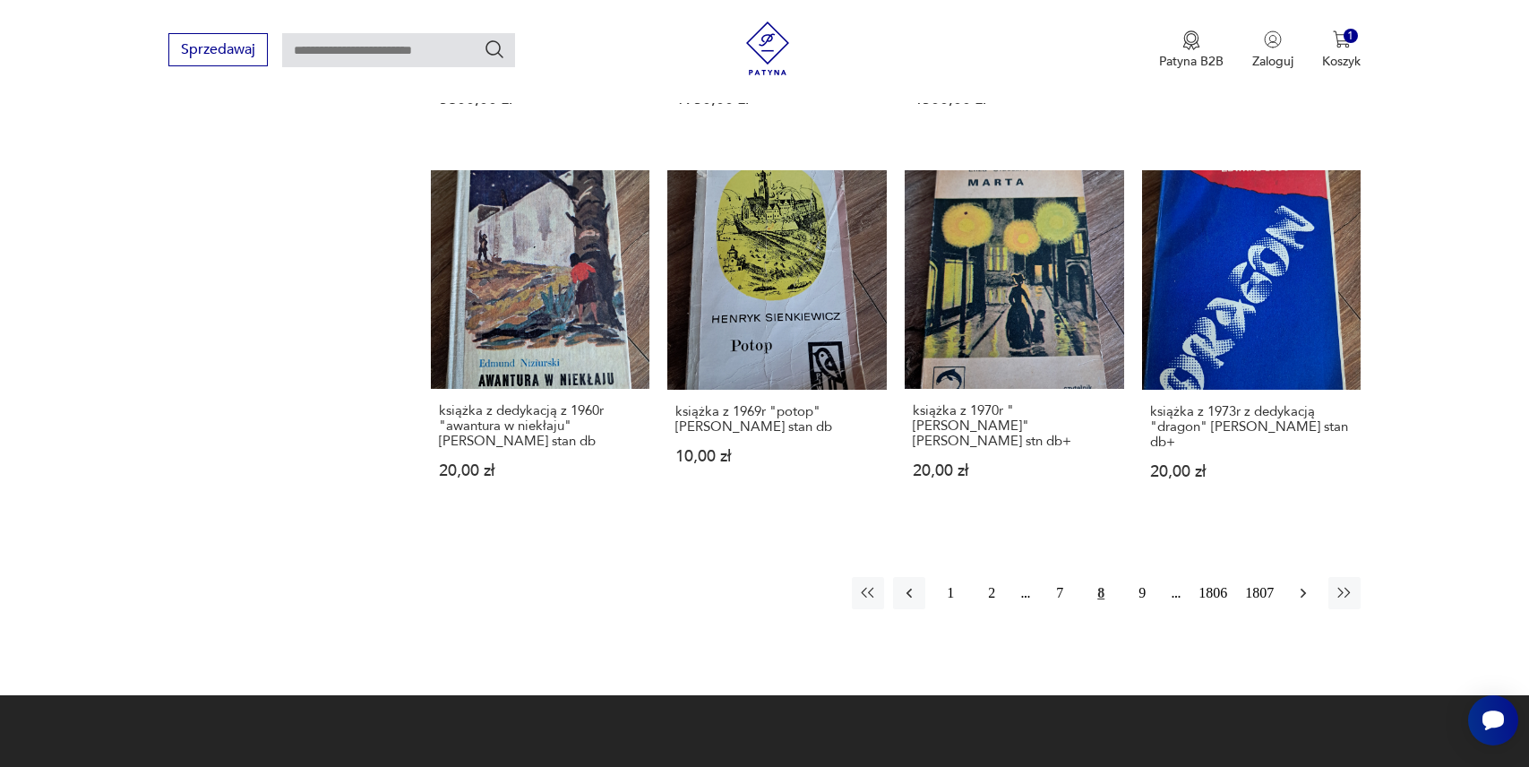
click at [1312, 577] on button "button" at bounding box center [1303, 593] width 32 height 32
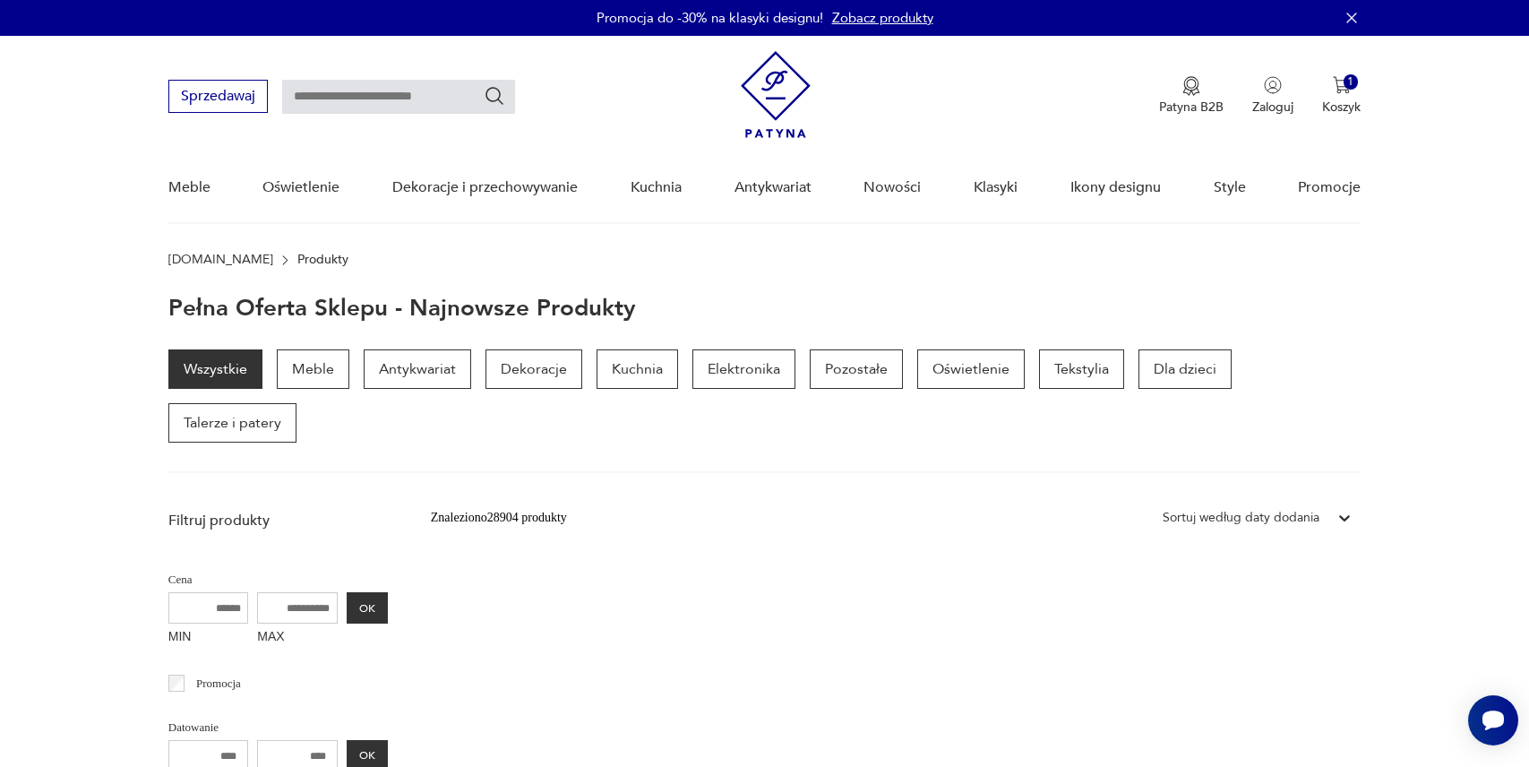
scroll to position [4, 0]
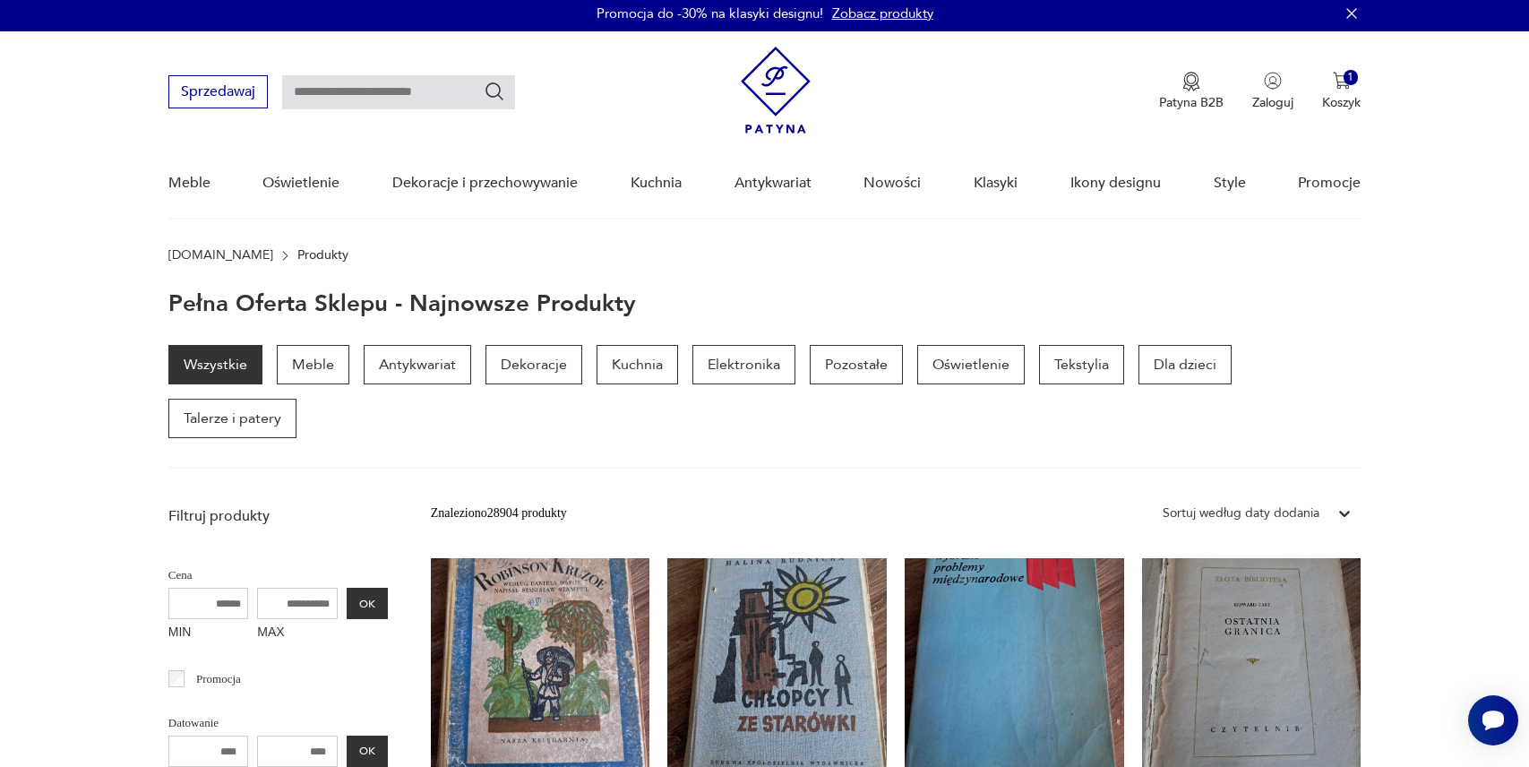
click at [767, 93] on img at bounding box center [776, 90] width 70 height 87
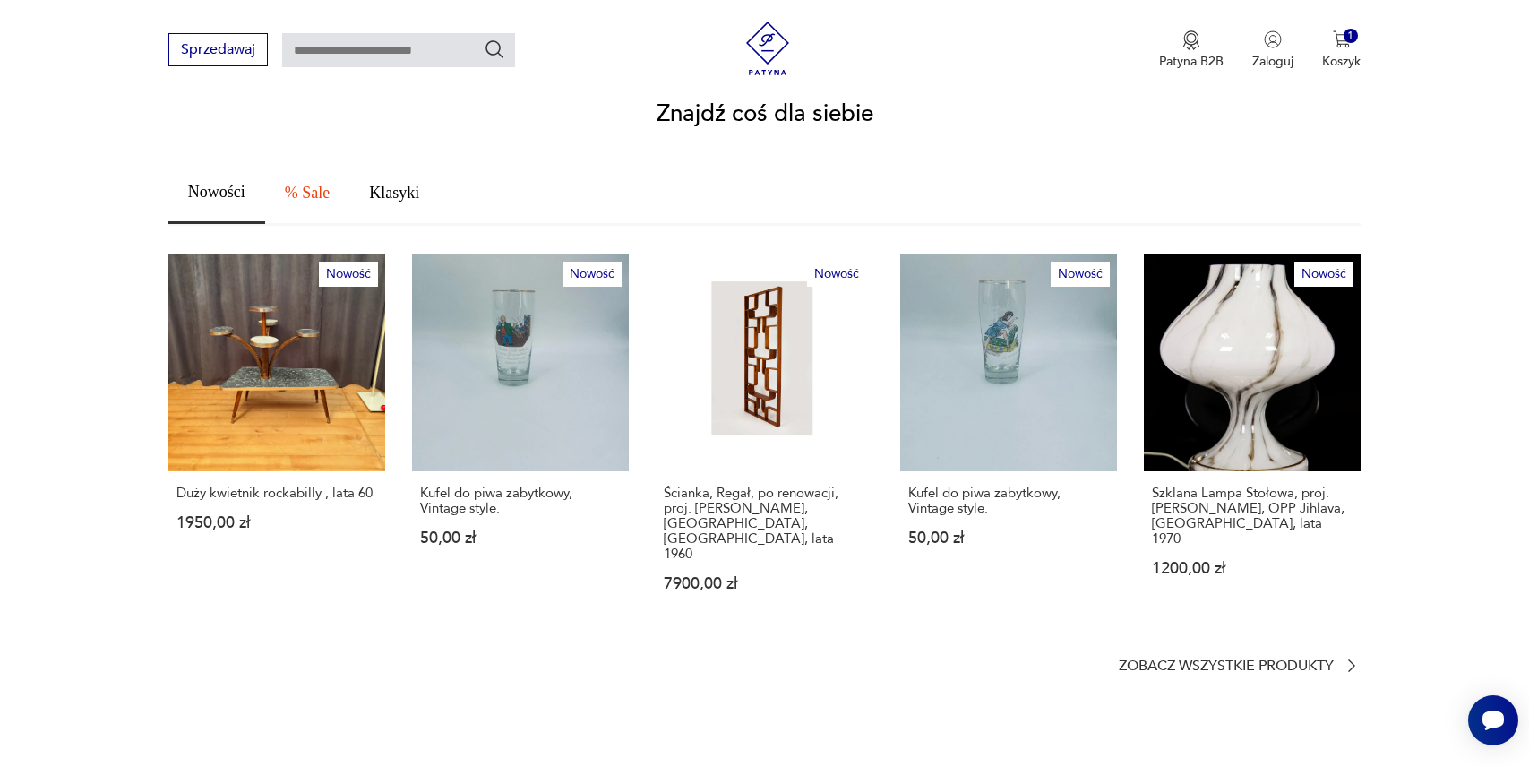
scroll to position [1369, 0]
